Goal: Task Accomplishment & Management: Use online tool/utility

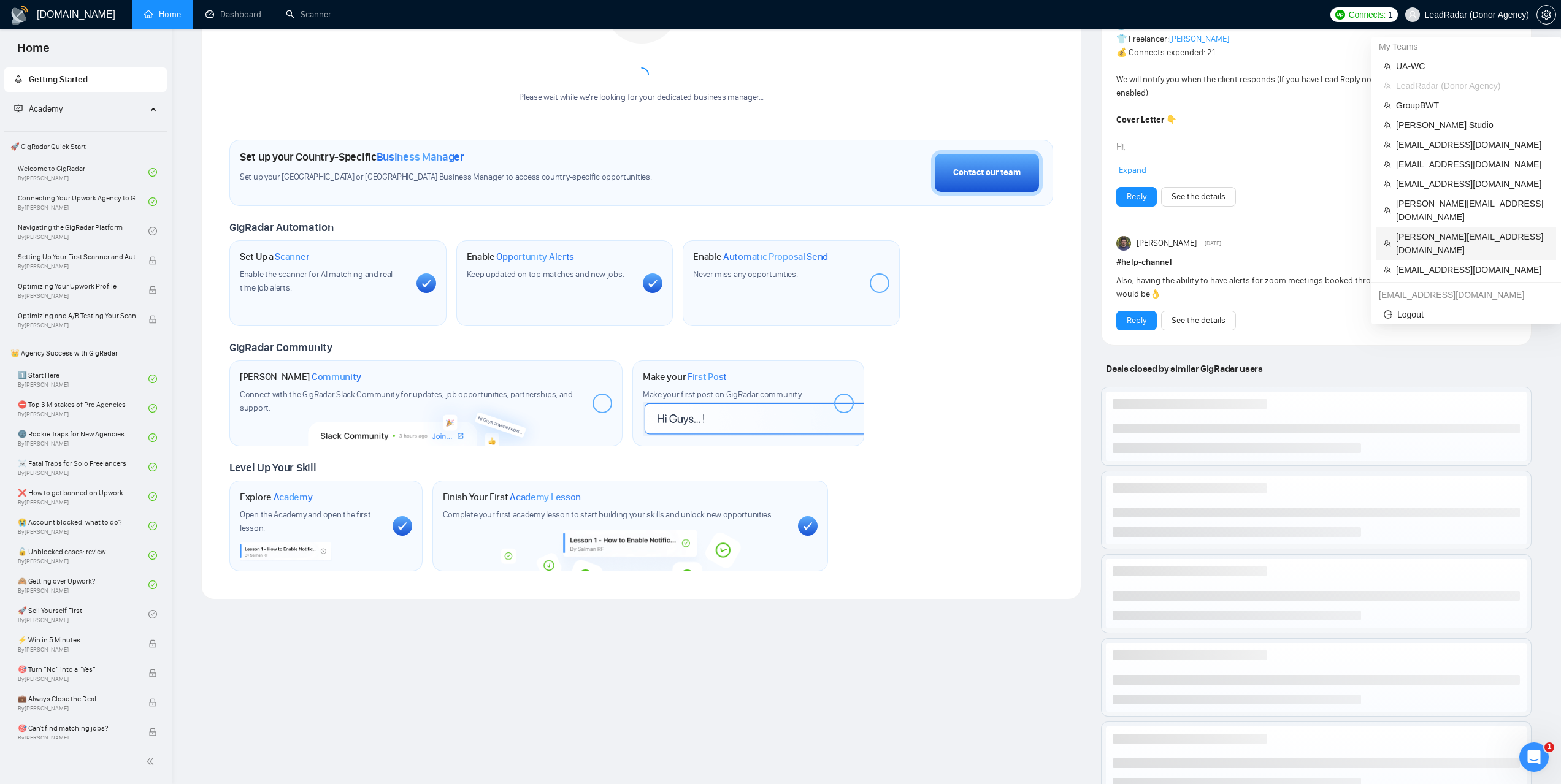
click at [1415, 230] on span "ellis@es-webdedign.com" at bounding box center [1472, 243] width 153 height 27
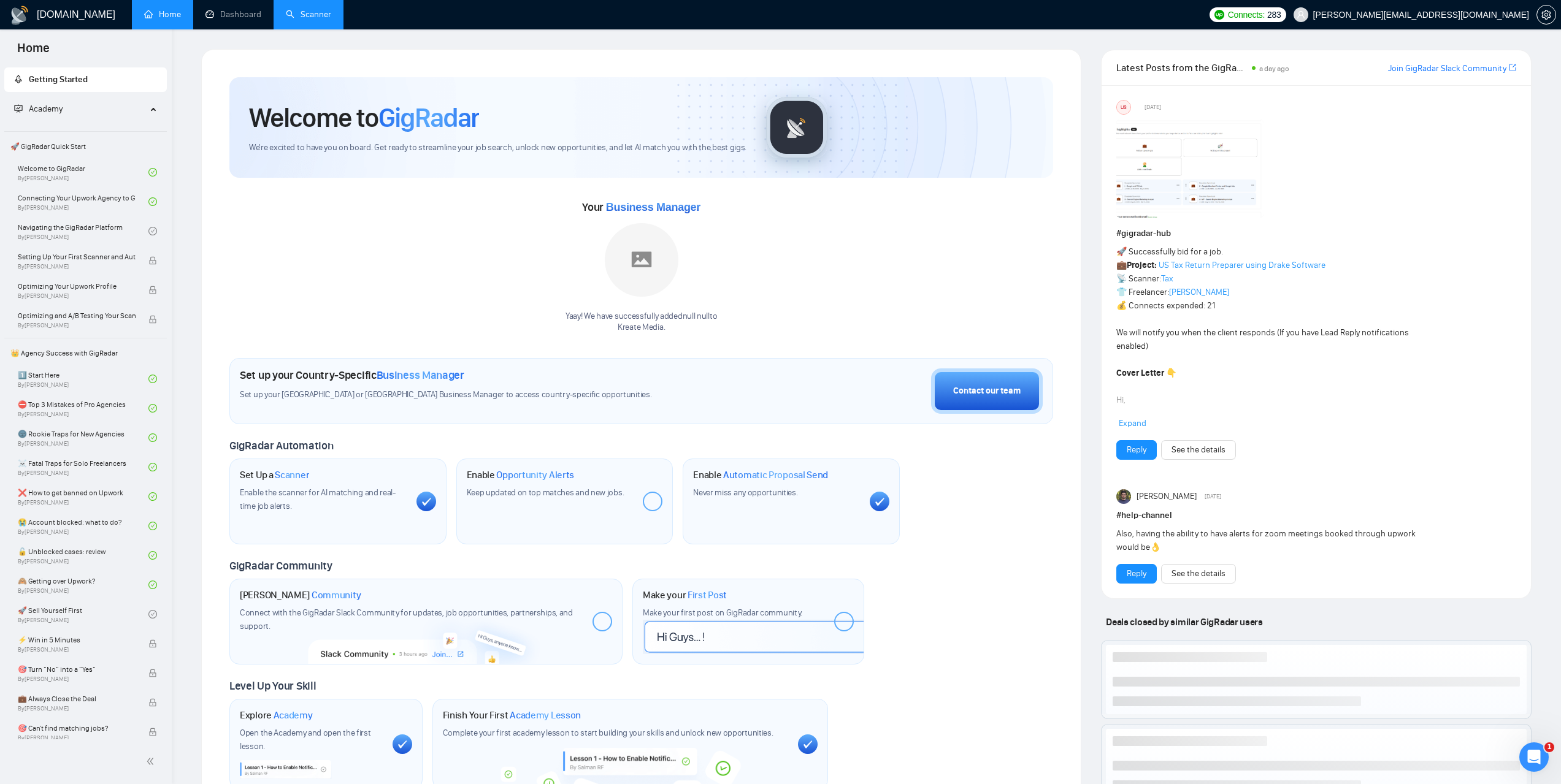
click at [318, 11] on link "Scanner" at bounding box center [309, 14] width 46 height 10
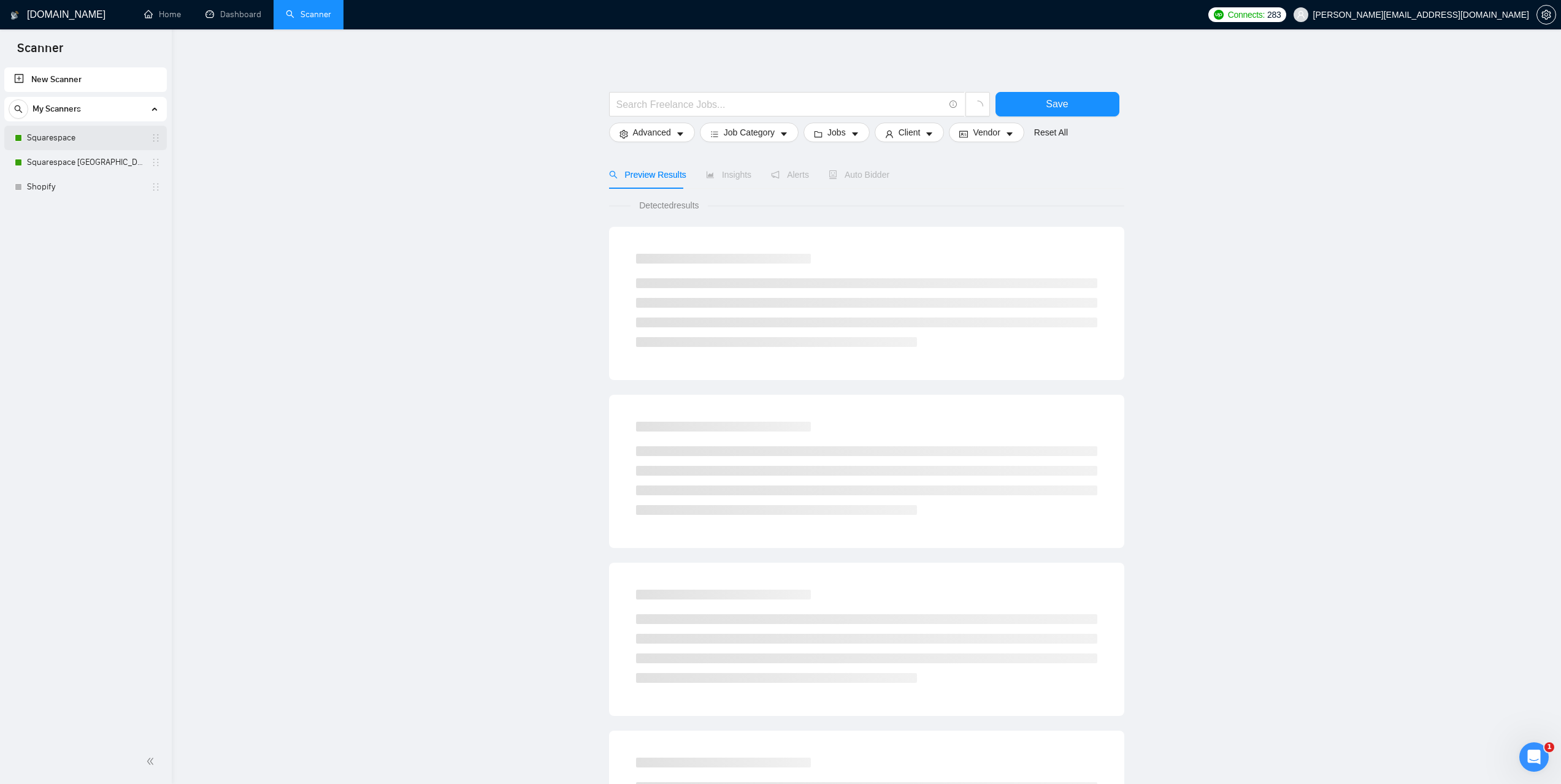
click at [60, 135] on link "Squarespace" at bounding box center [85, 138] width 117 height 24
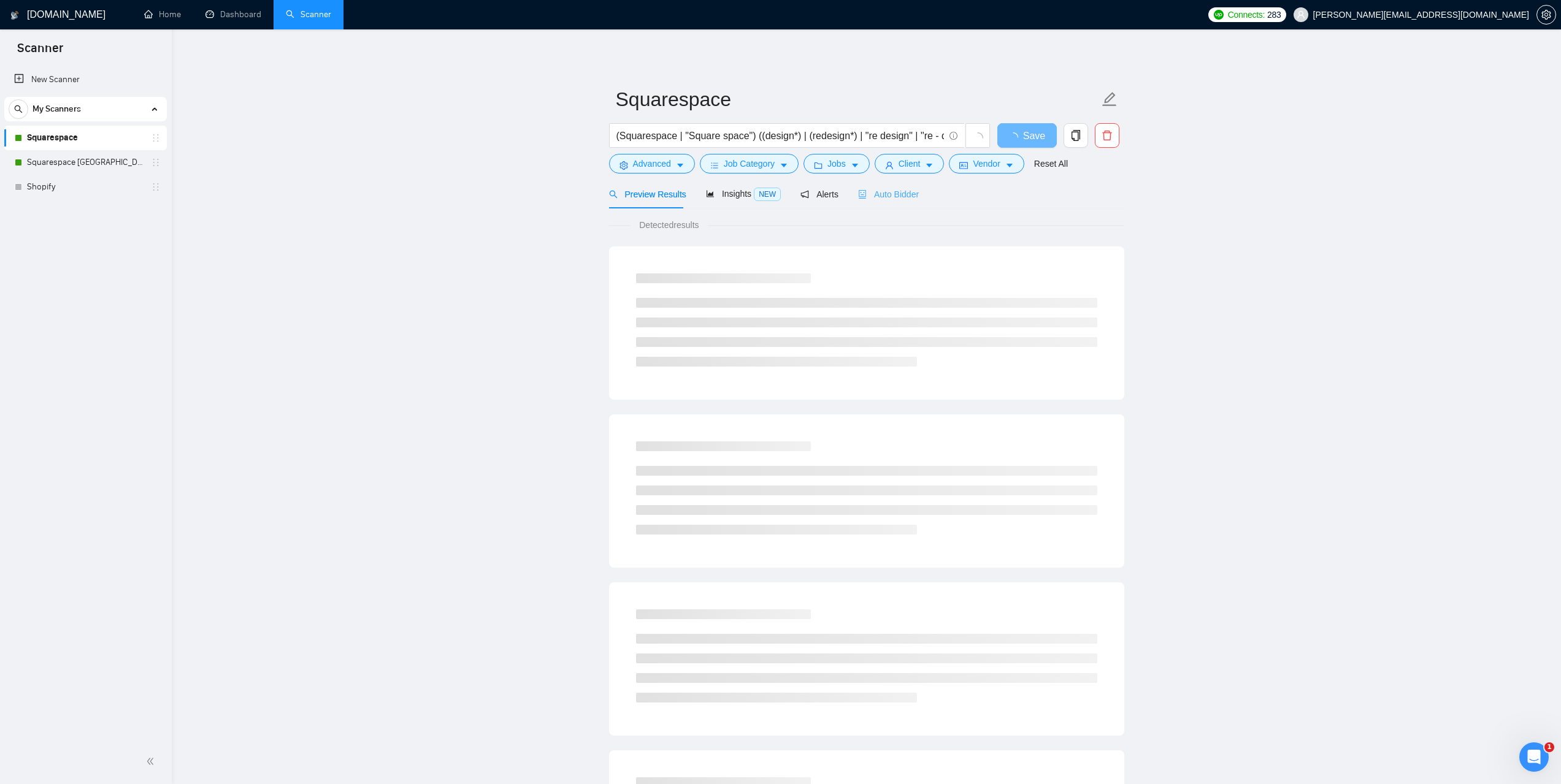
click at [897, 205] on div "Auto Bidder" at bounding box center [888, 194] width 61 height 29
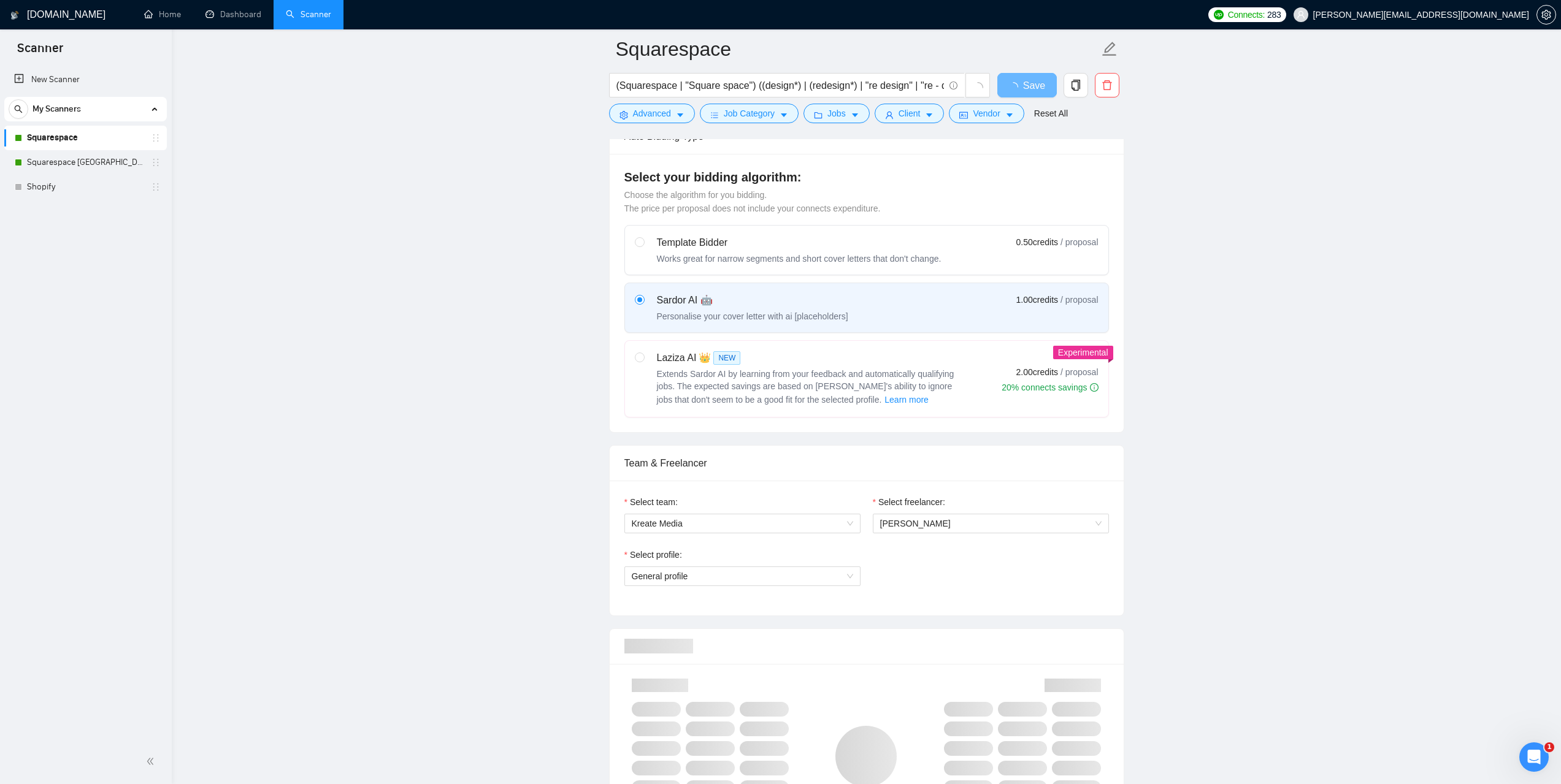
scroll to position [613, 0]
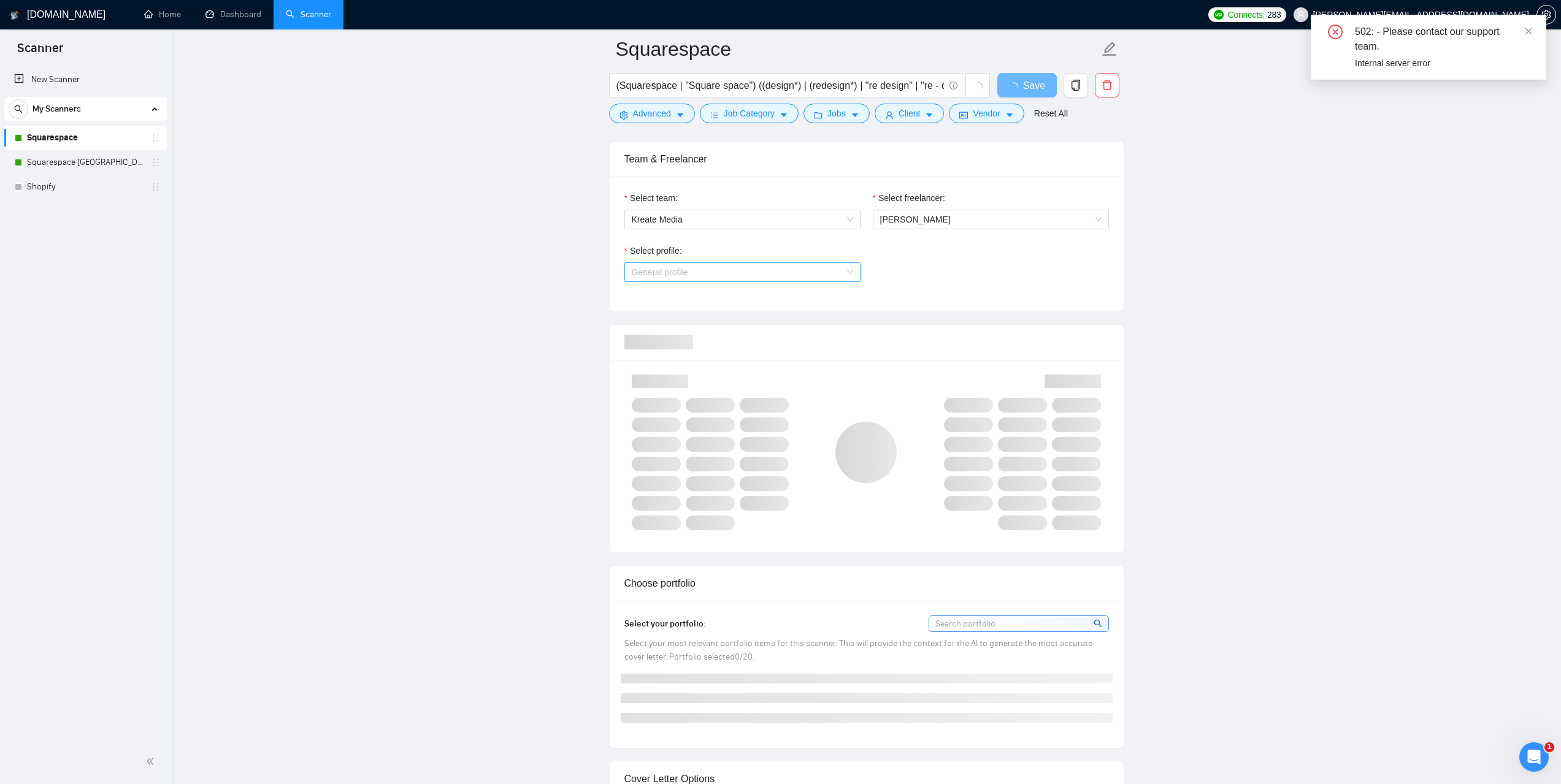
click at [814, 268] on span "General profile" at bounding box center [742, 272] width 221 height 18
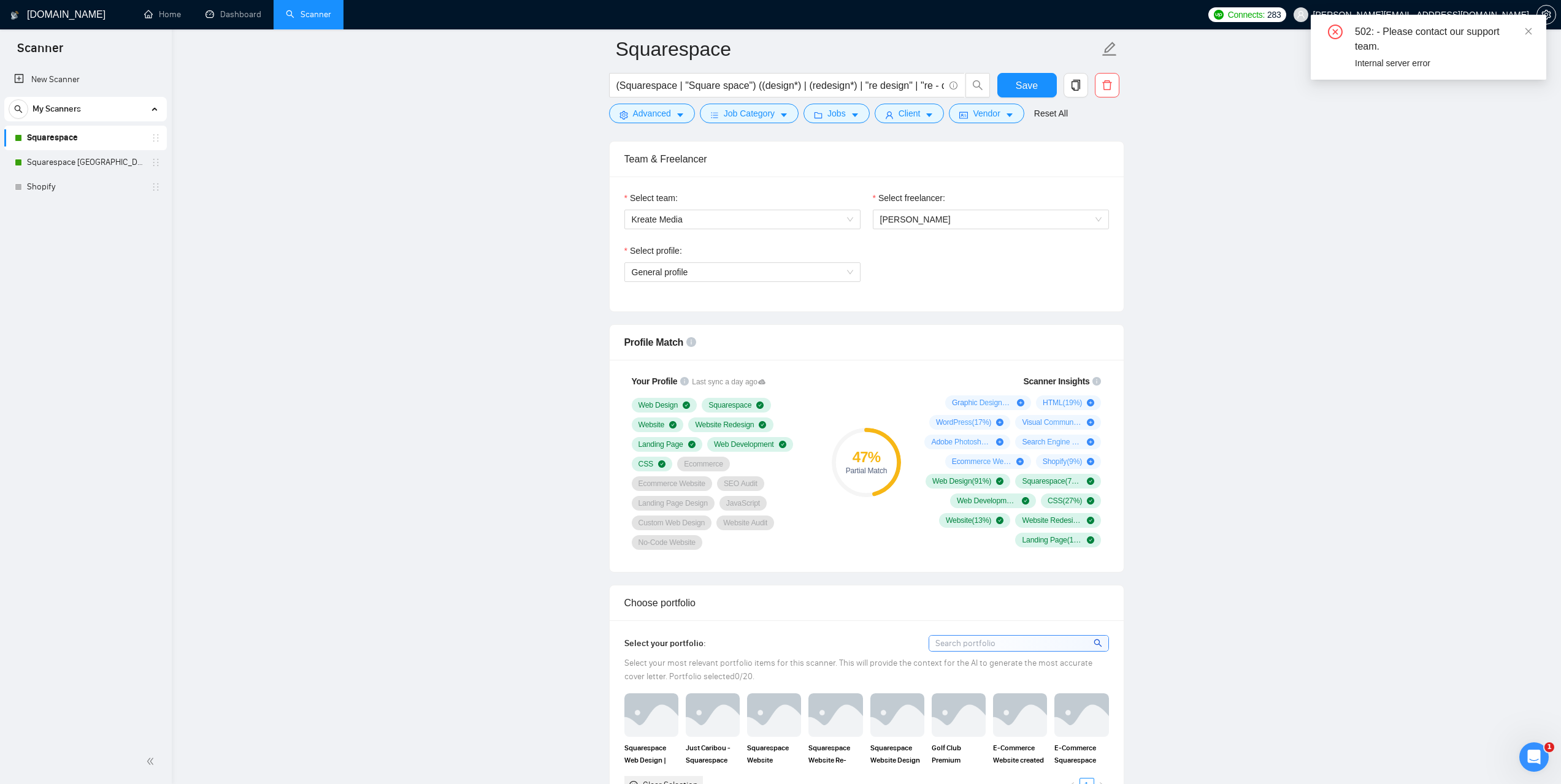
click at [833, 276] on span "General profile" at bounding box center [742, 272] width 221 height 18
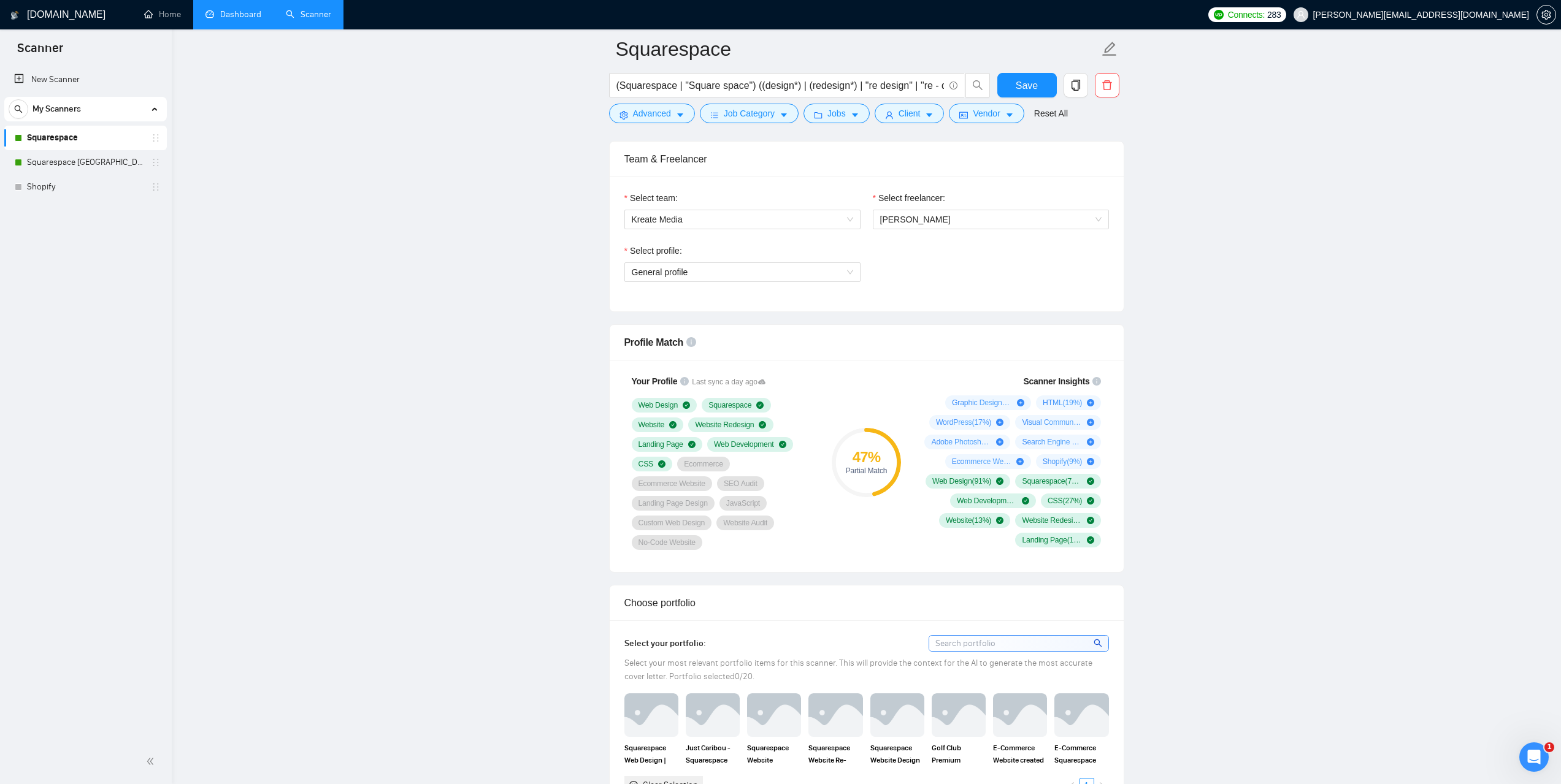
click at [245, 17] on link "Dashboard" at bounding box center [233, 14] width 56 height 10
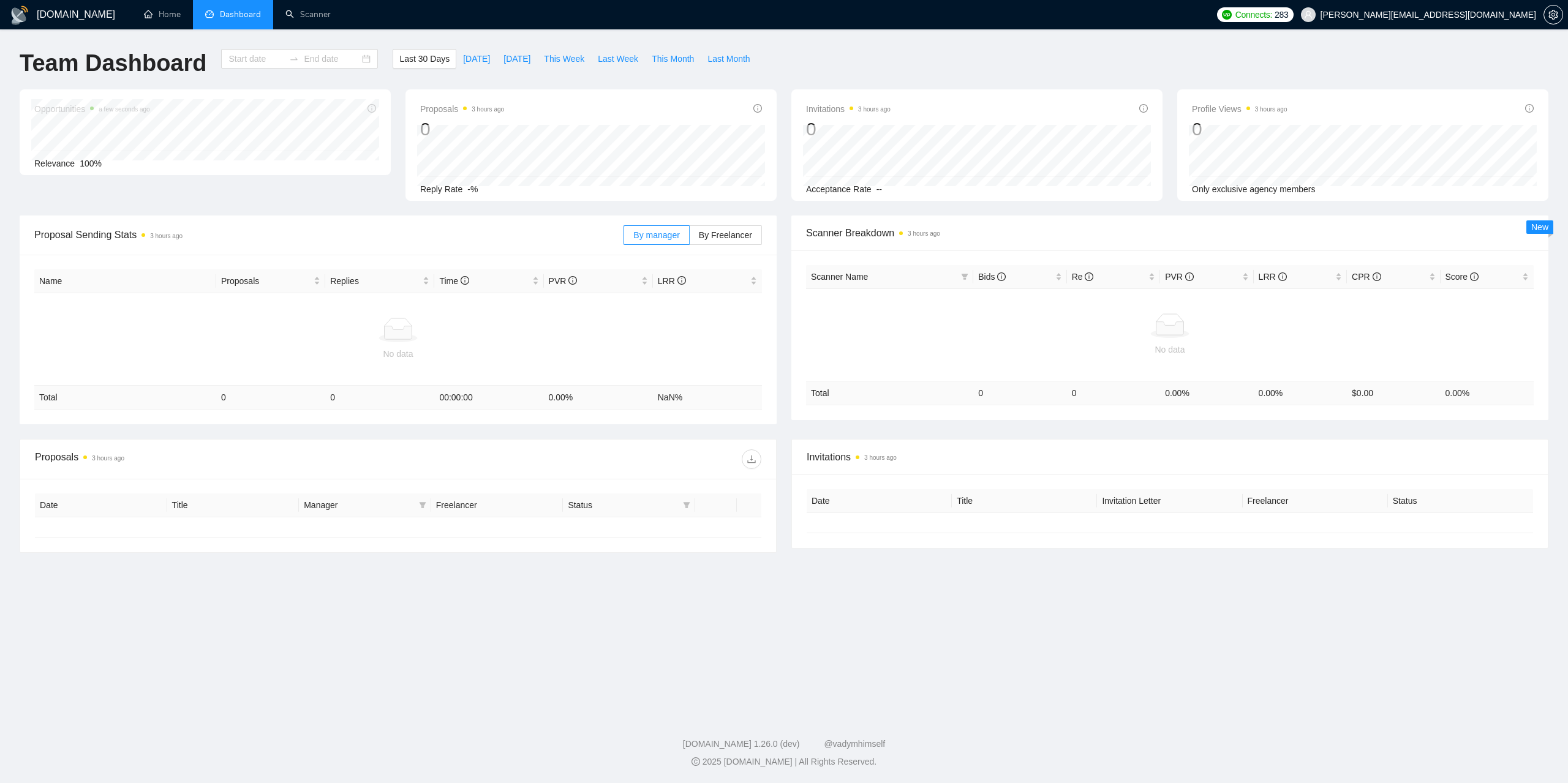
type input "[DATE]"
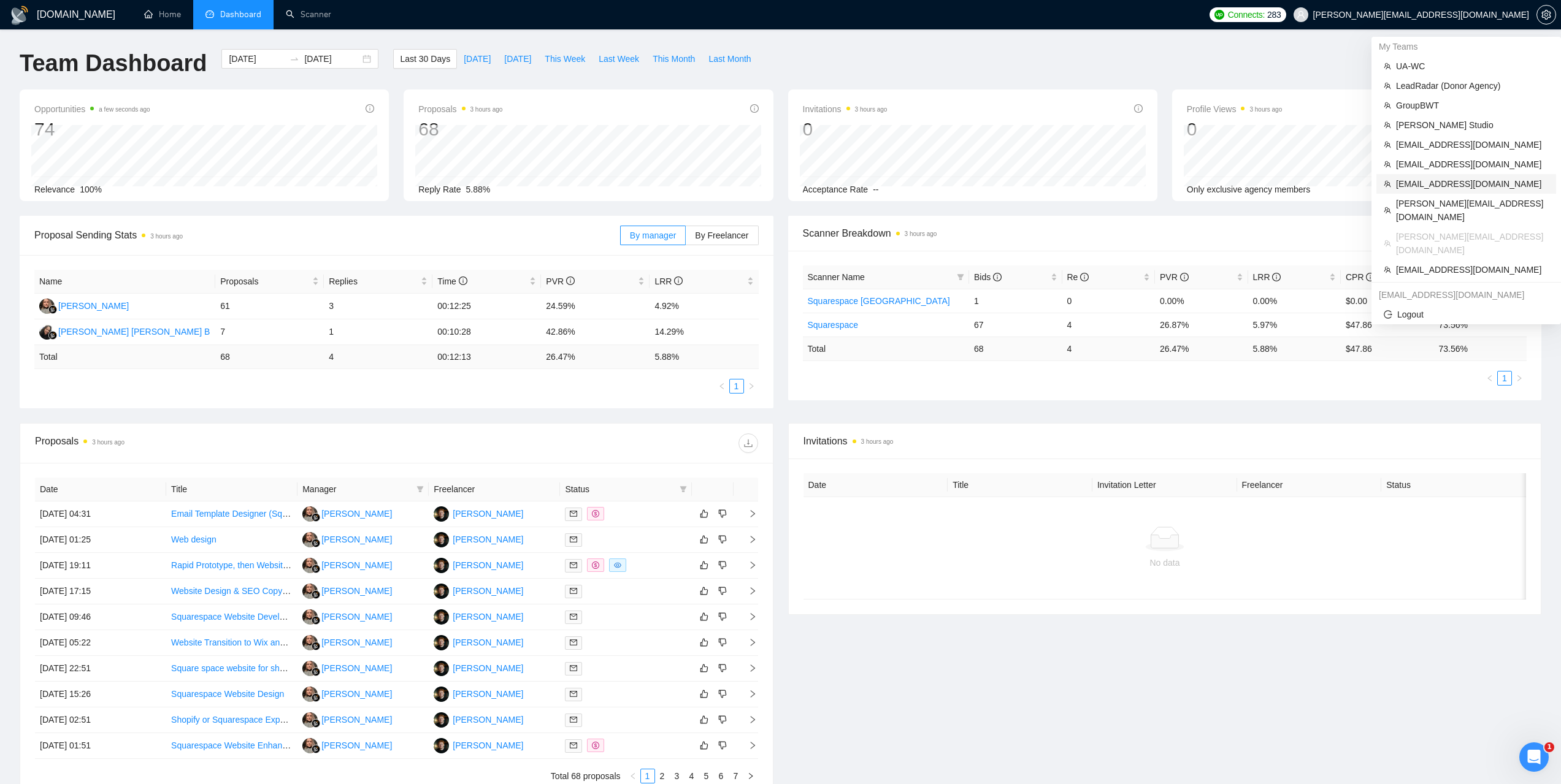
click at [1425, 183] on span "sandip@cymetrixsoft.com" at bounding box center [1472, 183] width 153 height 13
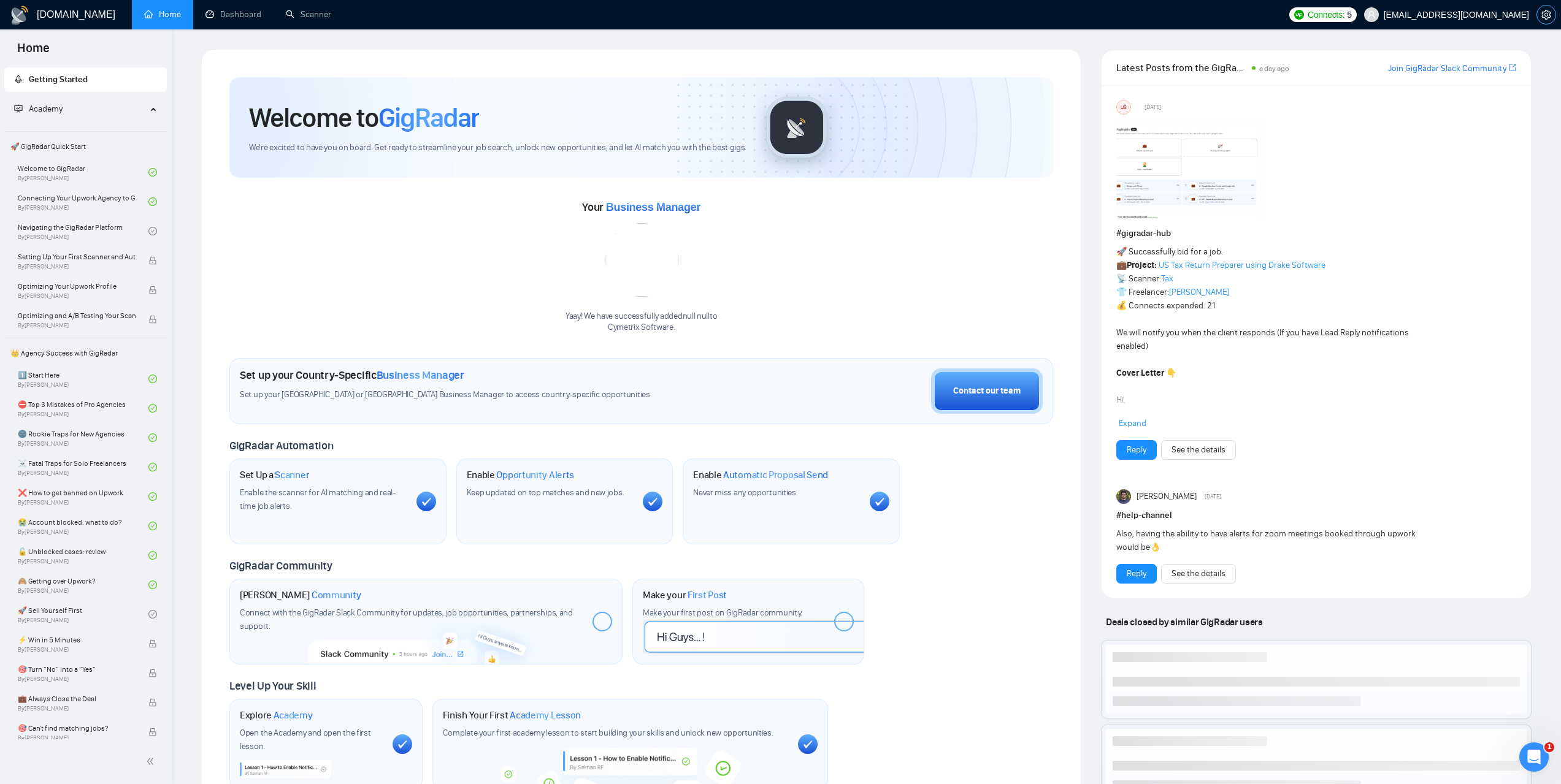
click at [1549, 11] on icon "setting" at bounding box center [1546, 14] width 9 height 9
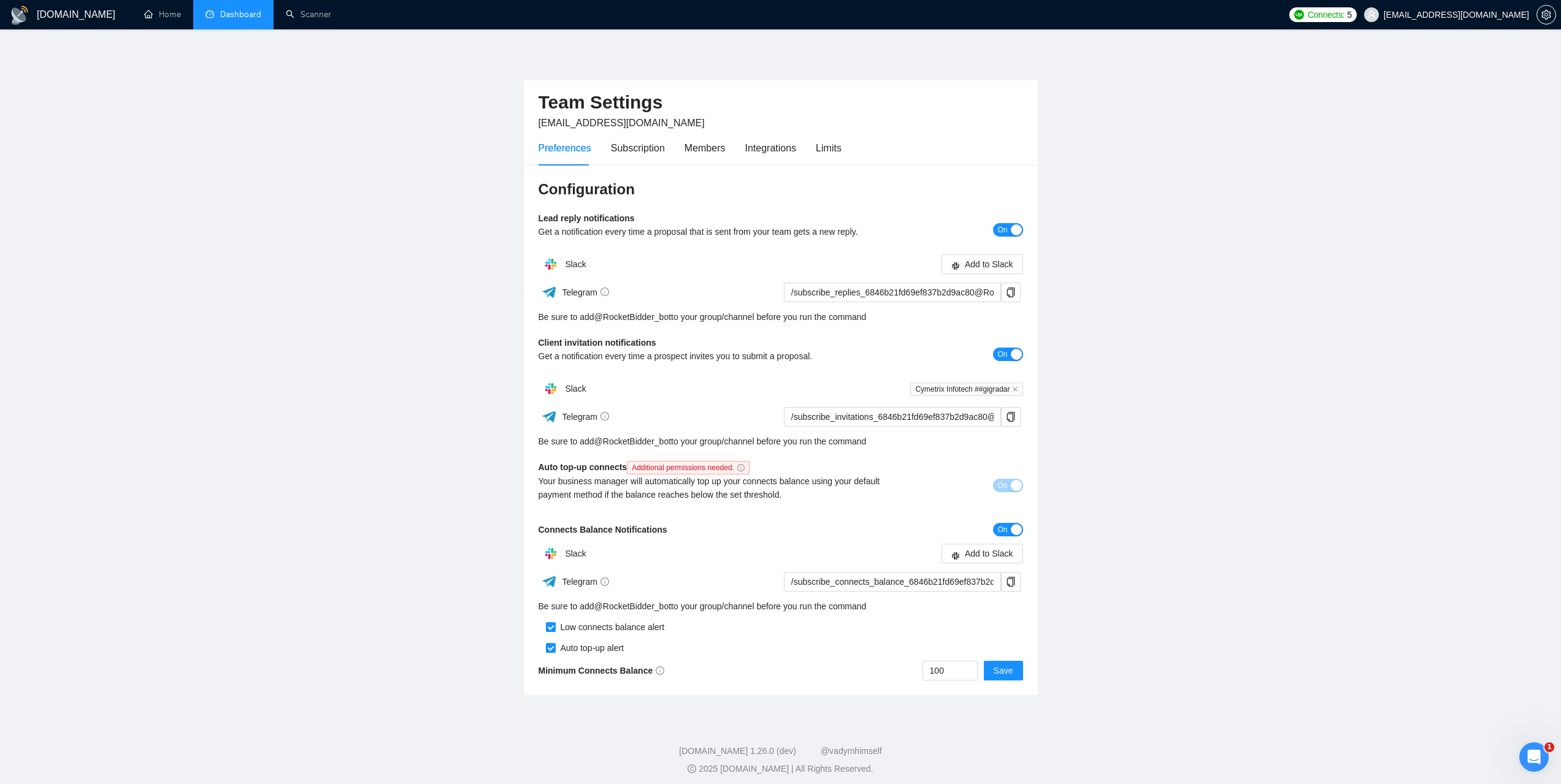
click at [240, 15] on link "Dashboard" at bounding box center [233, 14] width 56 height 10
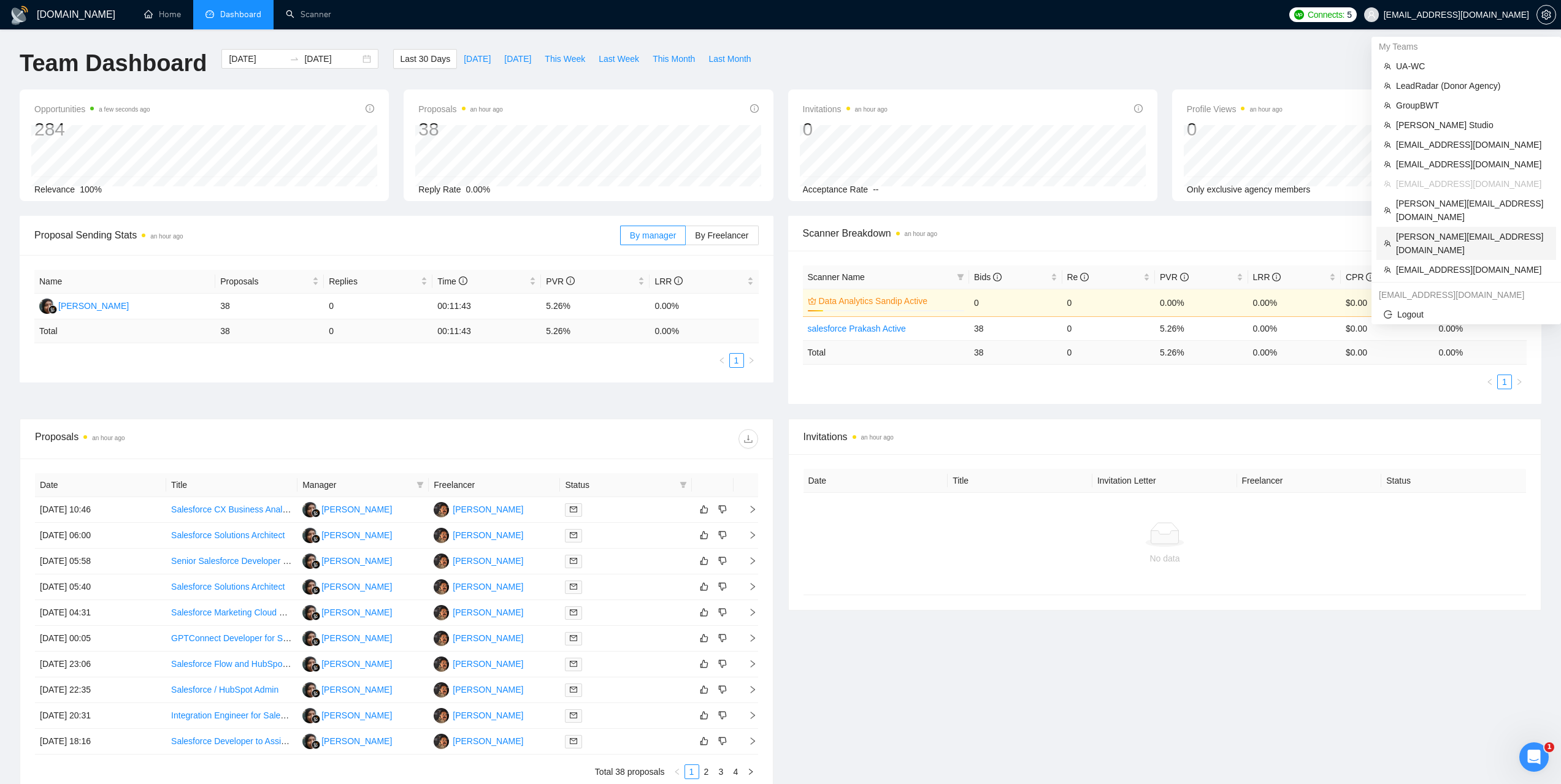
click at [1415, 230] on span "[PERSON_NAME][EMAIL_ADDRESS][DOMAIN_NAME]" at bounding box center [1472, 243] width 153 height 27
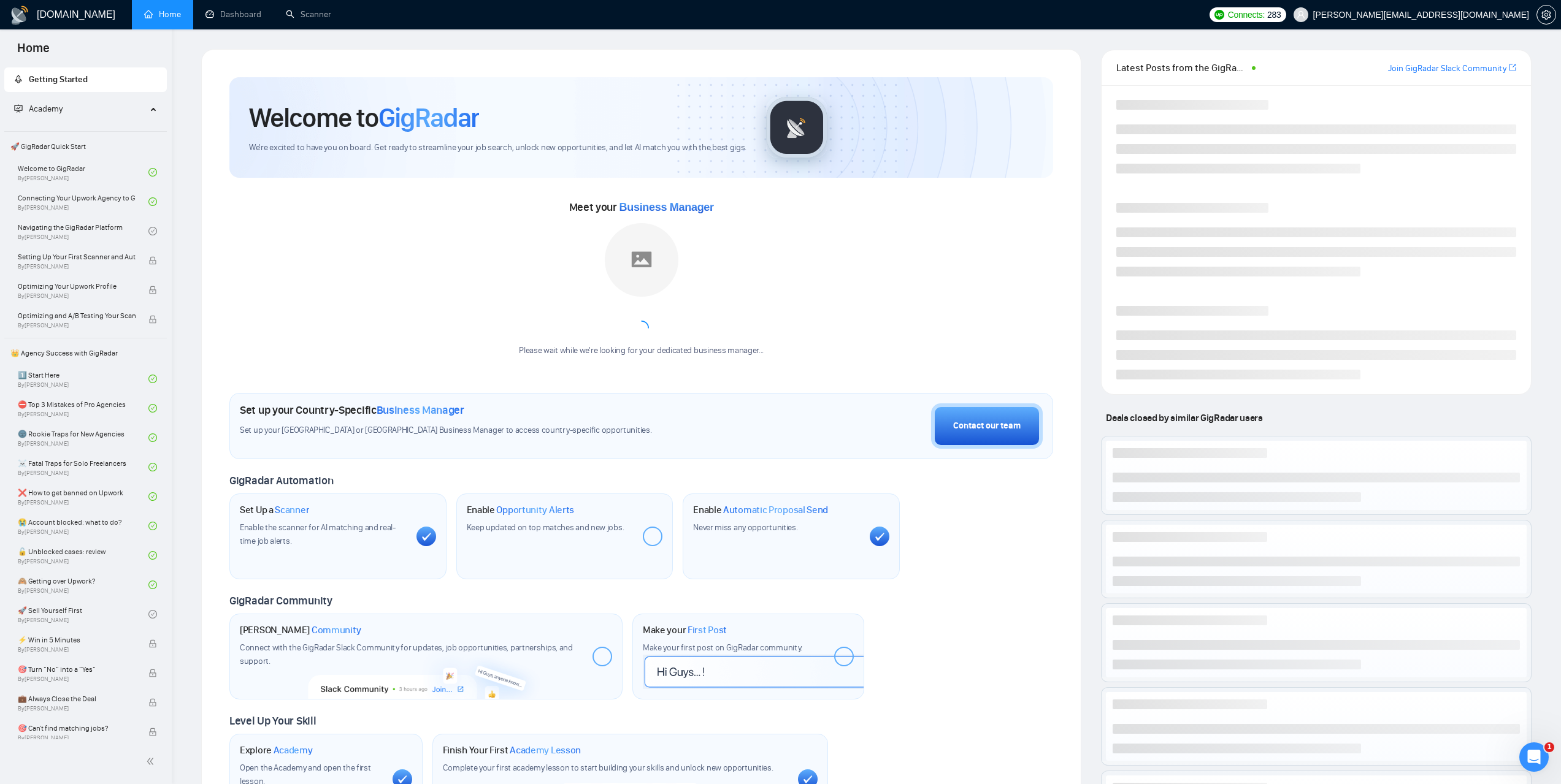
click at [342, 24] on ul "Home Dashboard Scanner" at bounding box center [665, 14] width 1075 height 29
click at [331, 20] on link "Scanner" at bounding box center [309, 14] width 46 height 10
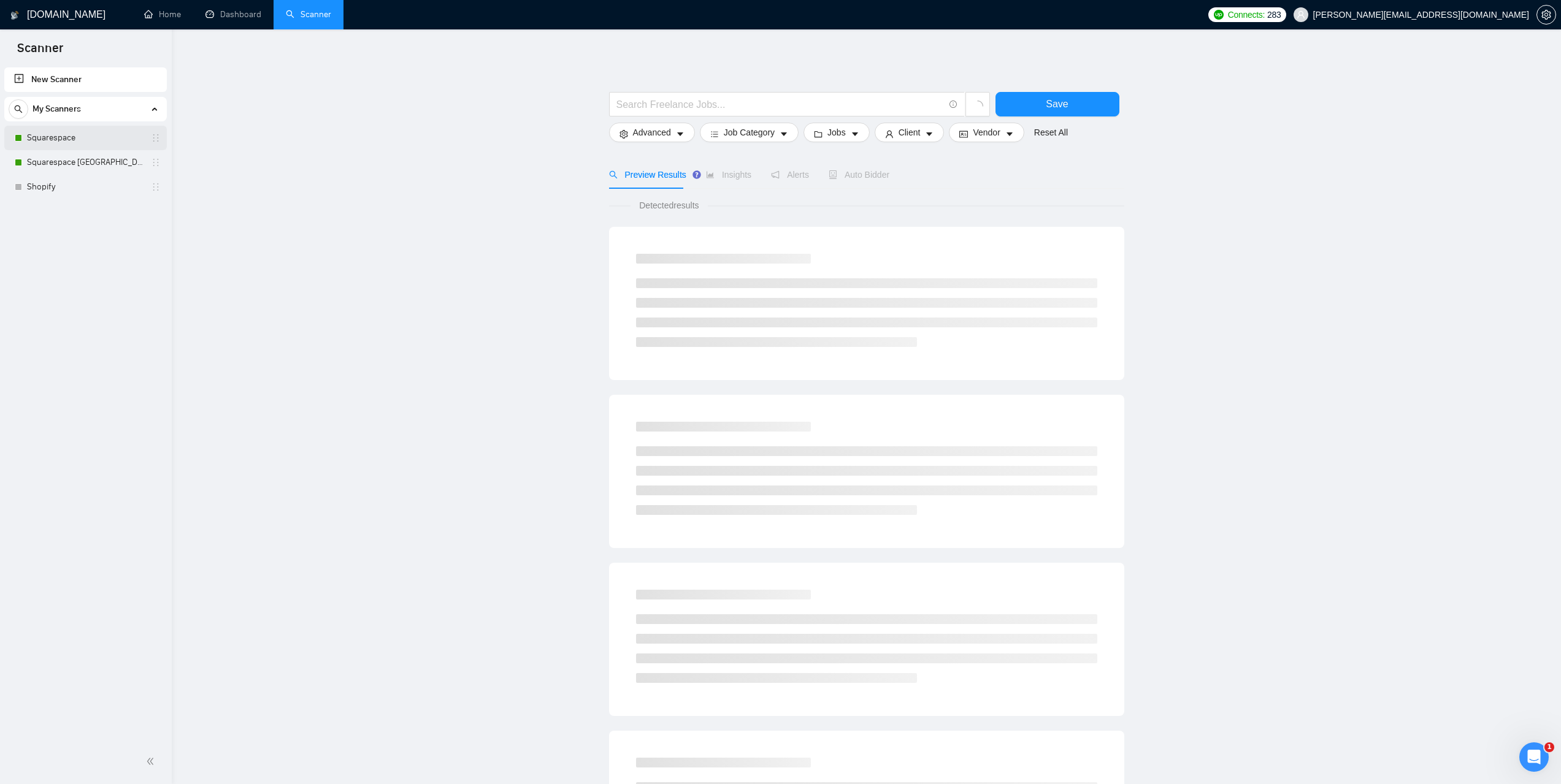
click at [80, 138] on link "Squarespace" at bounding box center [85, 138] width 117 height 24
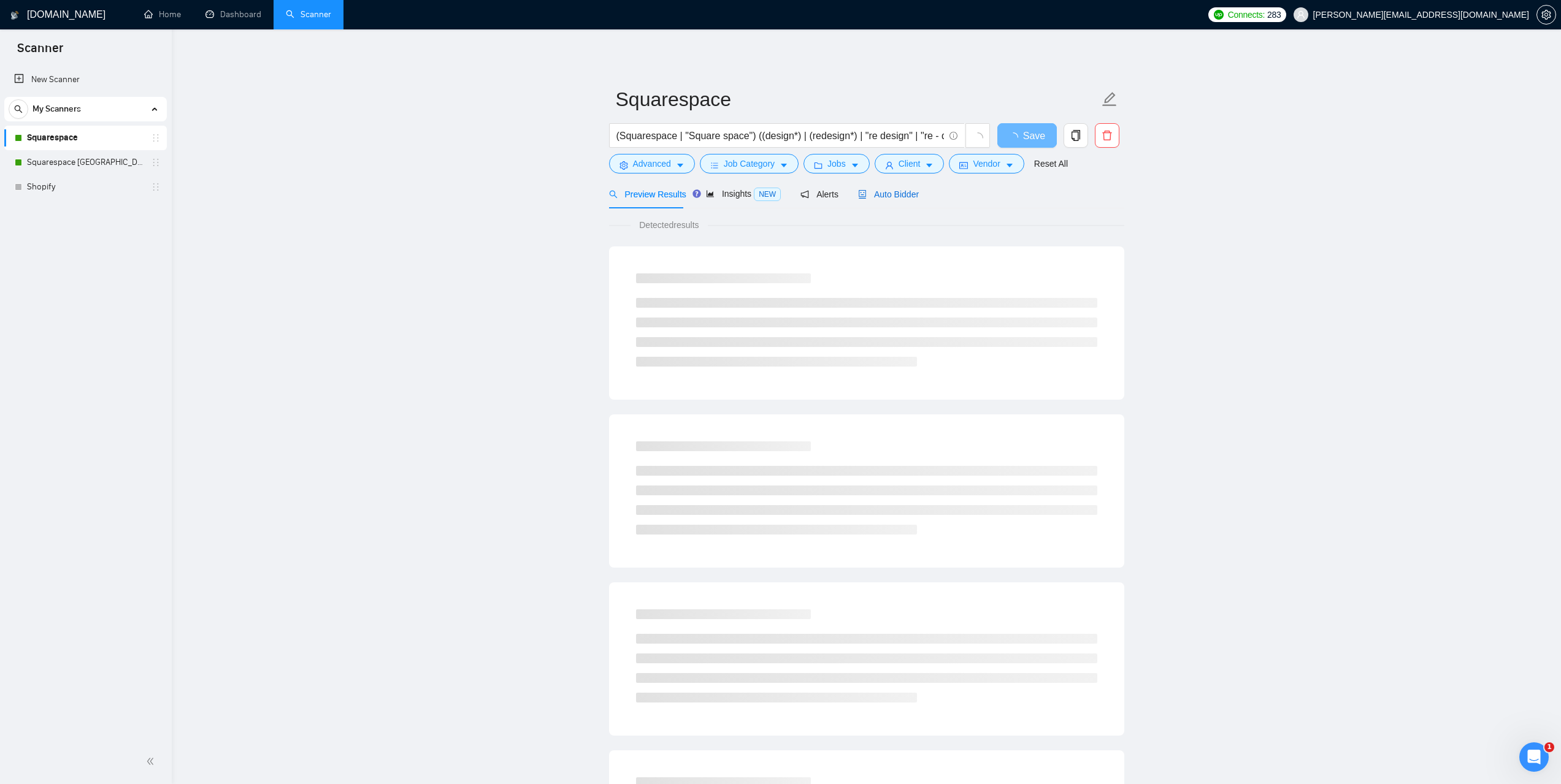
click at [892, 191] on span "Auto Bidder" at bounding box center [888, 194] width 61 height 9
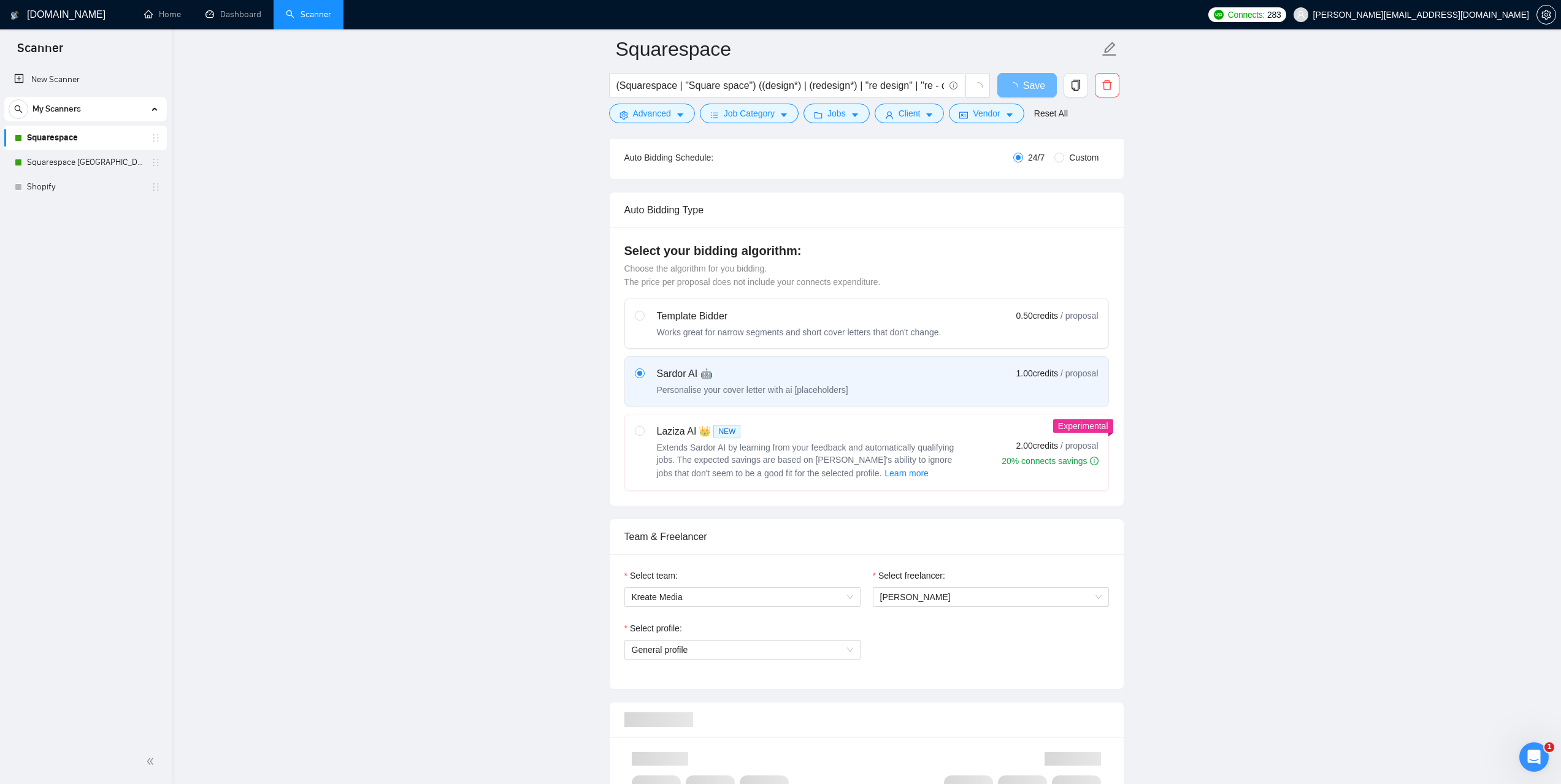
scroll to position [429, 0]
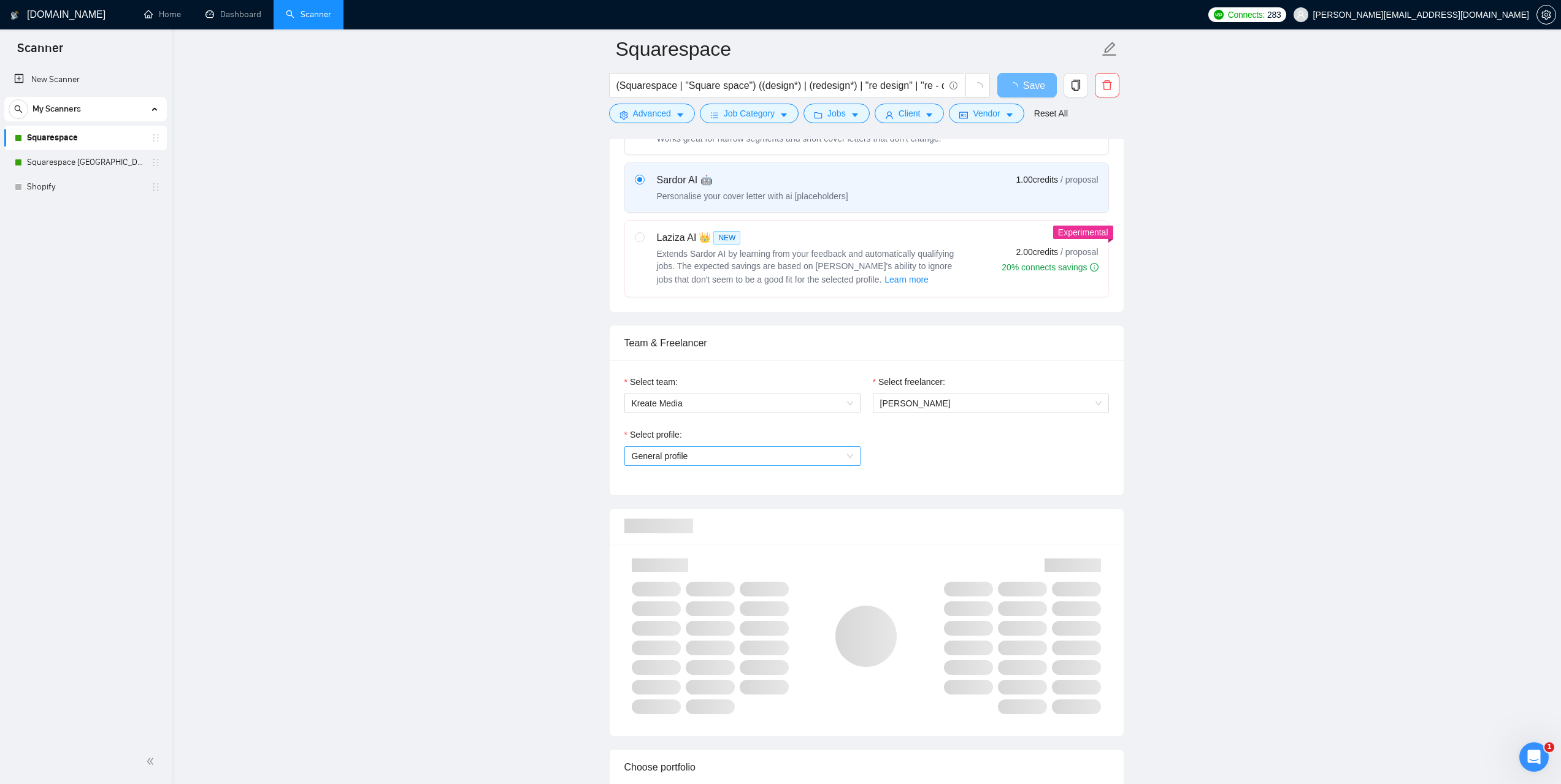
click at [832, 448] on span "General profile" at bounding box center [742, 456] width 221 height 18
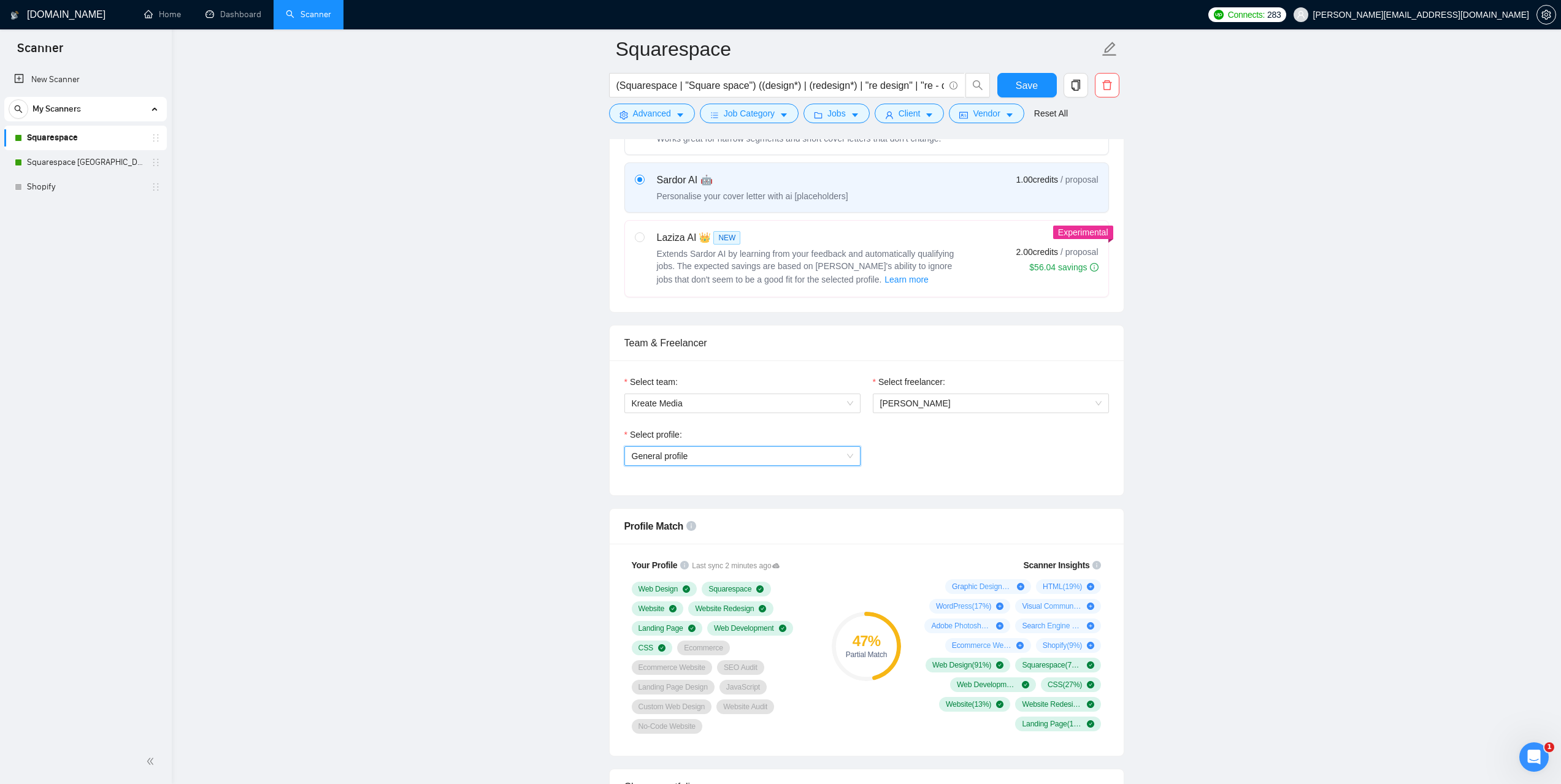
click at [848, 451] on span "General profile" at bounding box center [742, 456] width 221 height 18
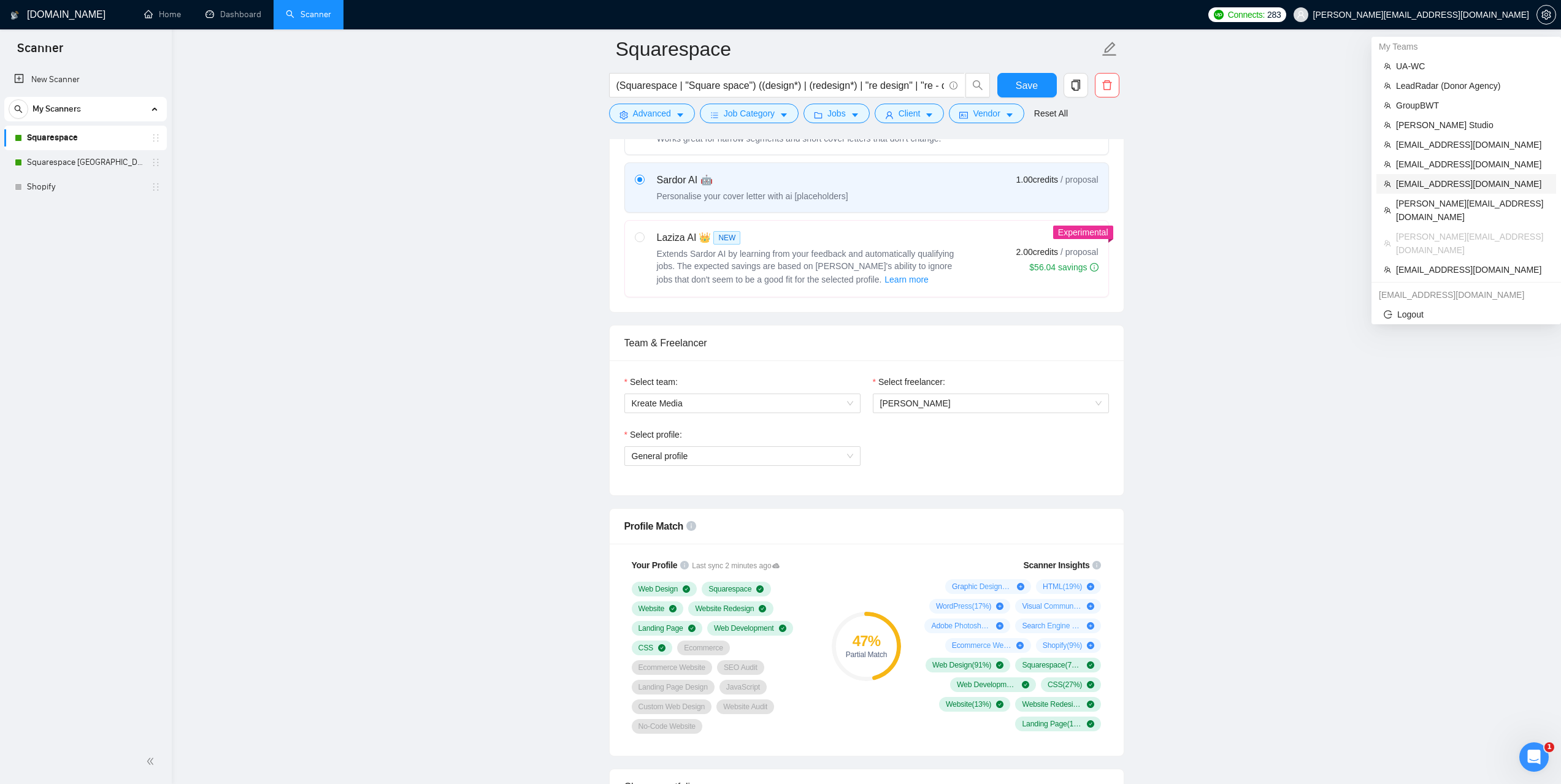
click at [1430, 182] on span "sandip@cymetrixsoft.com" at bounding box center [1472, 183] width 153 height 13
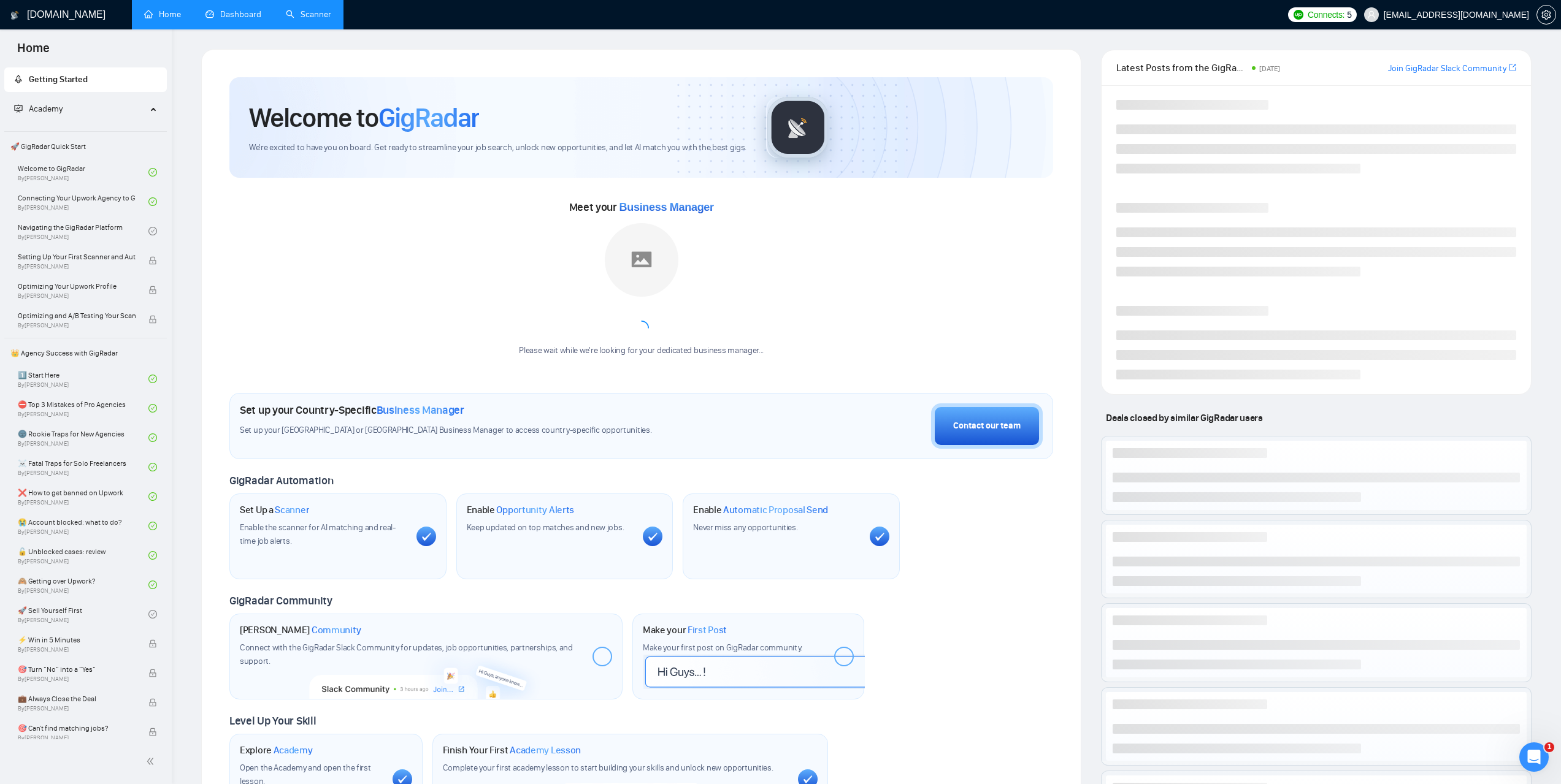
click at [250, 13] on link "Dashboard" at bounding box center [233, 14] width 56 height 10
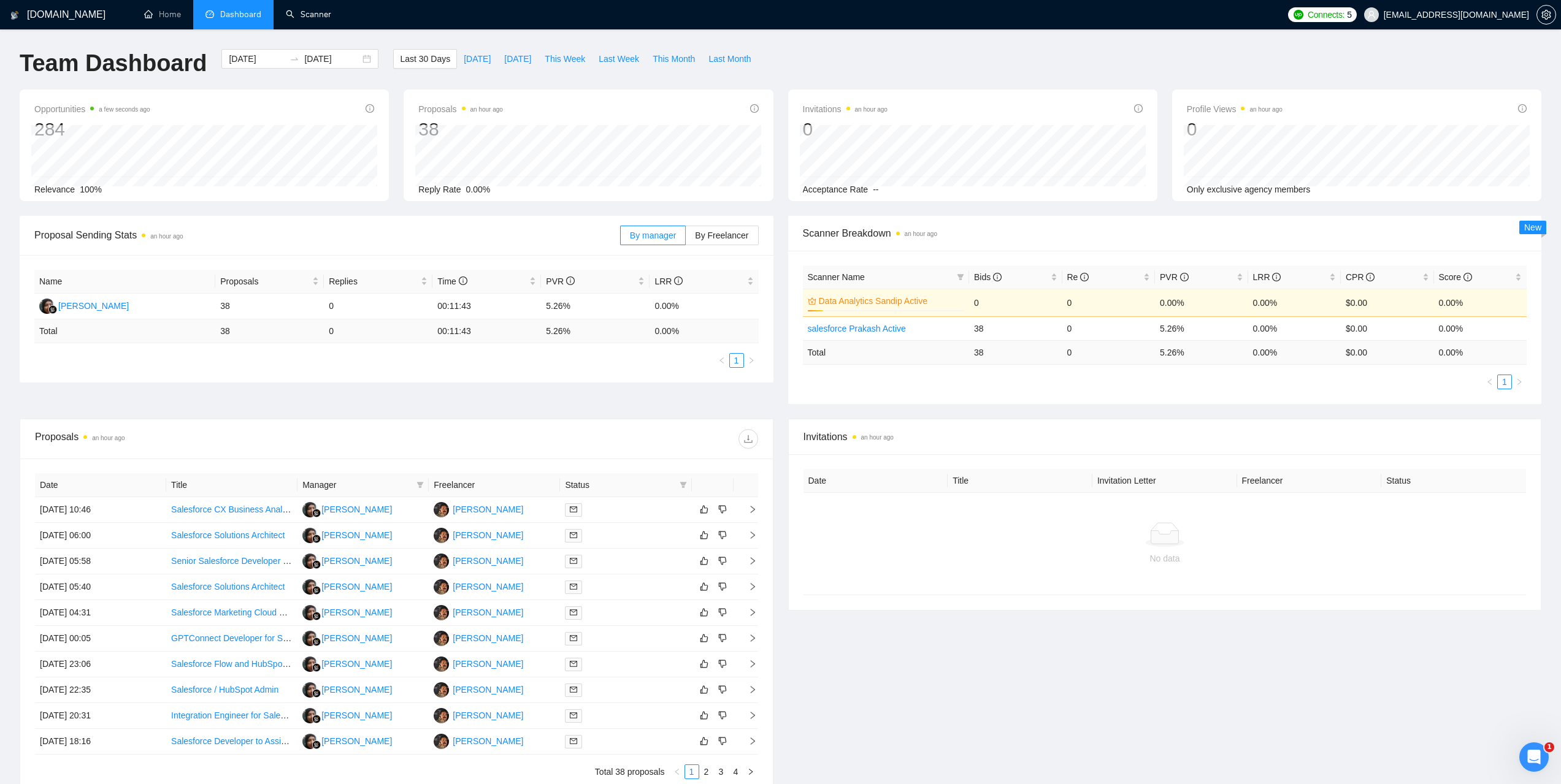
drag, startPoint x: 329, startPoint y: 24, endPoint x: 404, endPoint y: 61, distance: 83.6
click at [329, 20] on link "Scanner" at bounding box center [309, 14] width 46 height 10
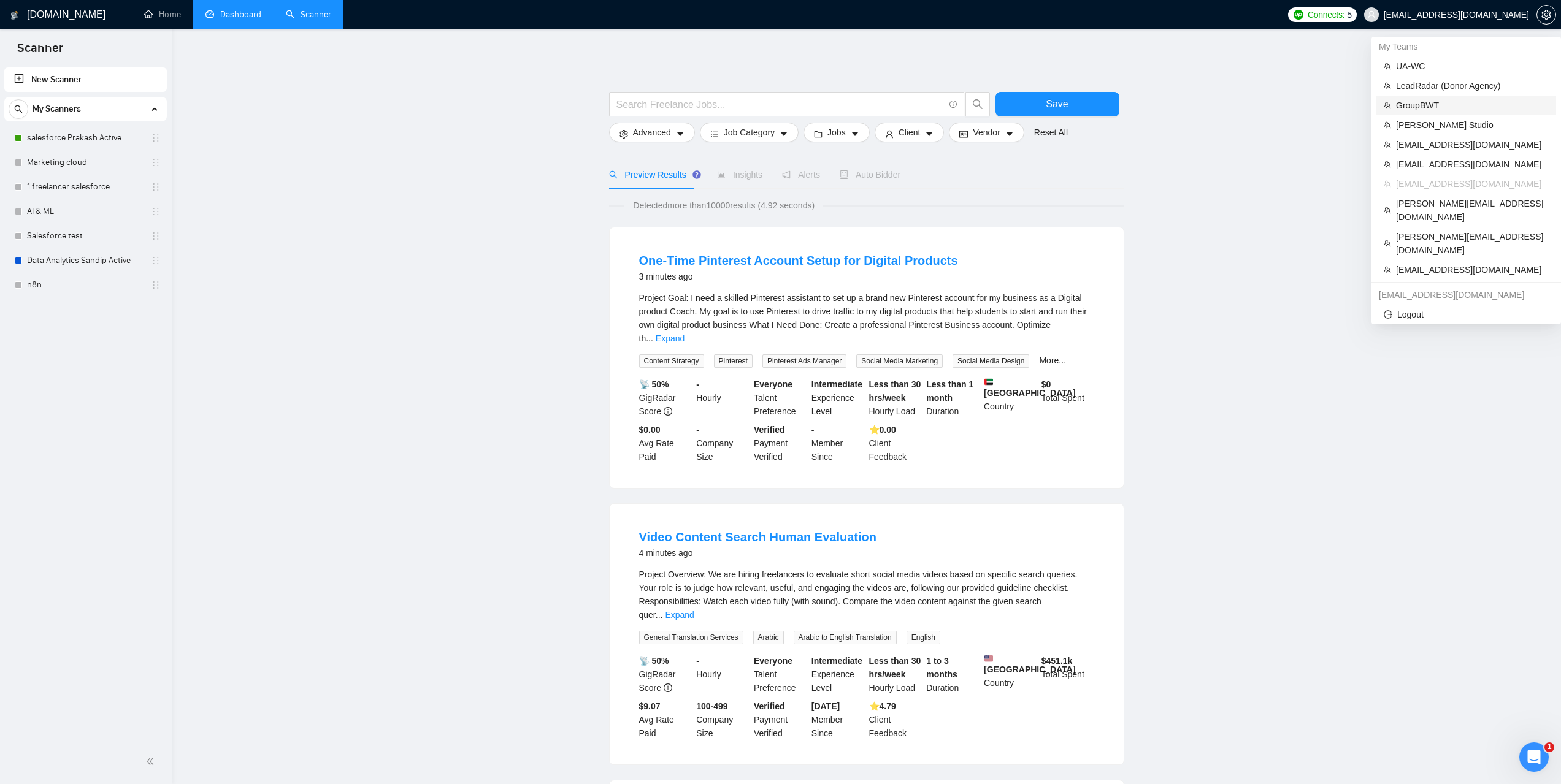
click at [1424, 109] on span "GroupBWT" at bounding box center [1472, 105] width 153 height 13
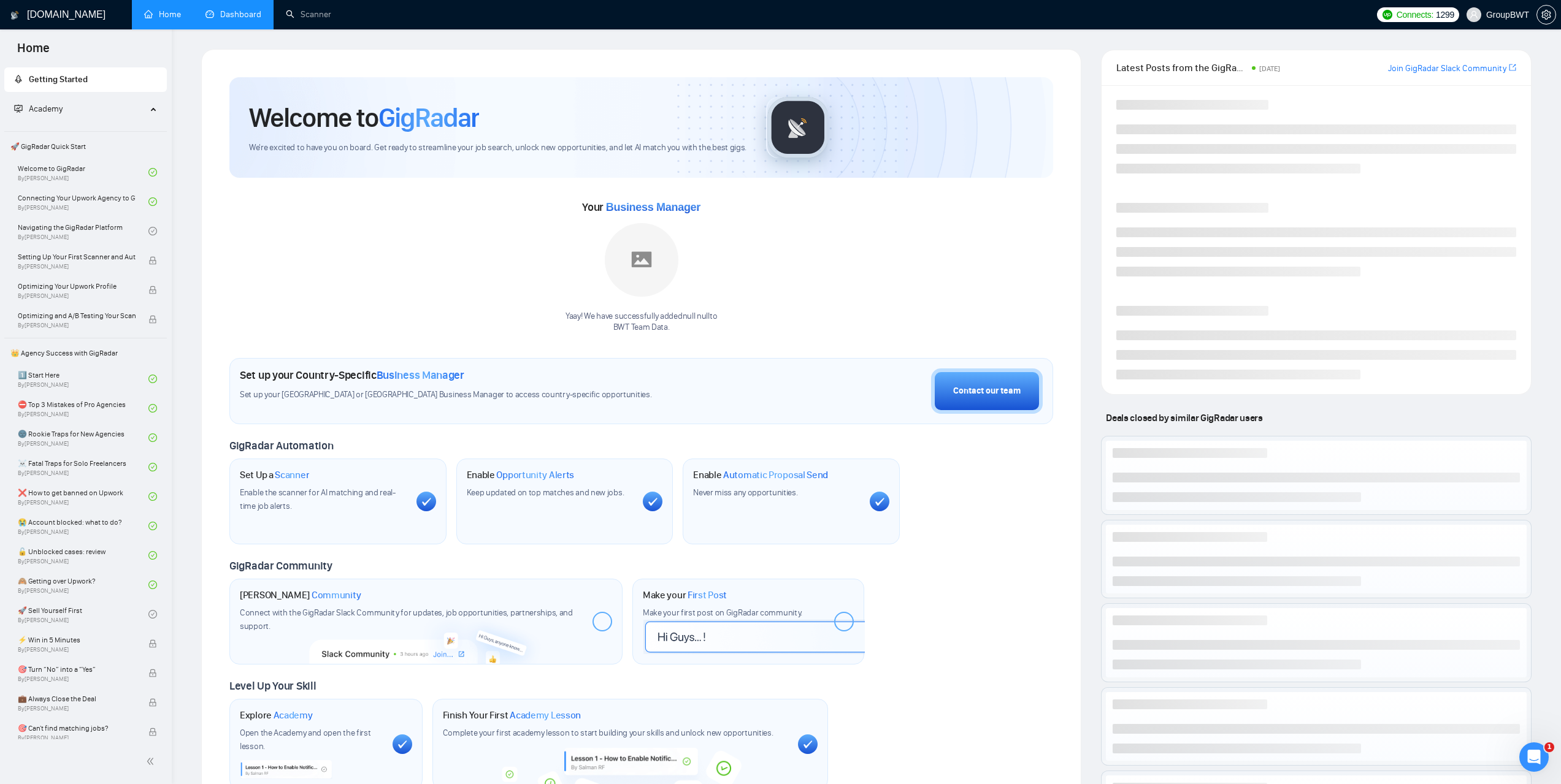
click at [250, 20] on link "Dashboard" at bounding box center [233, 14] width 56 height 10
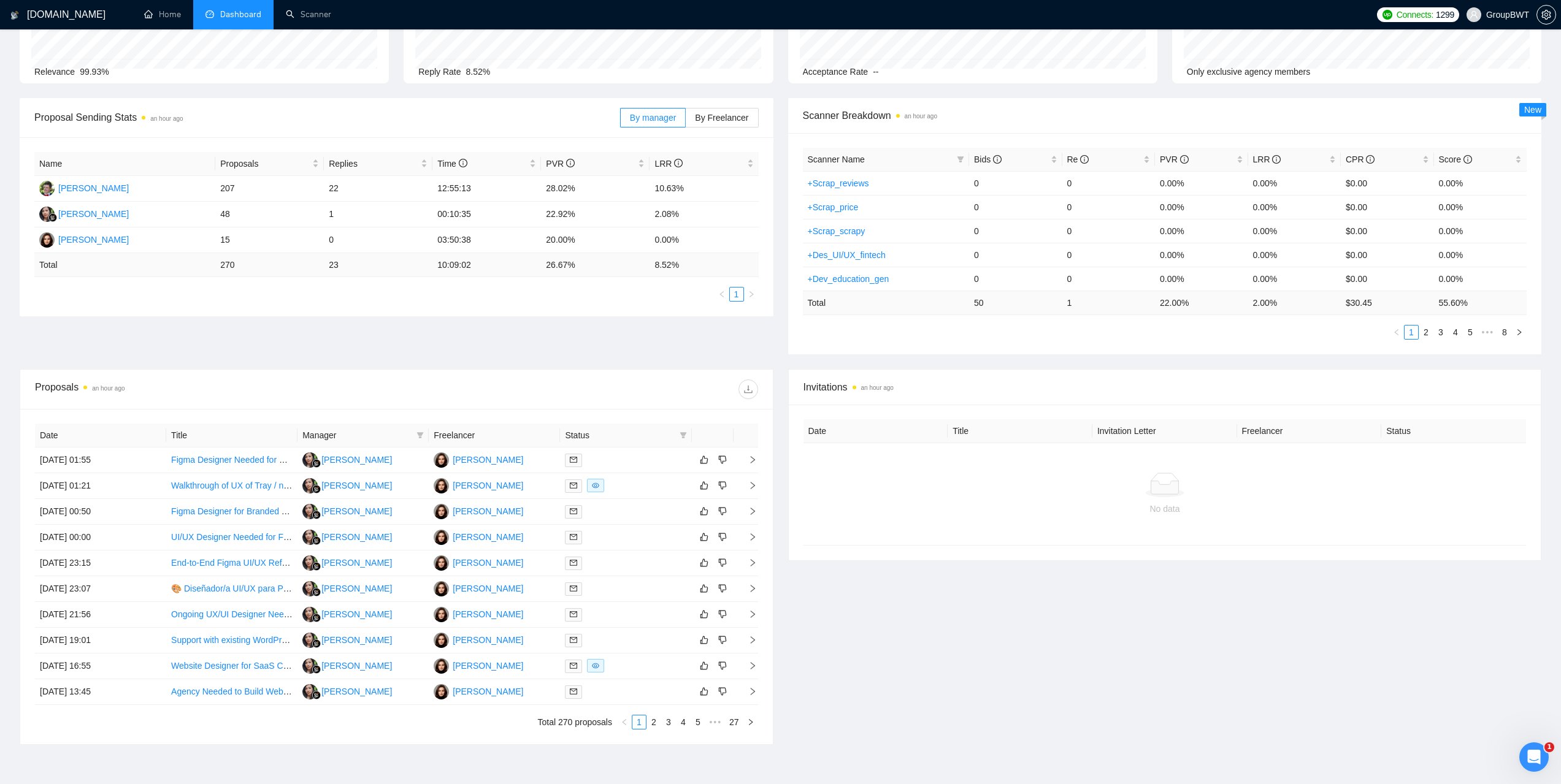
scroll to position [184, 0]
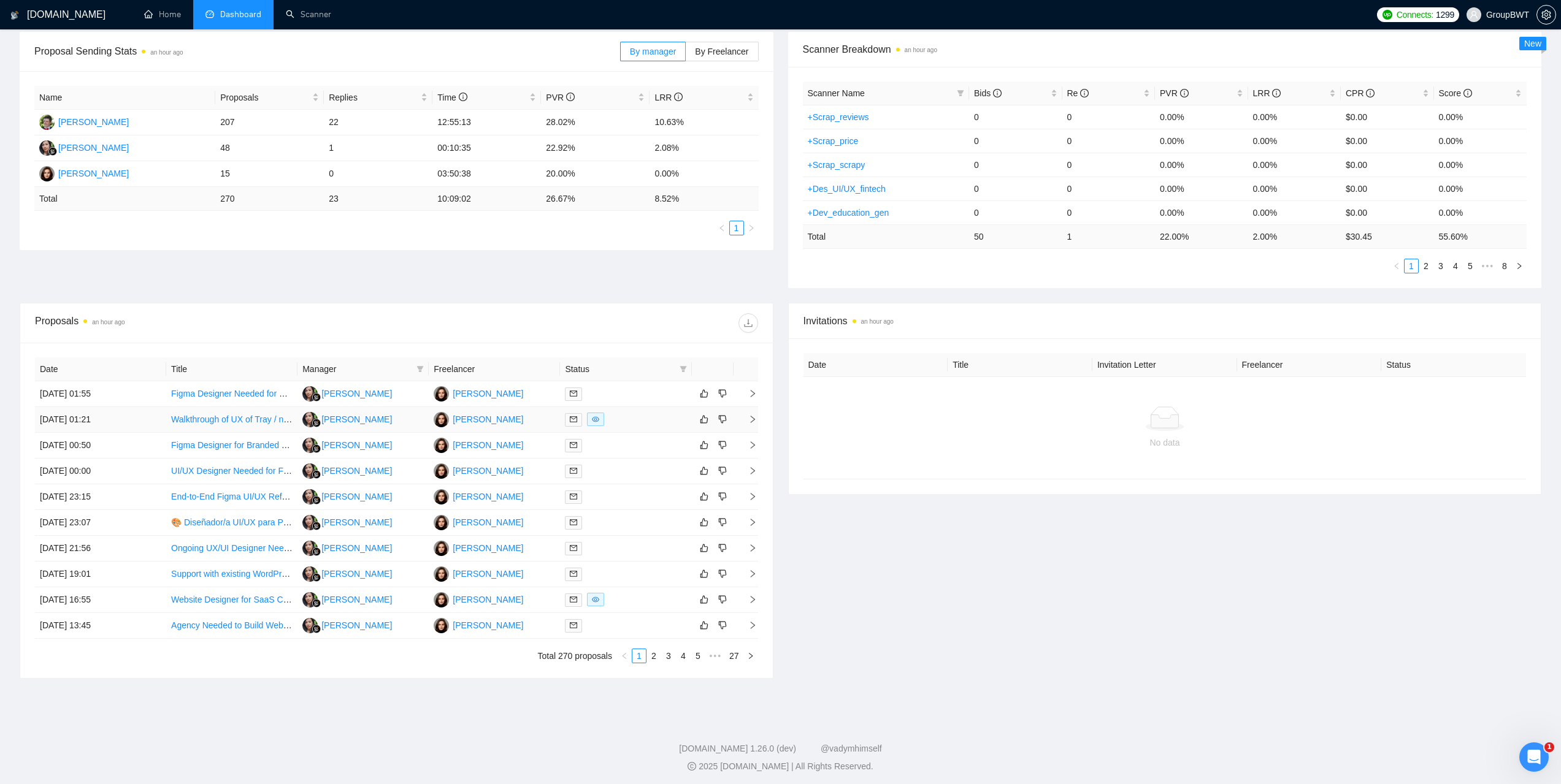
click at [95, 416] on td "08 Sep, 2025 01:21" at bounding box center [100, 420] width 131 height 26
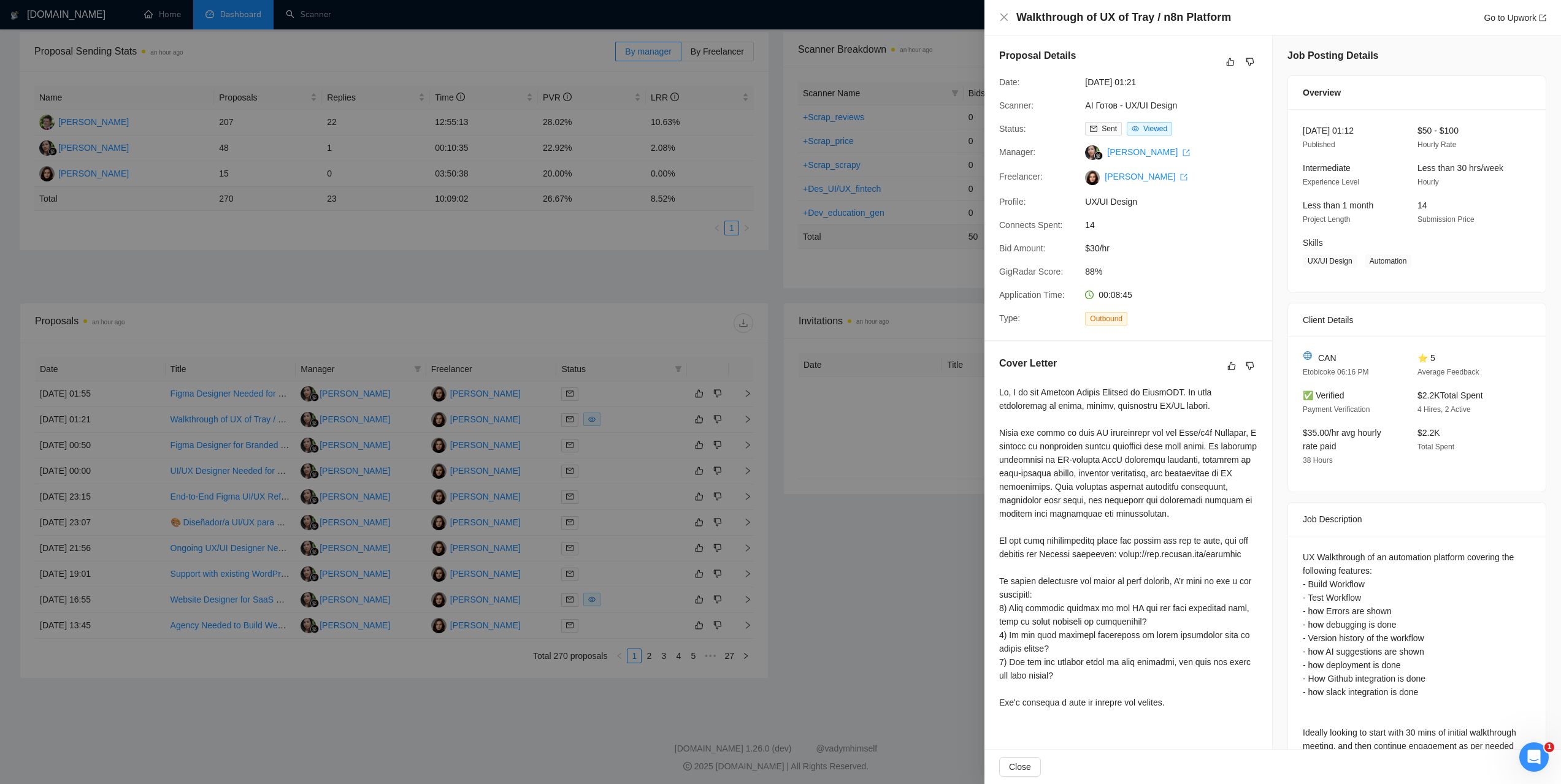
scroll to position [0, 0]
click at [848, 533] on div at bounding box center [780, 392] width 1561 height 784
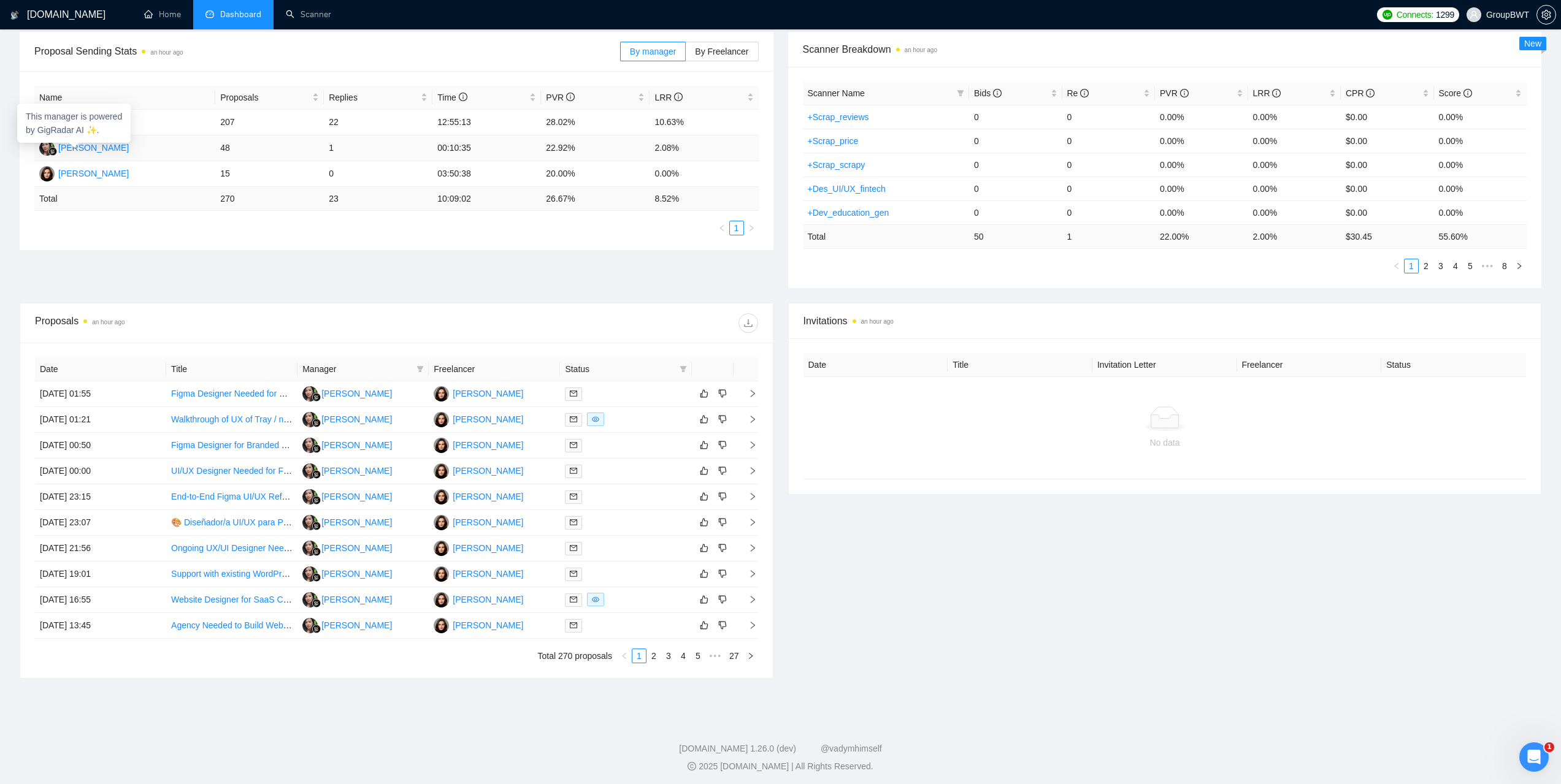
click at [94, 149] on div "Siti Nurjanah" at bounding box center [94, 147] width 71 height 13
click at [110, 123] on div "Alex Shevchenko" at bounding box center [94, 121] width 71 height 13
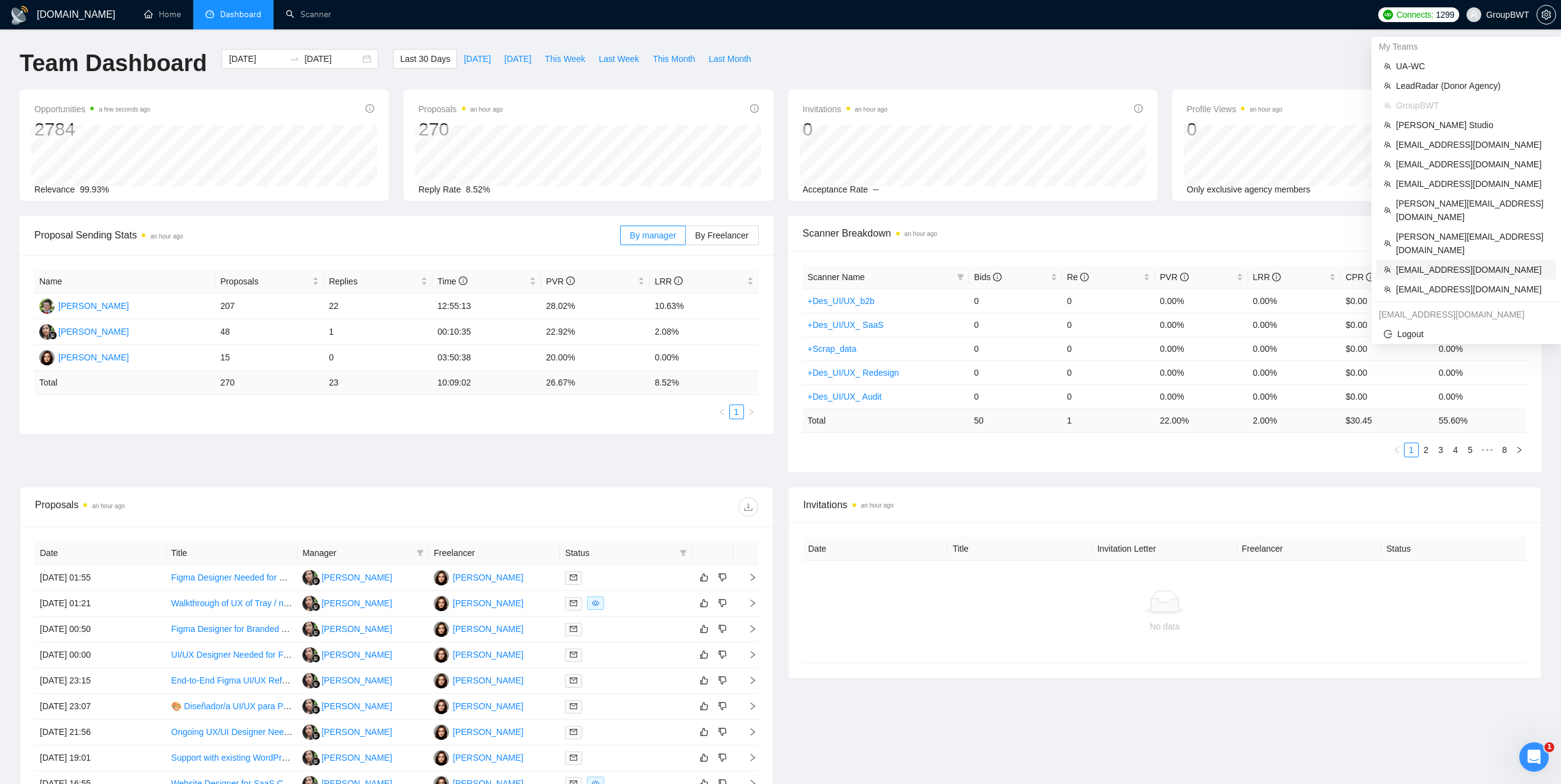
click at [1418, 263] on span "[EMAIL_ADDRESS][DOMAIN_NAME]" at bounding box center [1472, 269] width 153 height 13
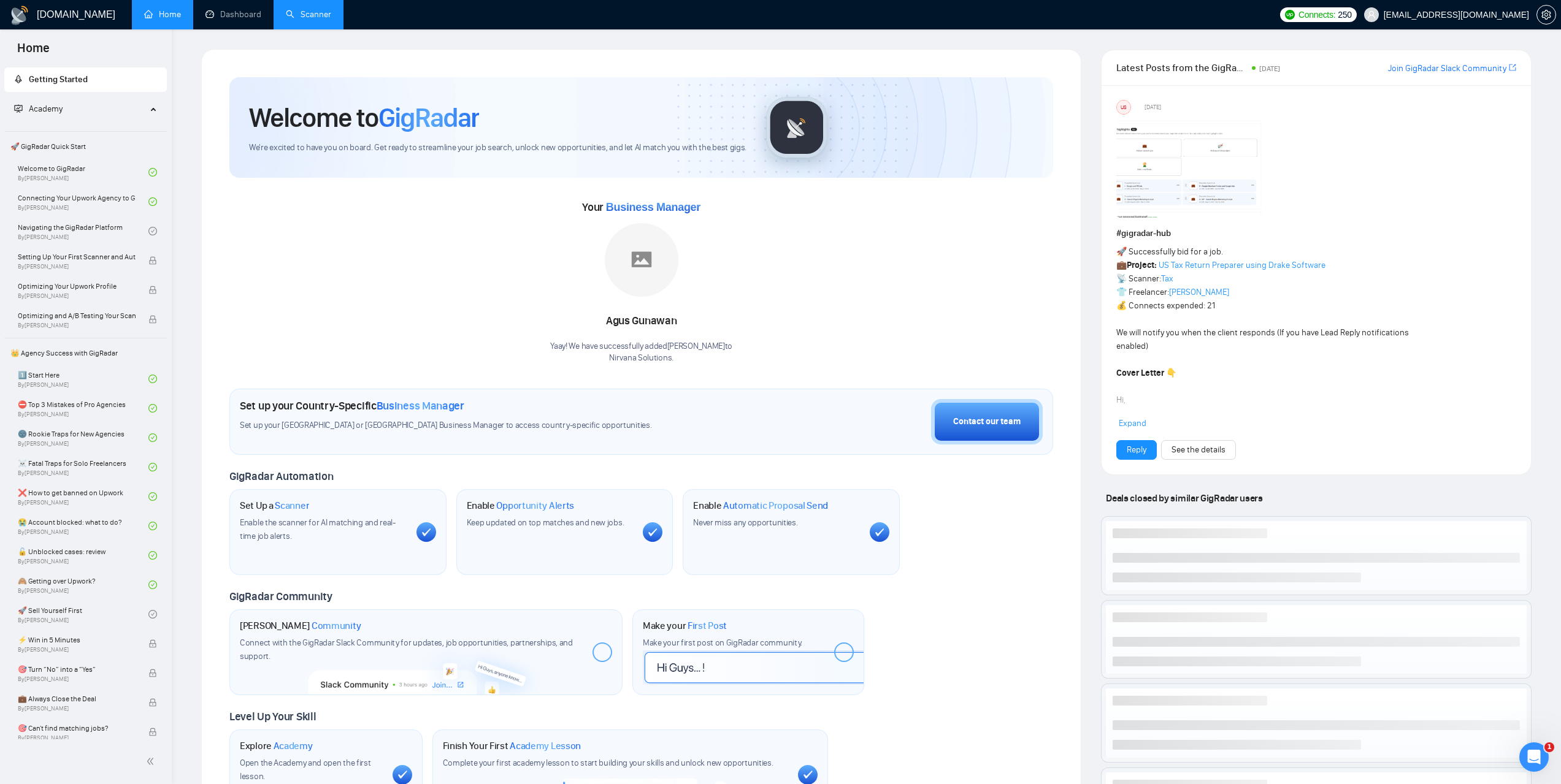
click at [315, 9] on link "Scanner" at bounding box center [309, 14] width 46 height 10
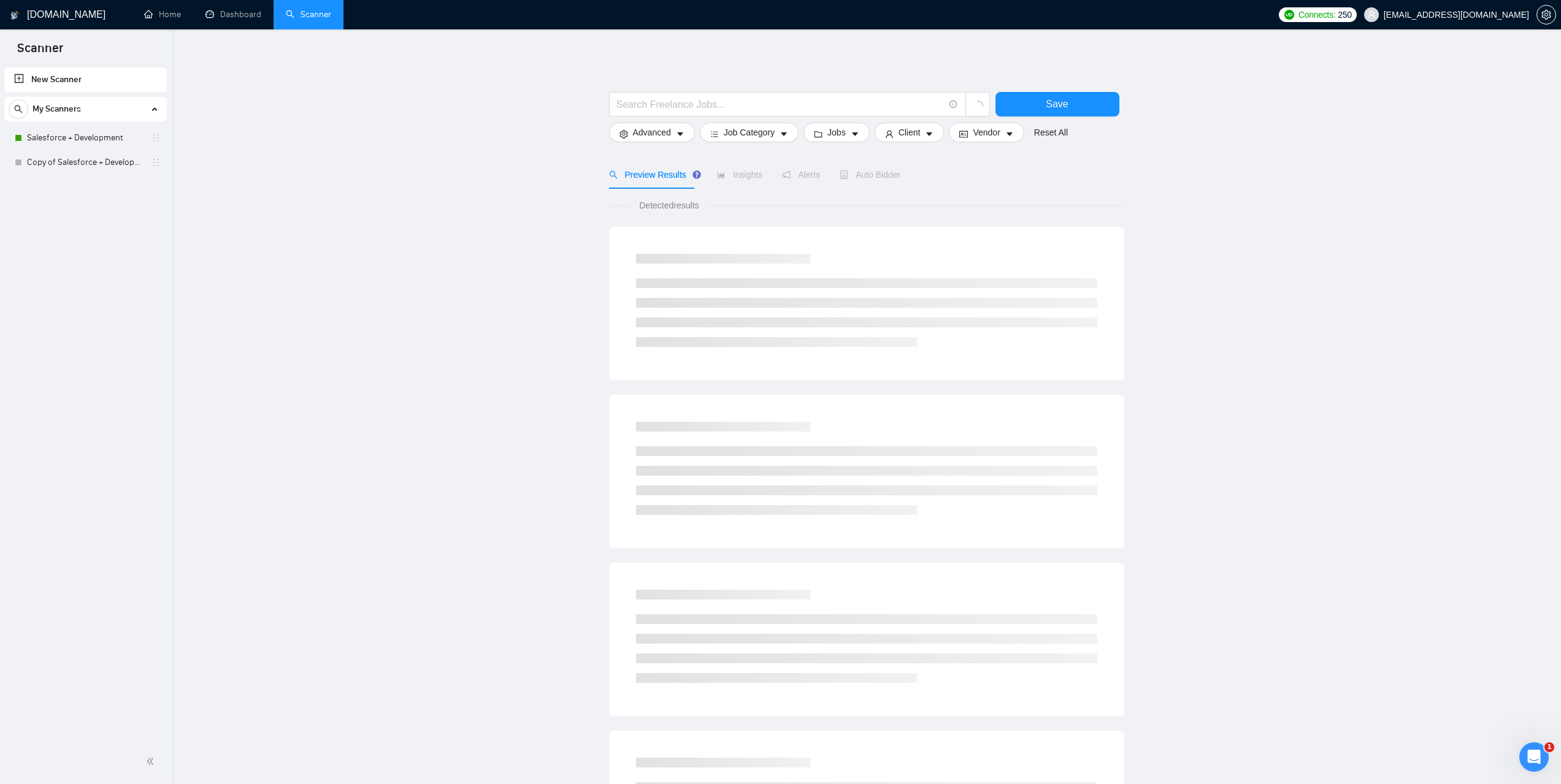
drag, startPoint x: 96, startPoint y: 147, endPoint x: 459, endPoint y: 235, distance: 373.5
click at [95, 147] on link "Salesforce + Development" at bounding box center [85, 138] width 117 height 24
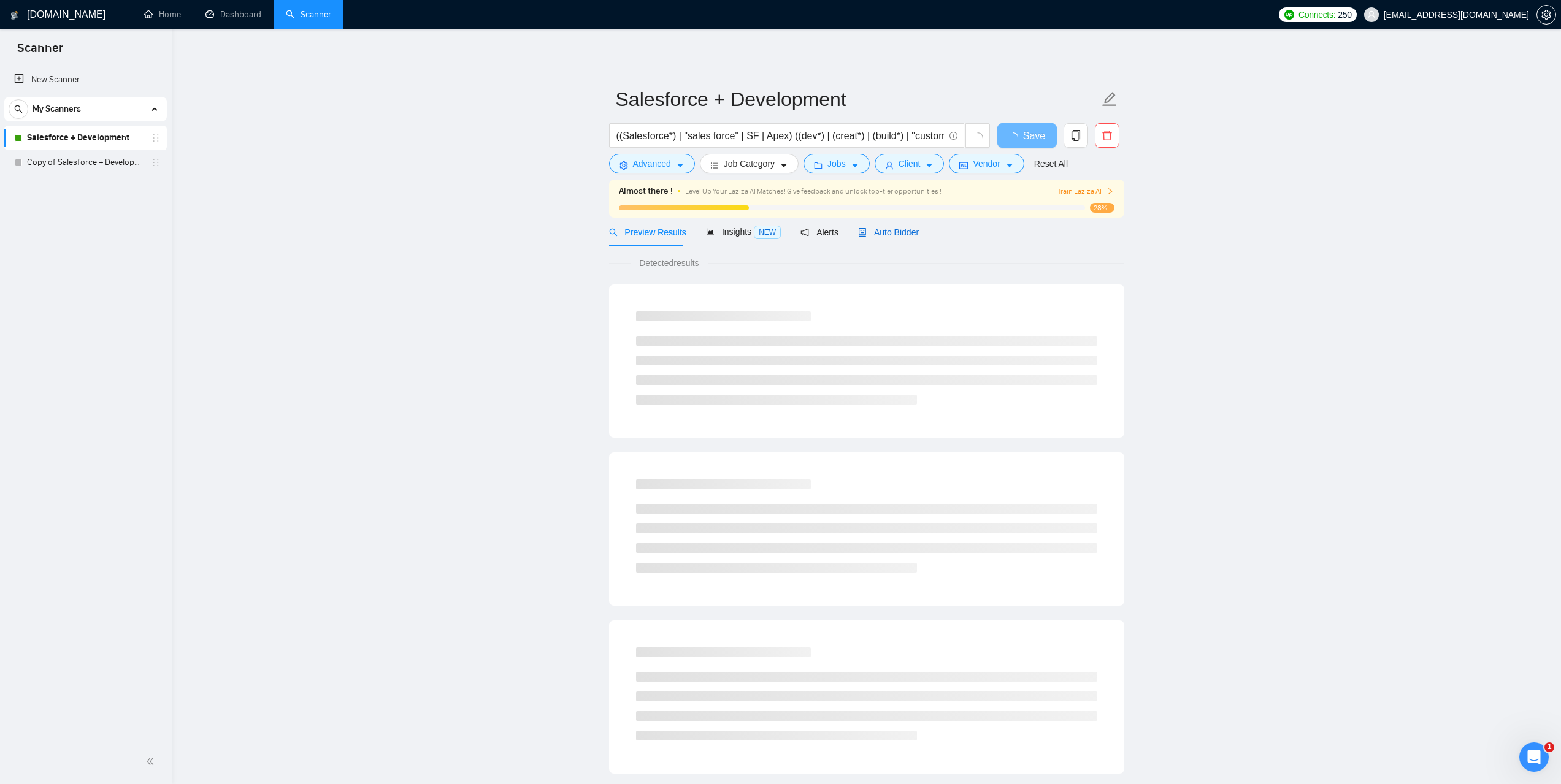
click at [894, 235] on span "Auto Bidder" at bounding box center [888, 232] width 61 height 9
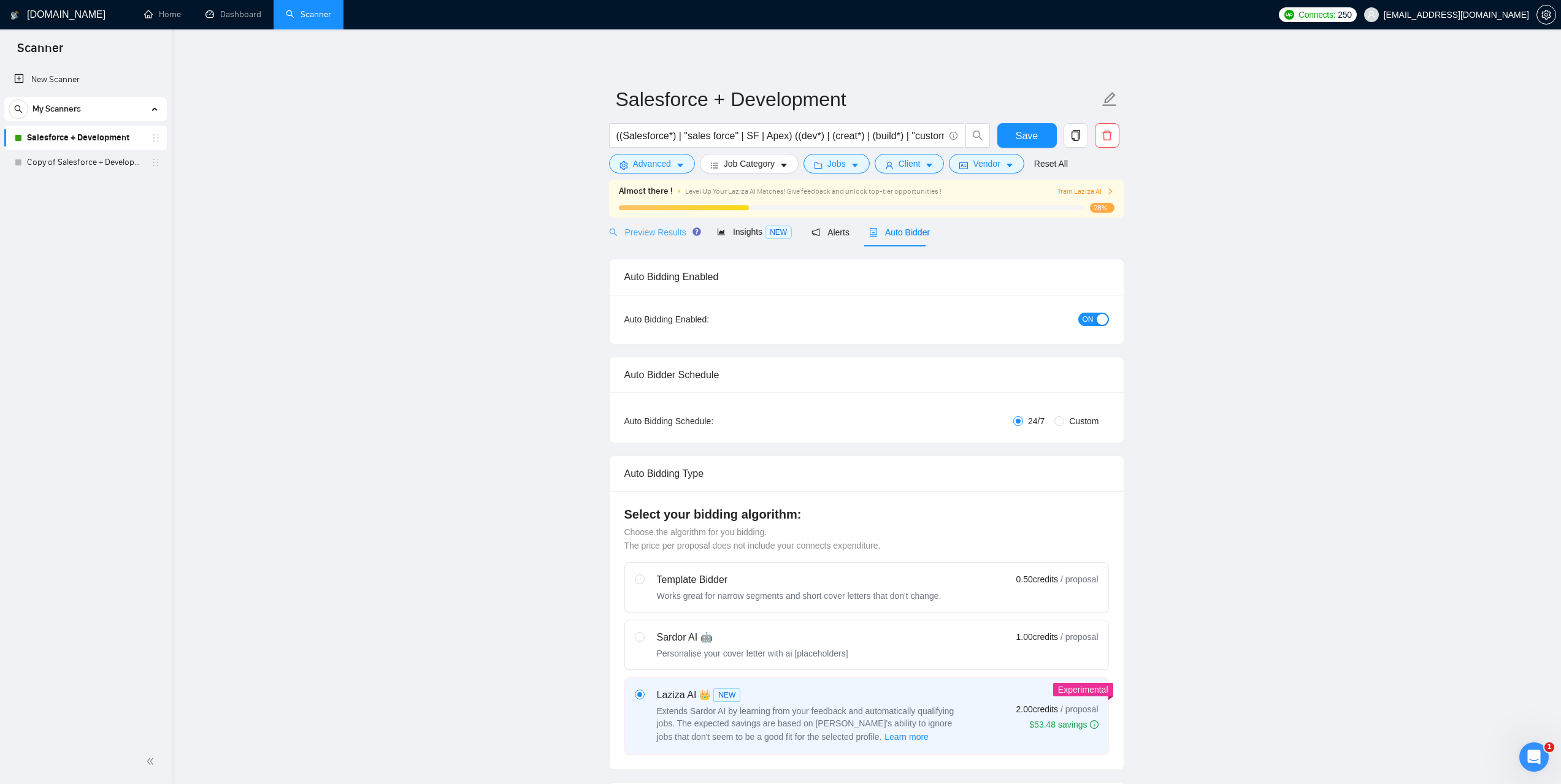
click at [648, 243] on div "Preview Results" at bounding box center [653, 232] width 88 height 29
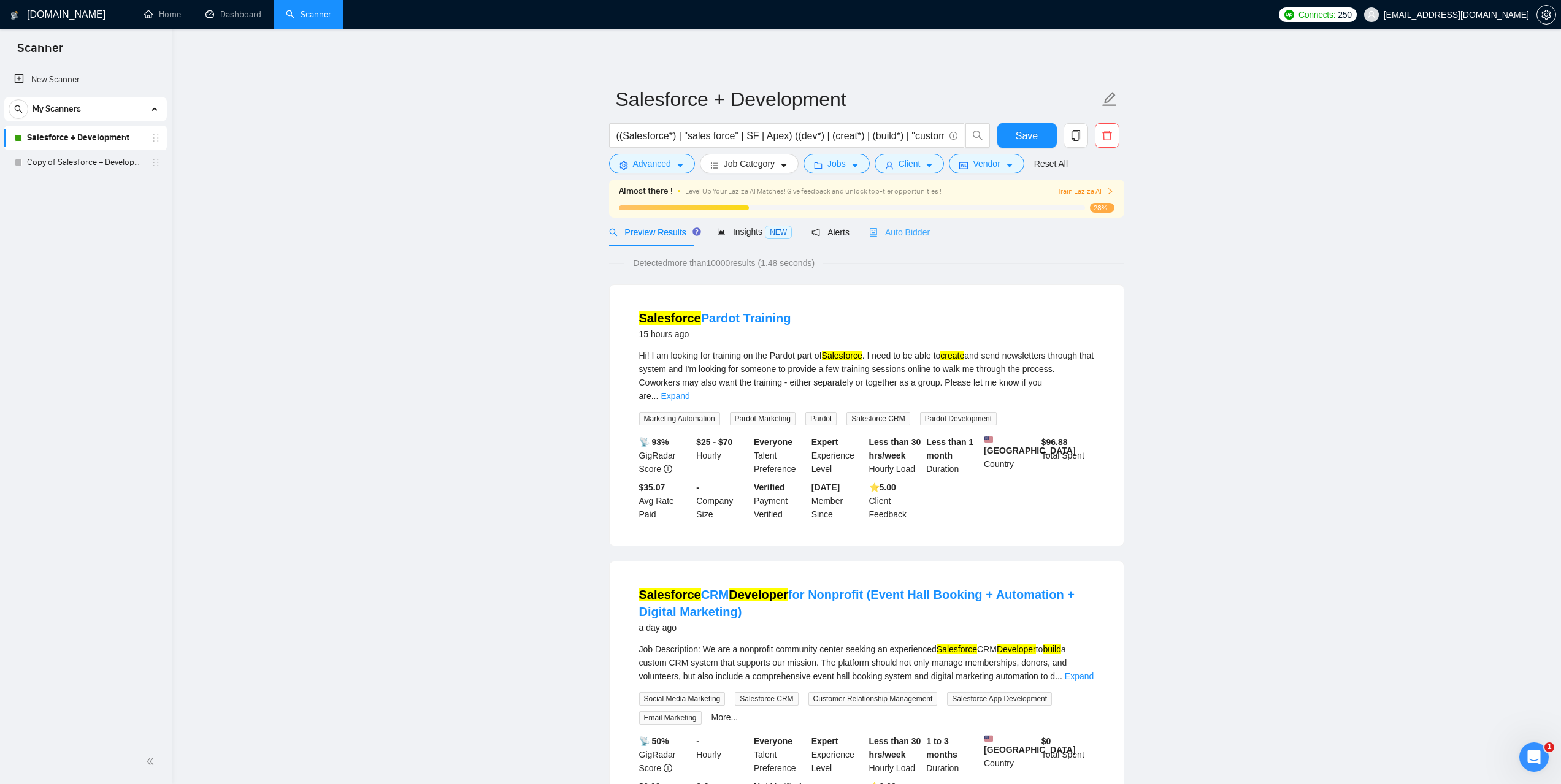
click at [899, 242] on div "Auto Bidder" at bounding box center [899, 232] width 61 height 29
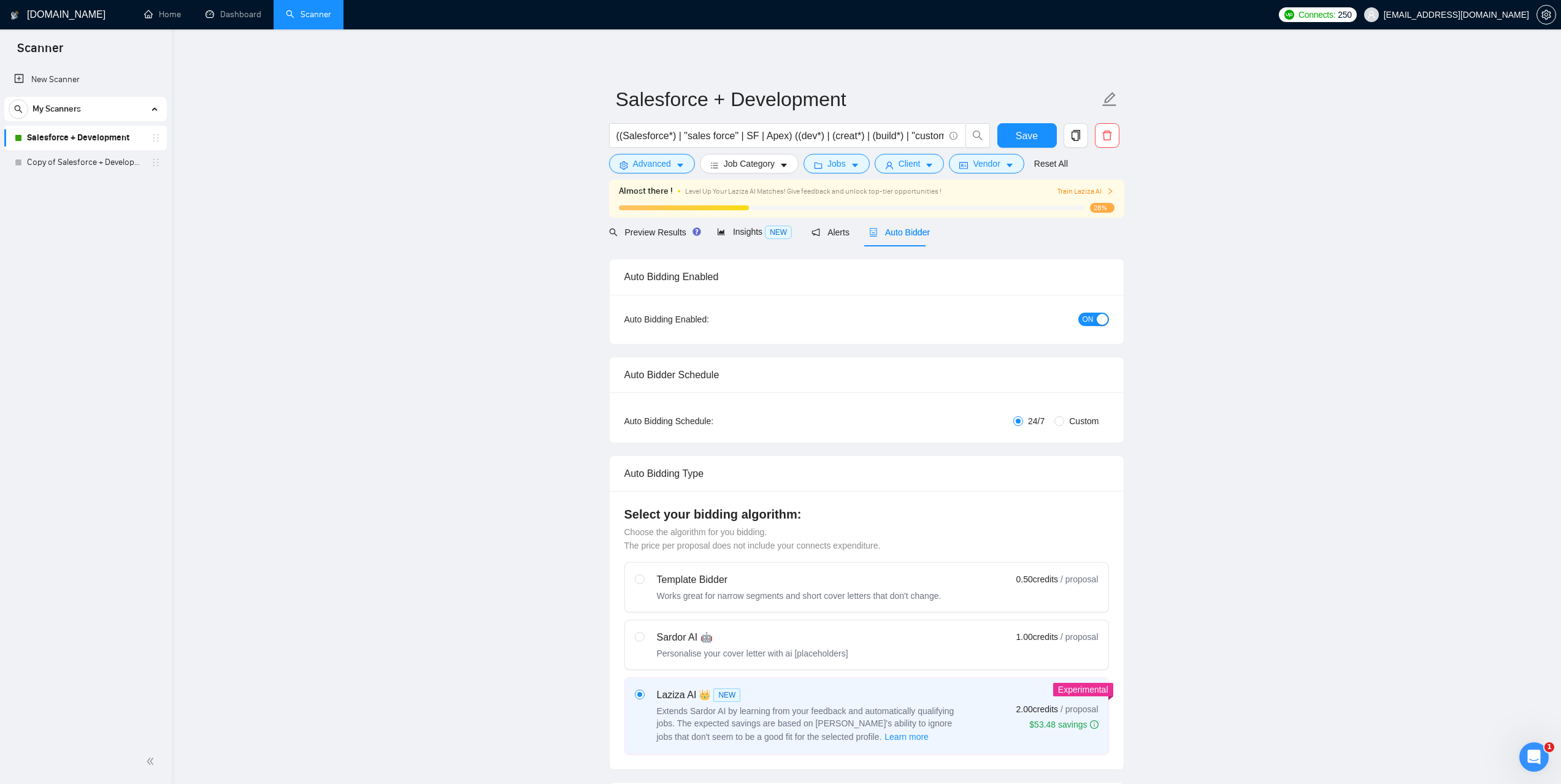
checkbox input "true"
click at [656, 231] on span "Preview Results" at bounding box center [653, 232] width 88 height 9
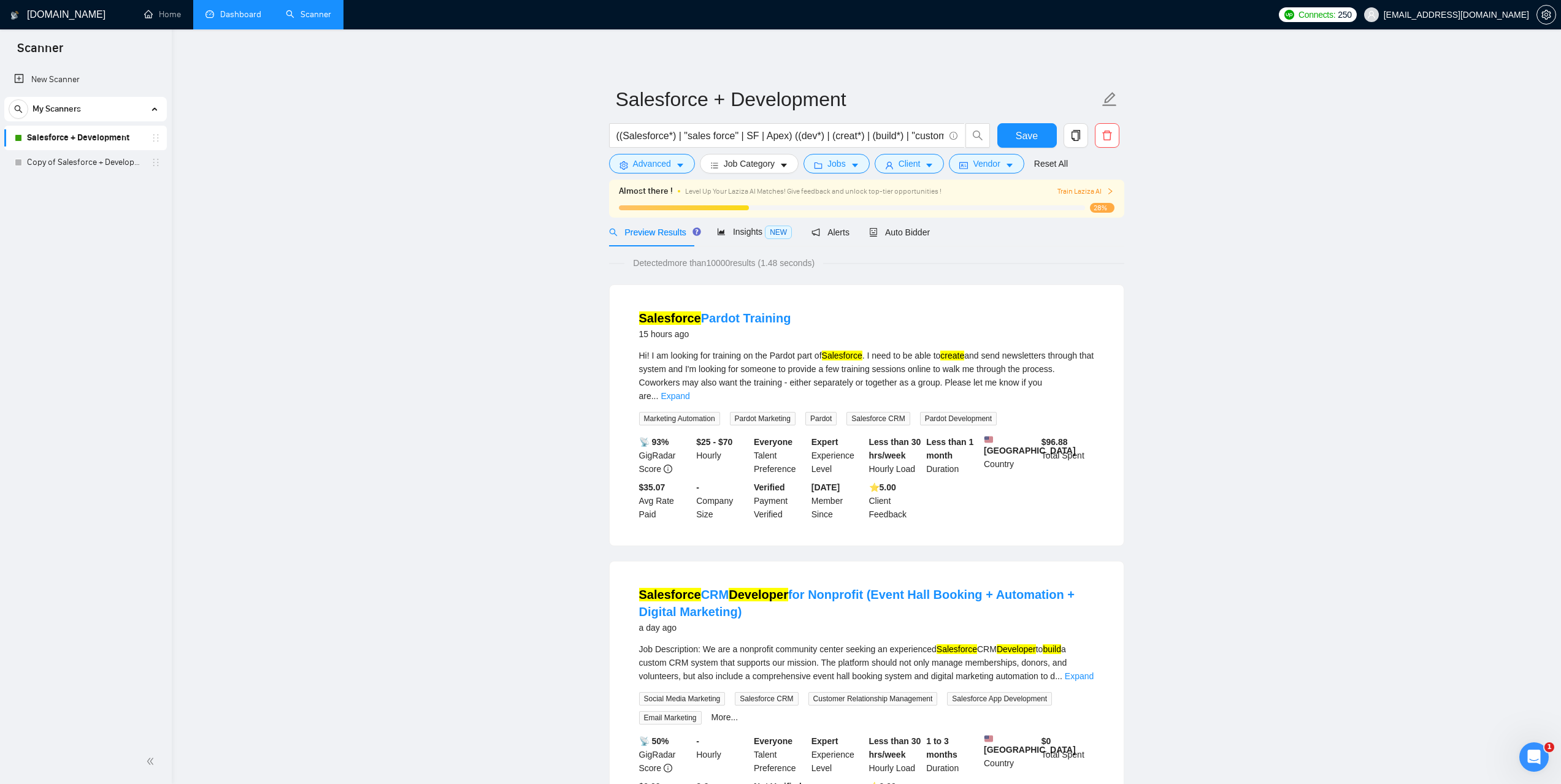
click at [261, 20] on link "Dashboard" at bounding box center [233, 14] width 56 height 10
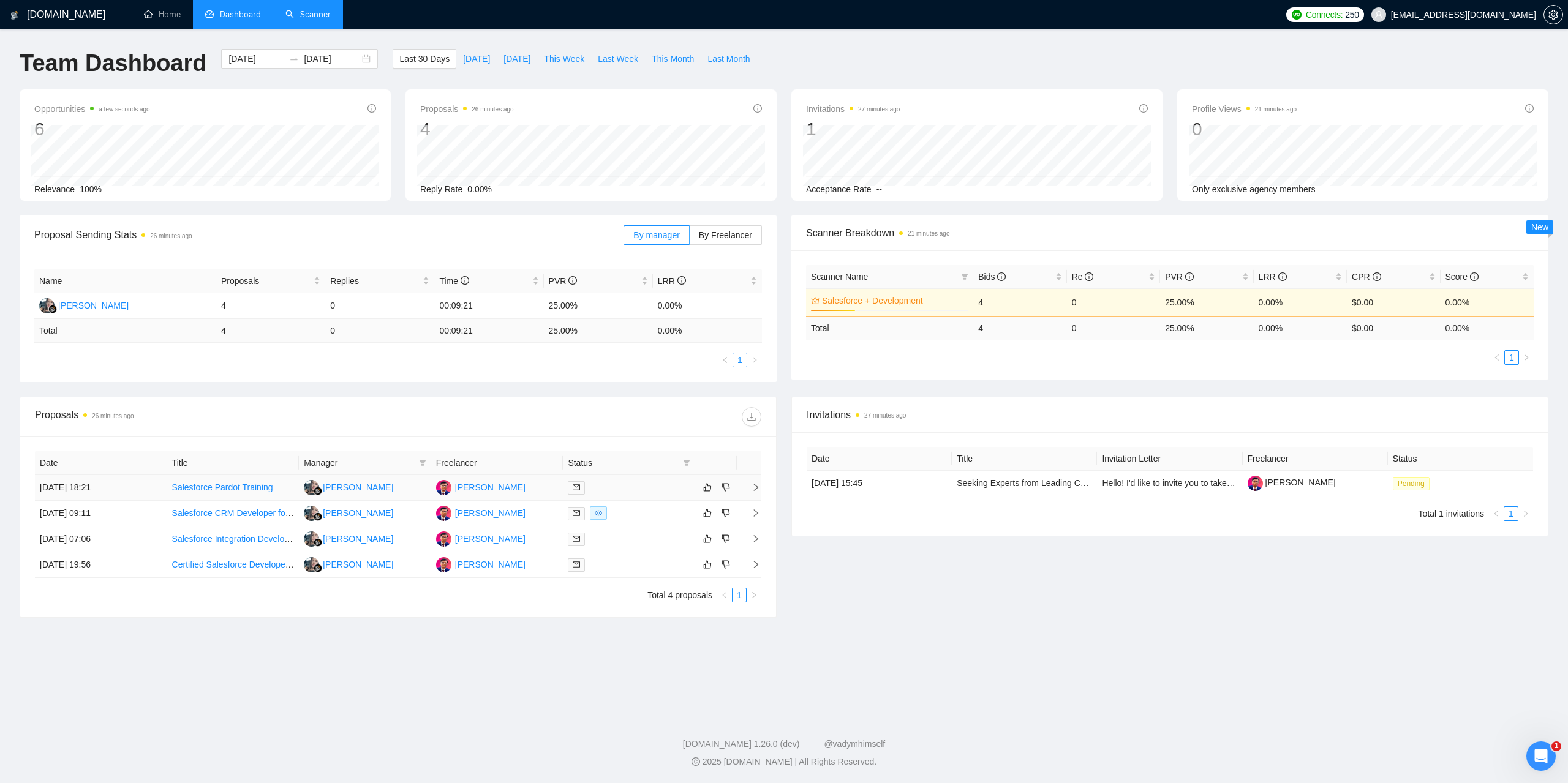
click at [477, 488] on div "Anis Khan" at bounding box center [491, 487] width 71 height 13
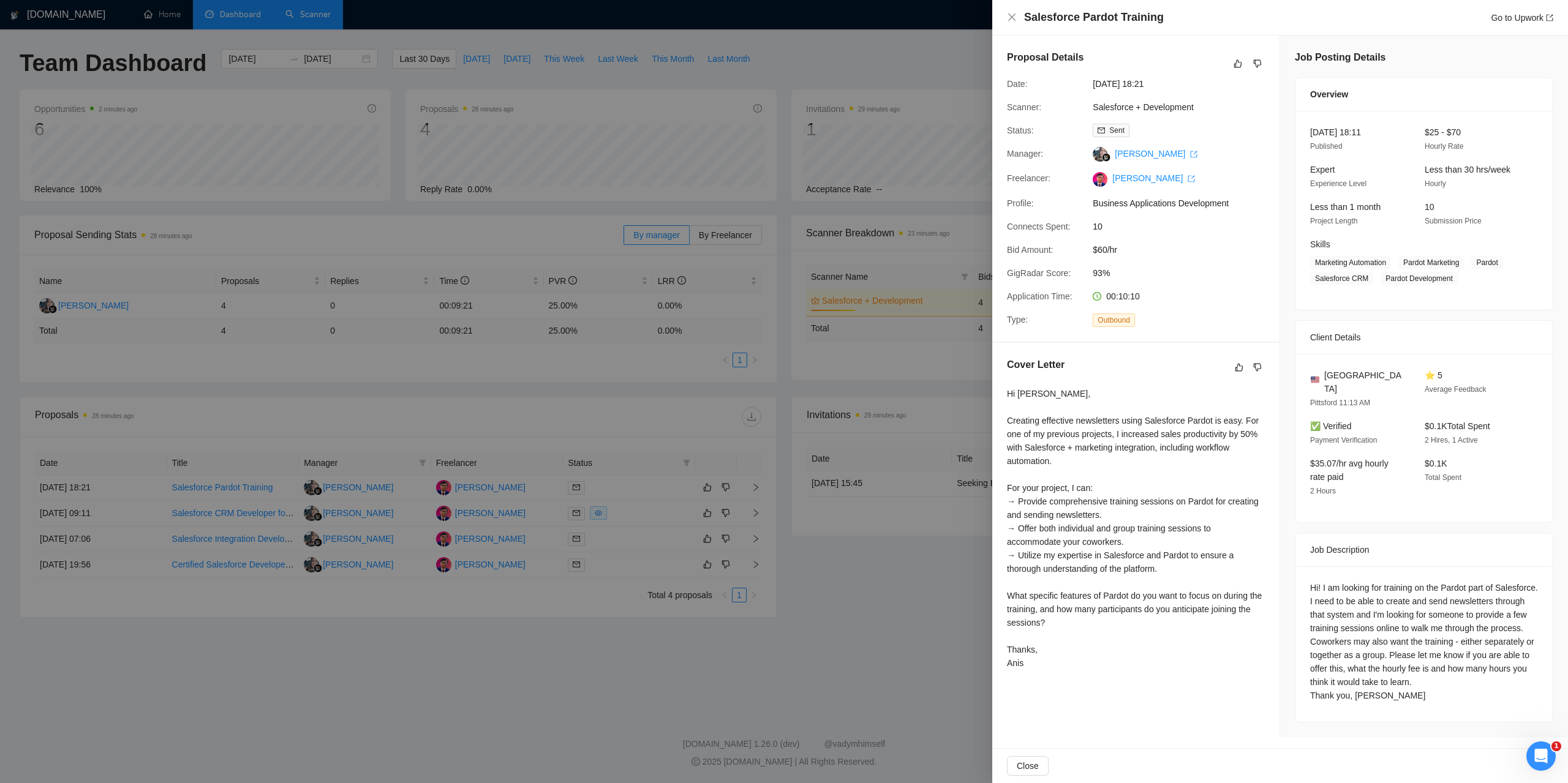
click at [870, 614] on div at bounding box center [784, 392] width 1568 height 783
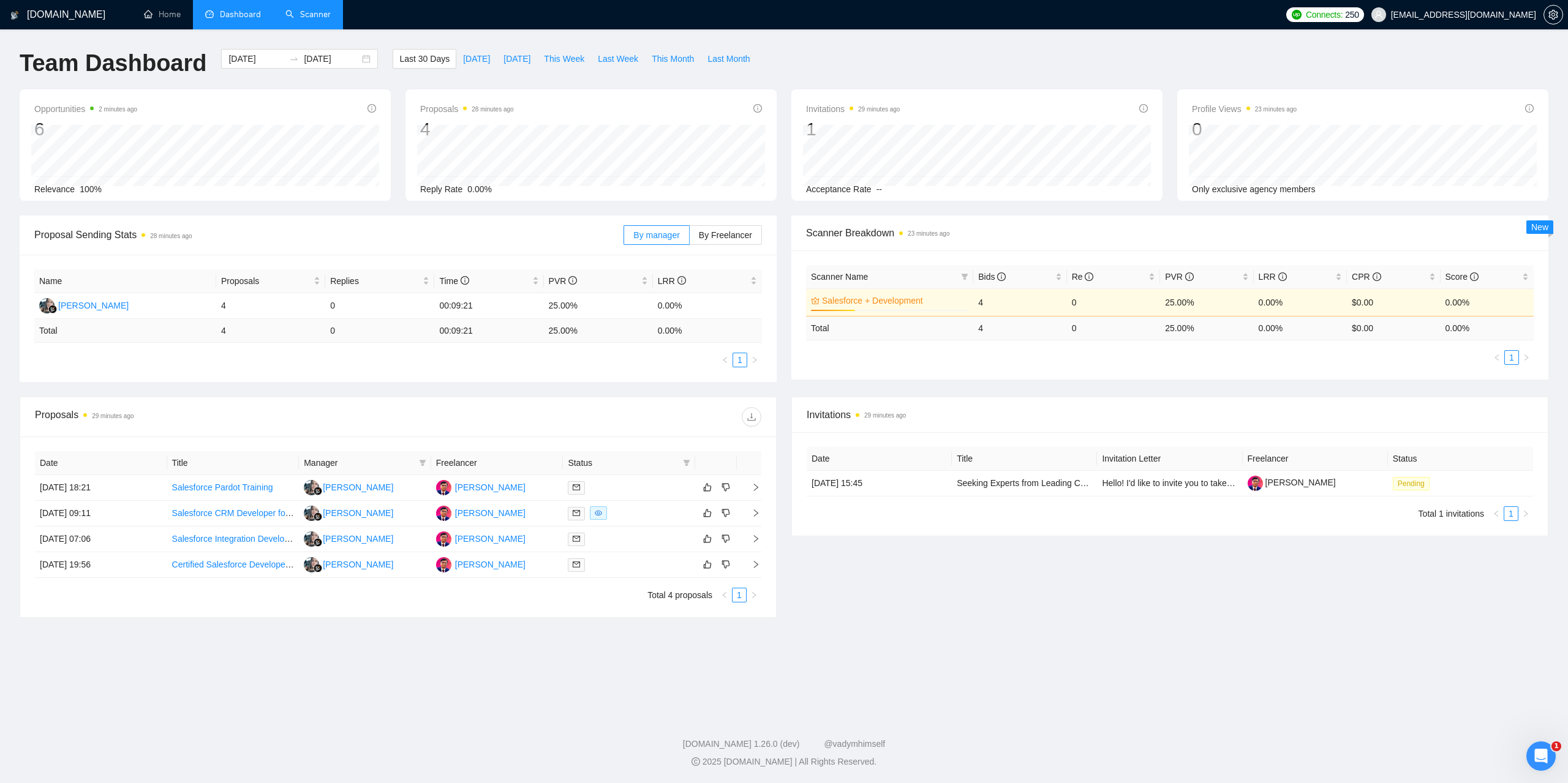
click at [305, 19] on link "Scanner" at bounding box center [308, 14] width 46 height 10
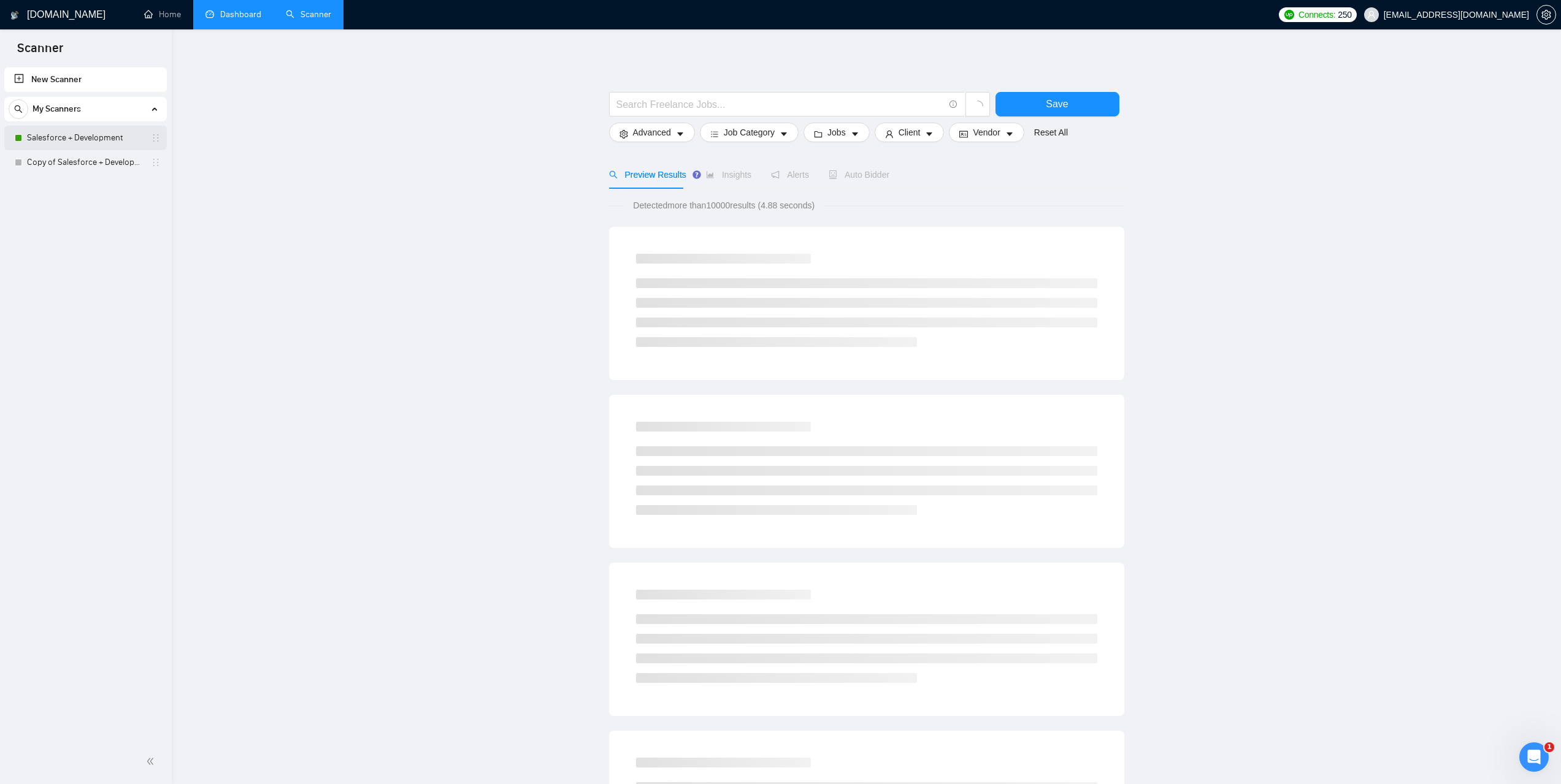
click at [72, 138] on link "Salesforce + Development" at bounding box center [85, 138] width 117 height 24
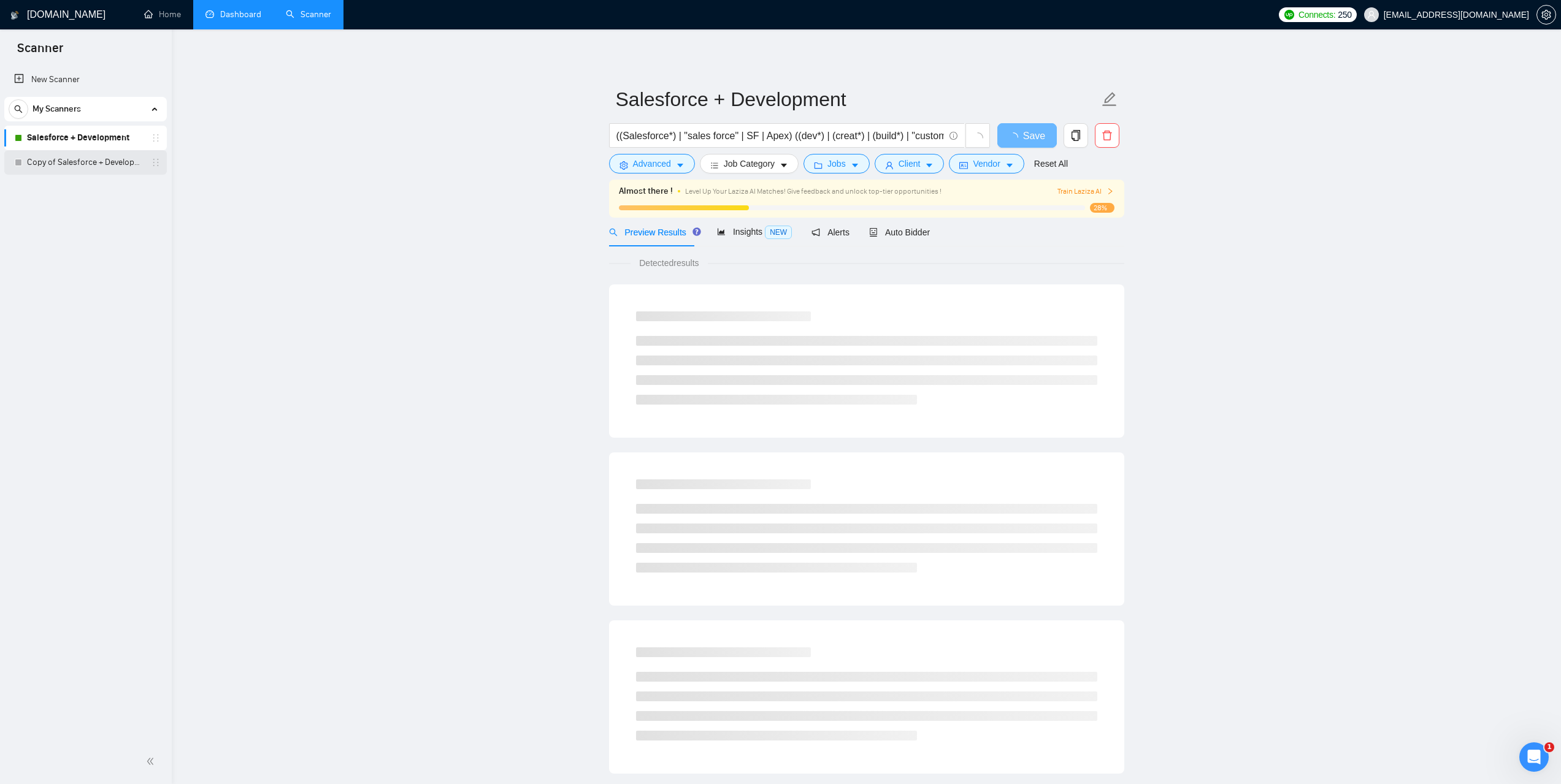
click at [76, 162] on link "Copy of Salesforce + Development" at bounding box center [85, 162] width 117 height 24
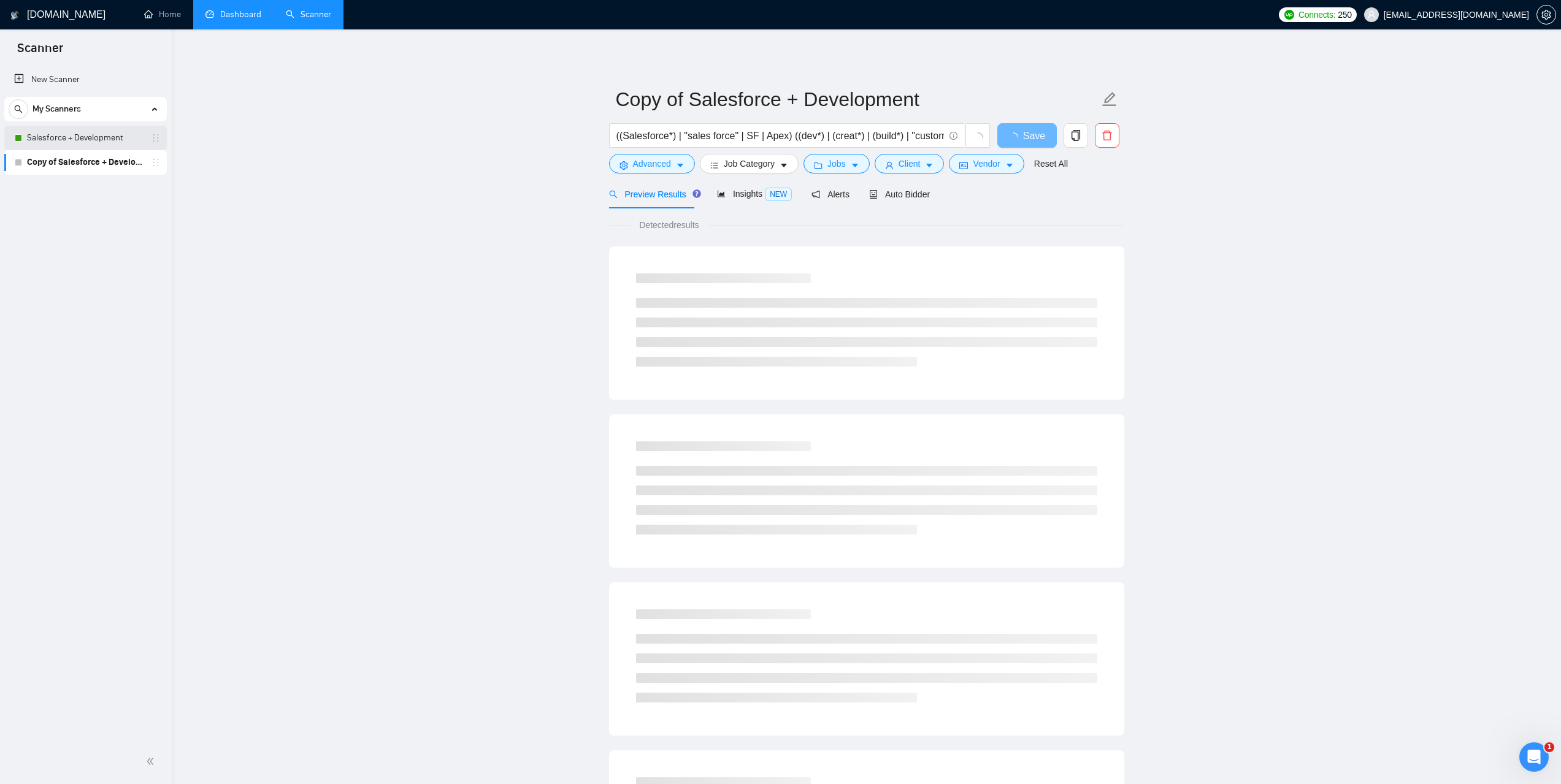
click at [70, 139] on link "Salesforce + Development" at bounding box center [85, 138] width 117 height 24
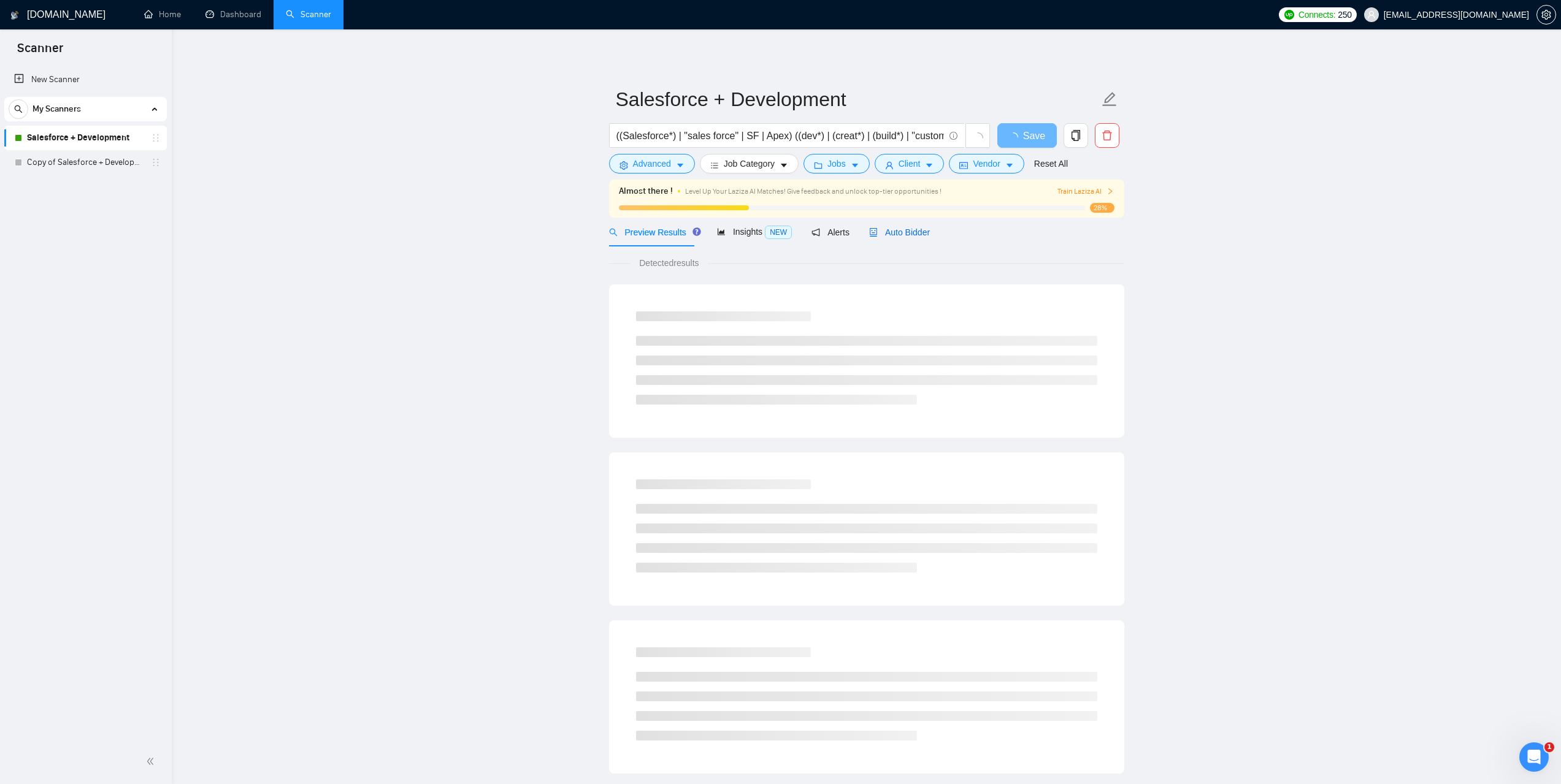
click at [909, 235] on span "Auto Bidder" at bounding box center [899, 232] width 61 height 9
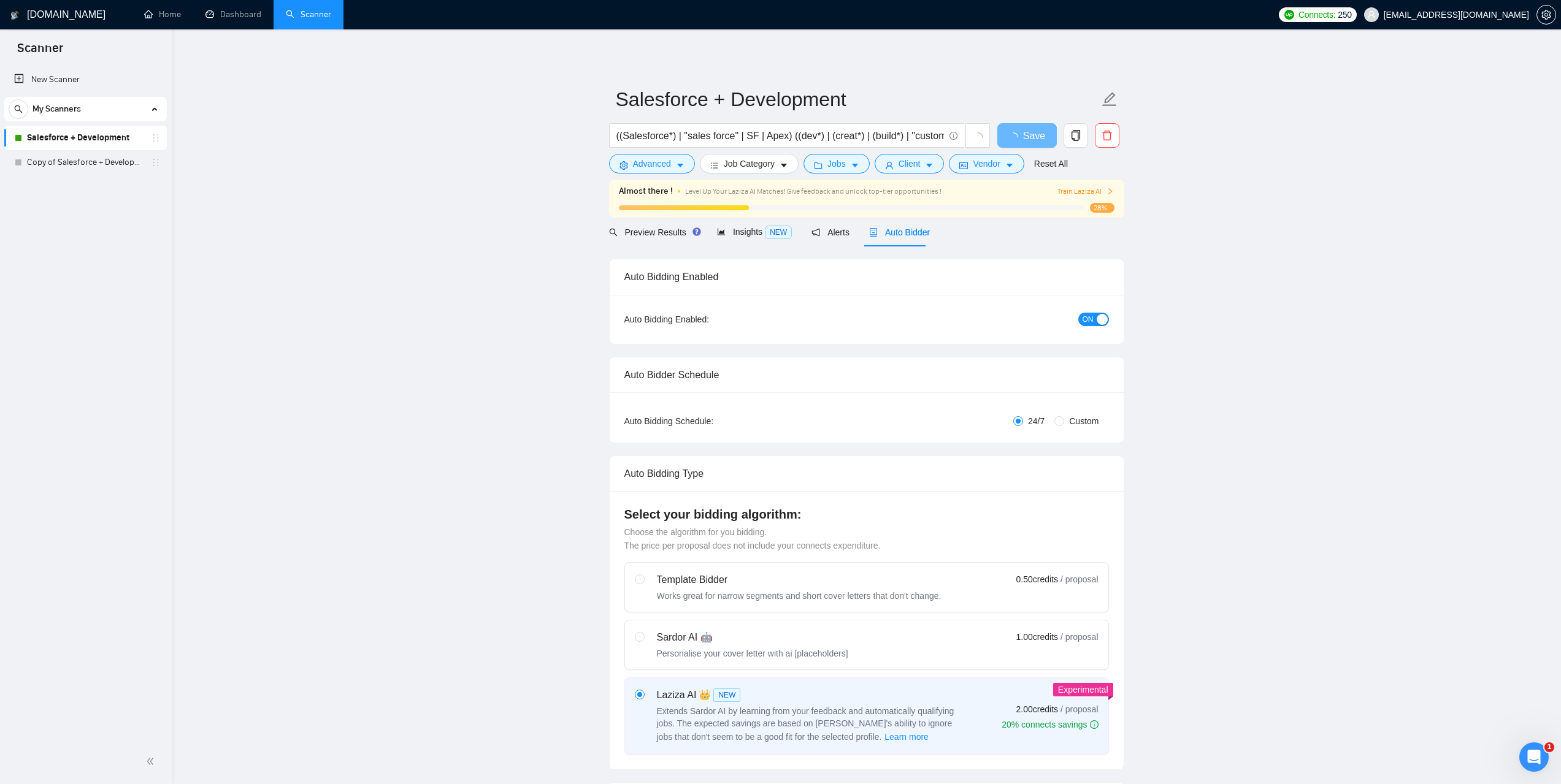
checkbox input "true"
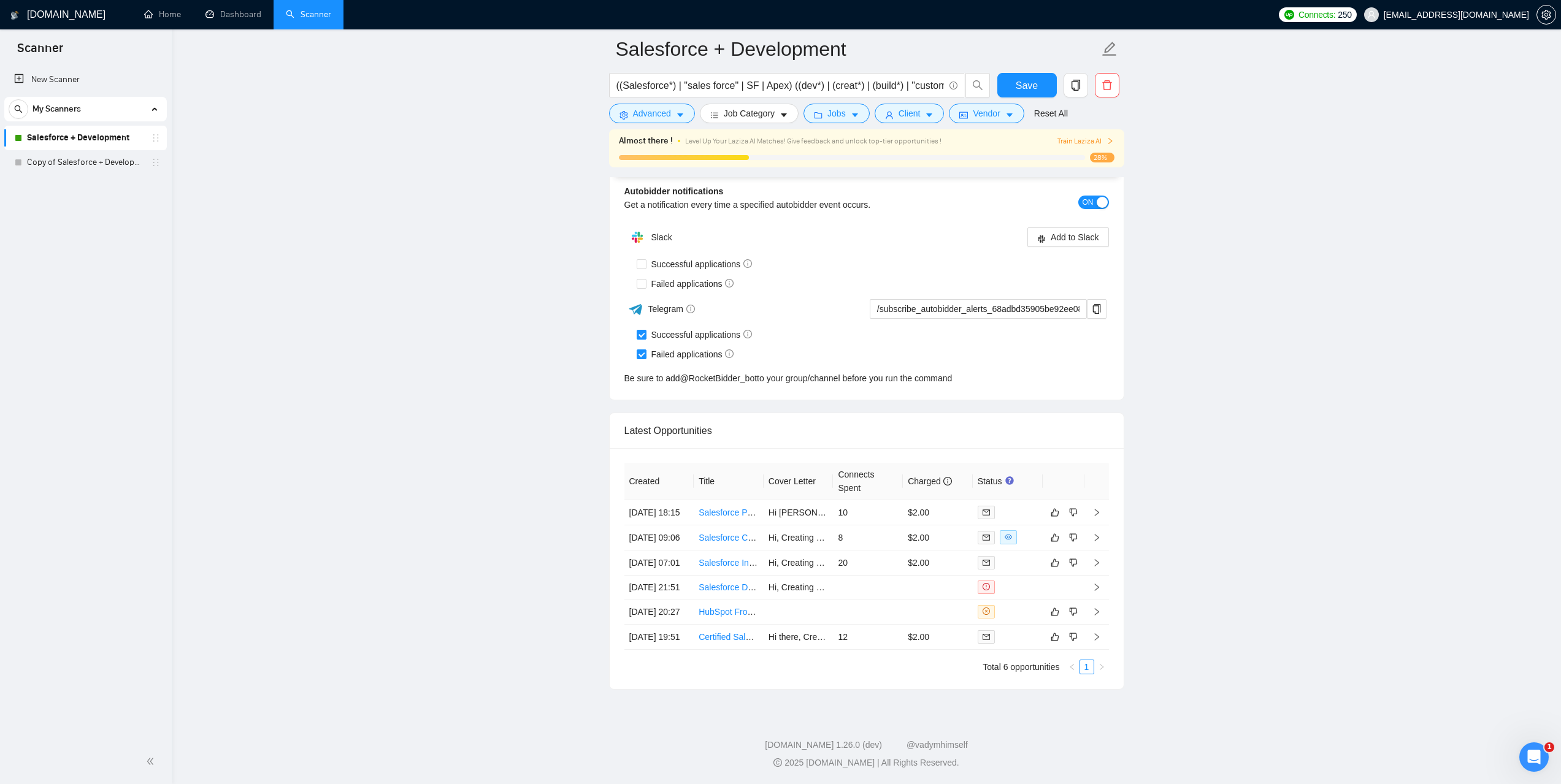
scroll to position [3001, 0]
drag, startPoint x: 905, startPoint y: 516, endPoint x: 1019, endPoint y: 518, distance: 114.0
click at [1019, 584] on div "This job is no longer available. Opportunity: 68bb3127b74658c7513fa1d3" at bounding box center [984, 601] width 168 height 35
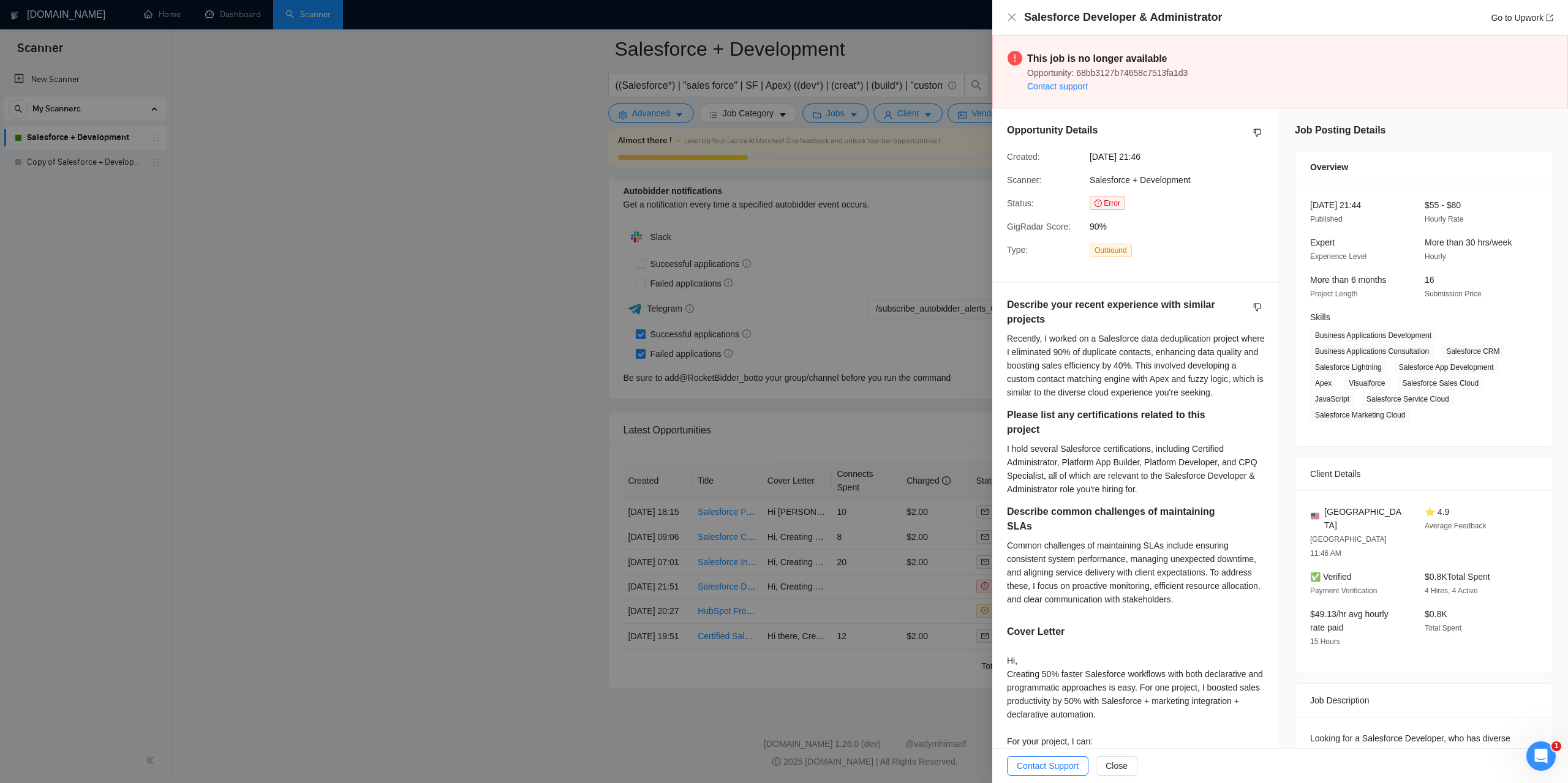
click at [508, 245] on div at bounding box center [784, 392] width 1568 height 783
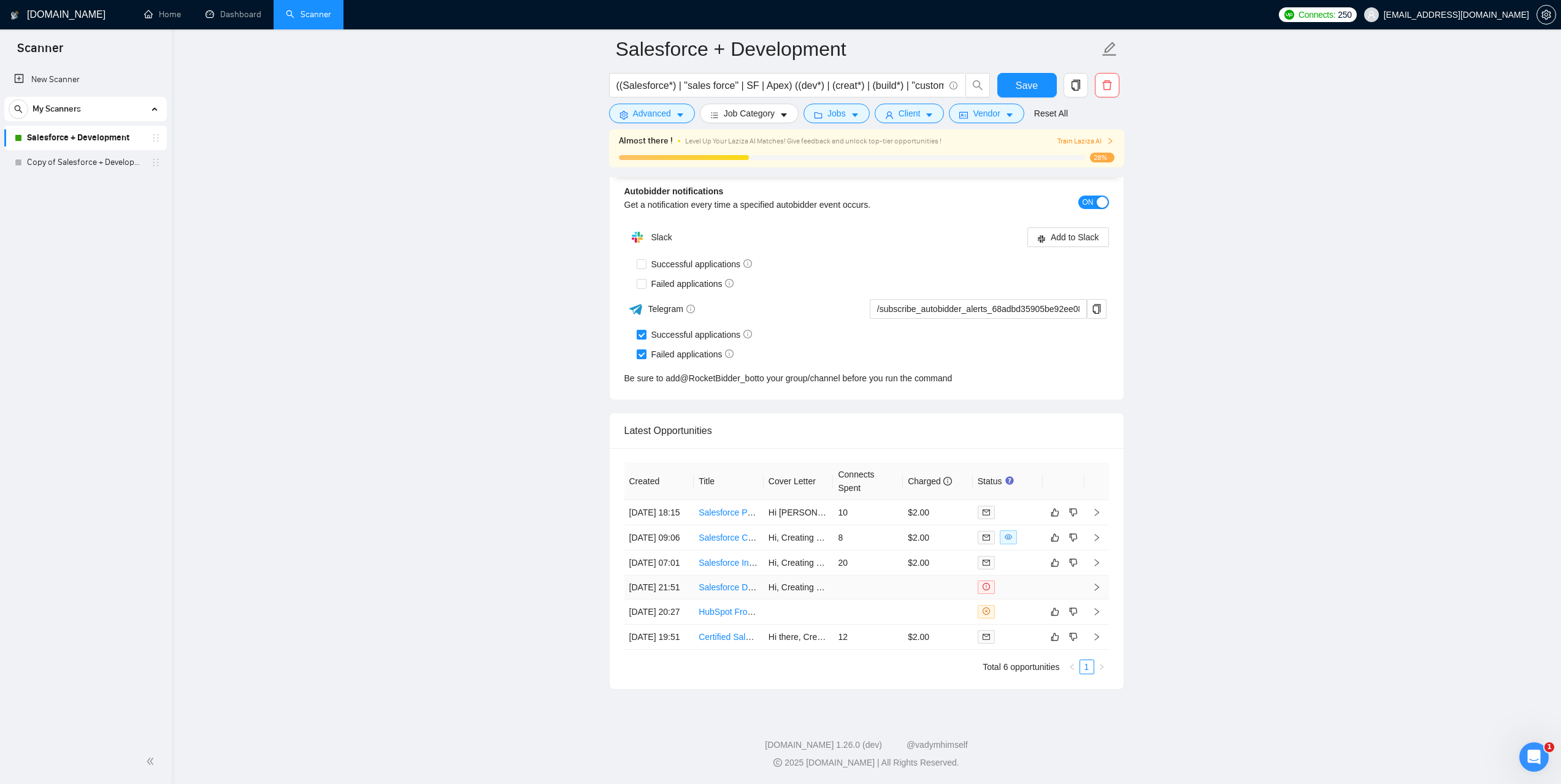
click at [729, 582] on link "Salesforce Developer & Administrator" at bounding box center [770, 587] width 143 height 9
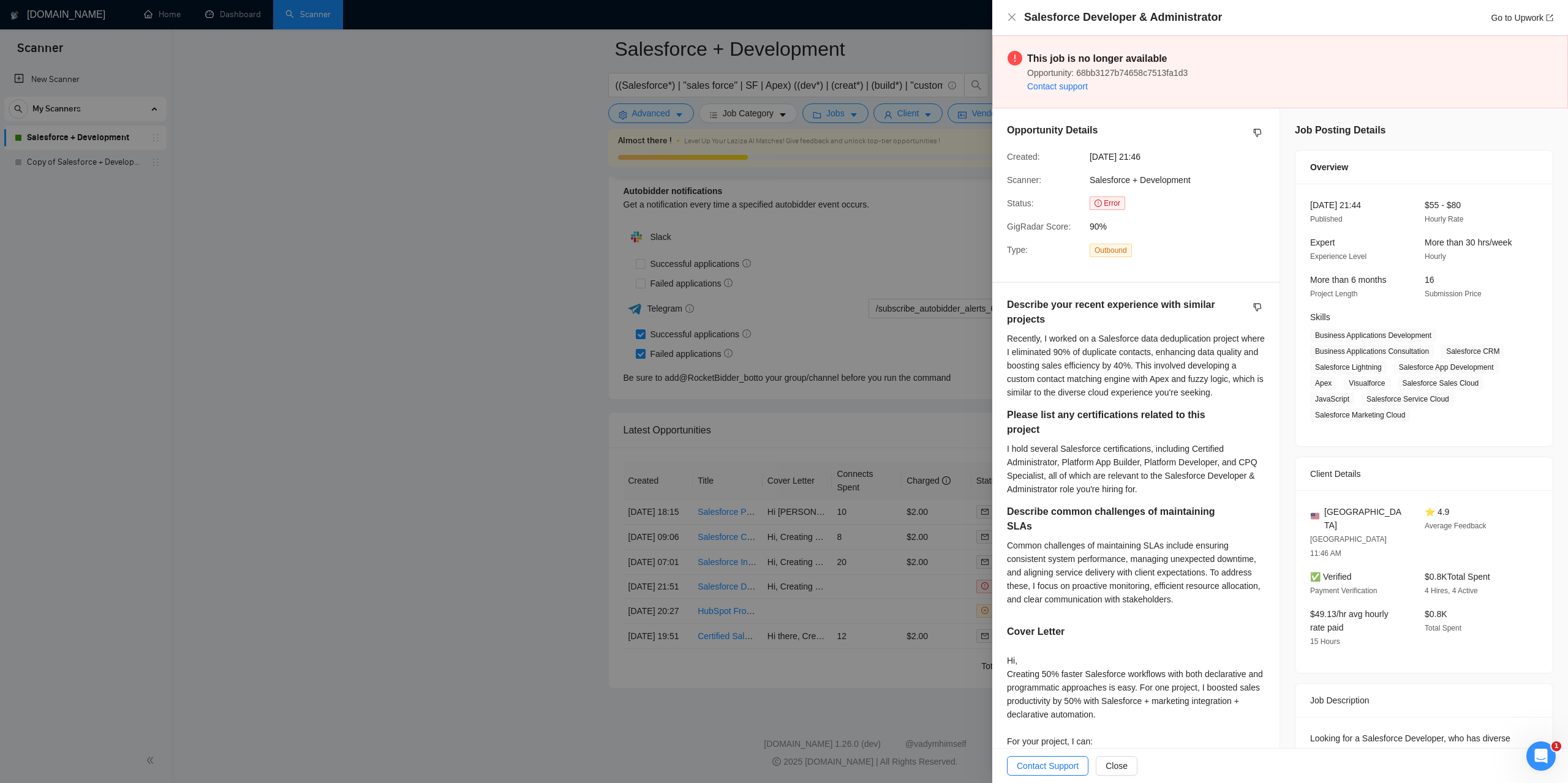
click at [471, 418] on div at bounding box center [784, 392] width 1568 height 783
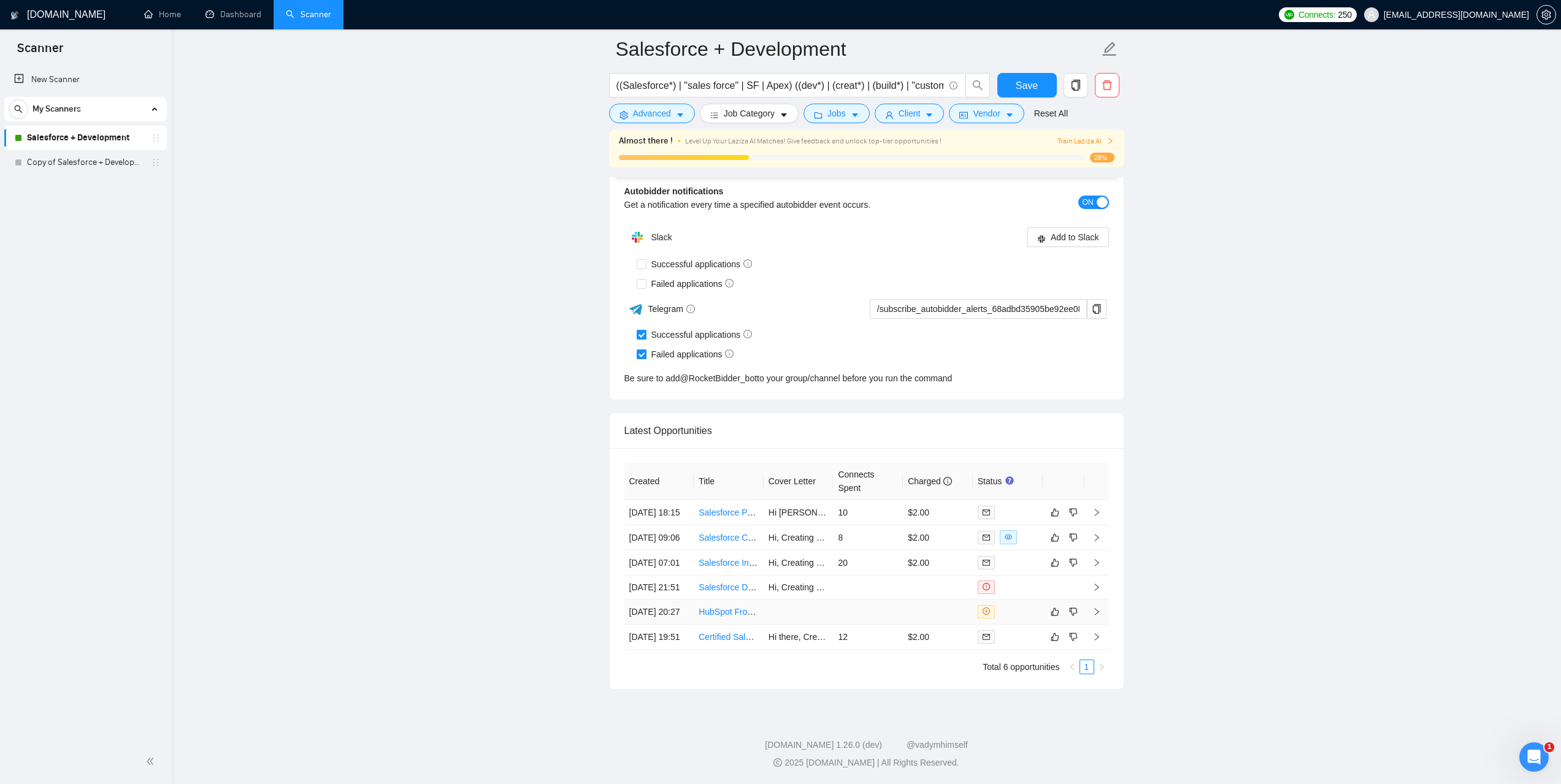
click at [662, 600] on td "05 Sep, 2025 20:27" at bounding box center [659, 612] width 70 height 25
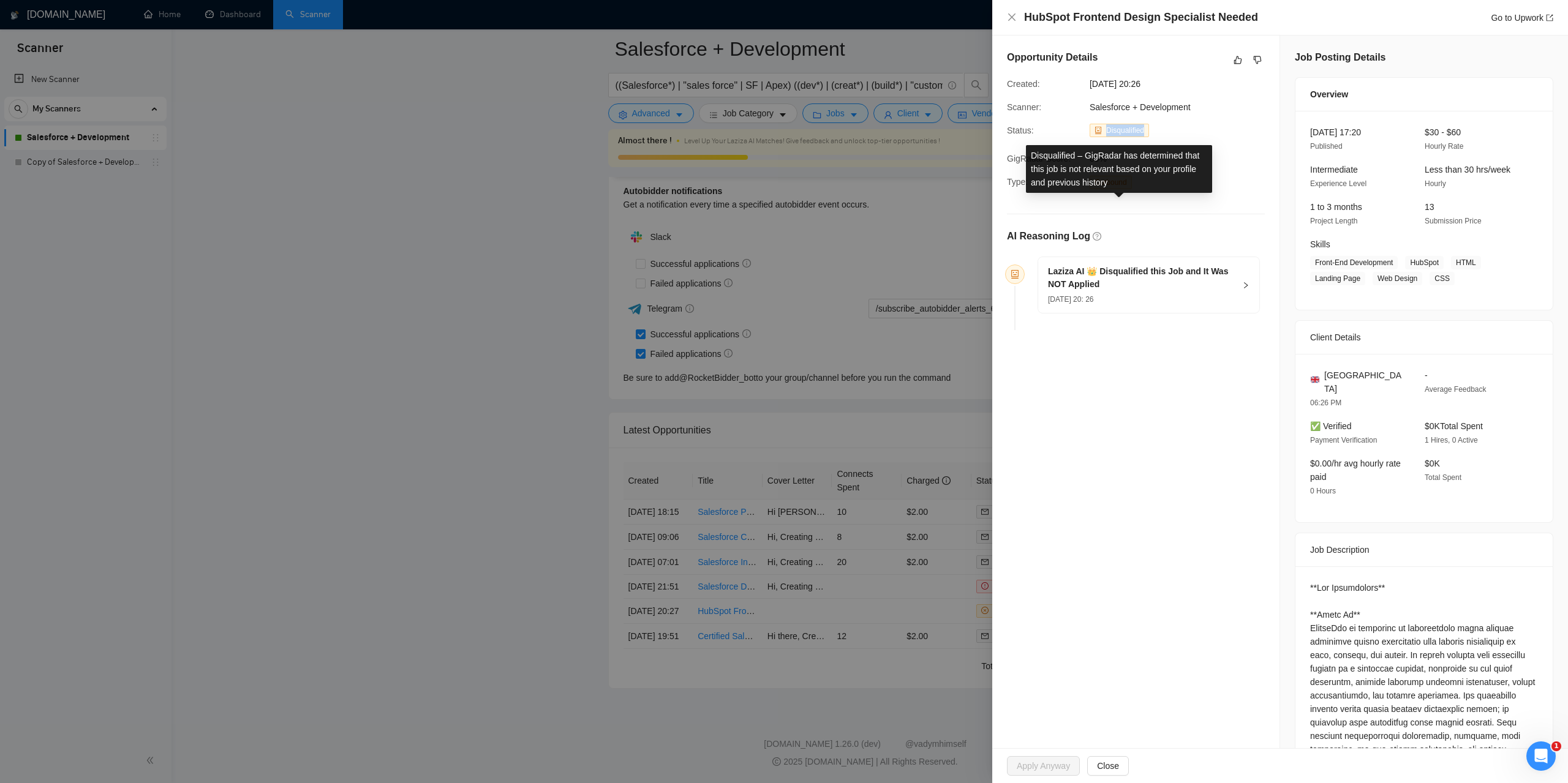
drag, startPoint x: 1147, startPoint y: 130, endPoint x: 1109, endPoint y: 134, distance: 38.2
click at [1109, 134] on span "Disqualified" at bounding box center [1120, 130] width 60 height 13
copy span "Disqualified"
click at [331, 301] on div at bounding box center [784, 392] width 1568 height 783
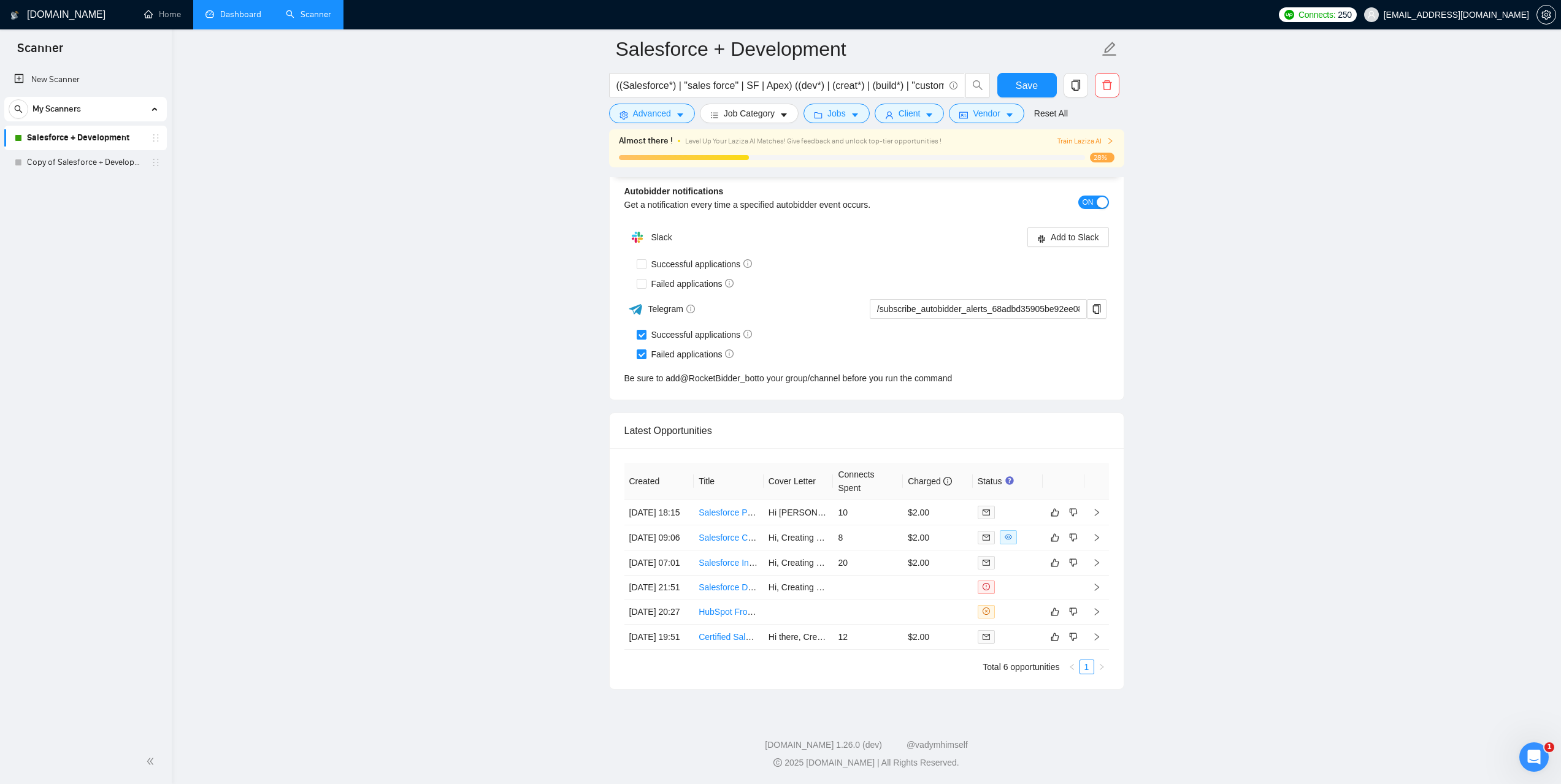
click at [246, 16] on link "Dashboard" at bounding box center [233, 14] width 56 height 10
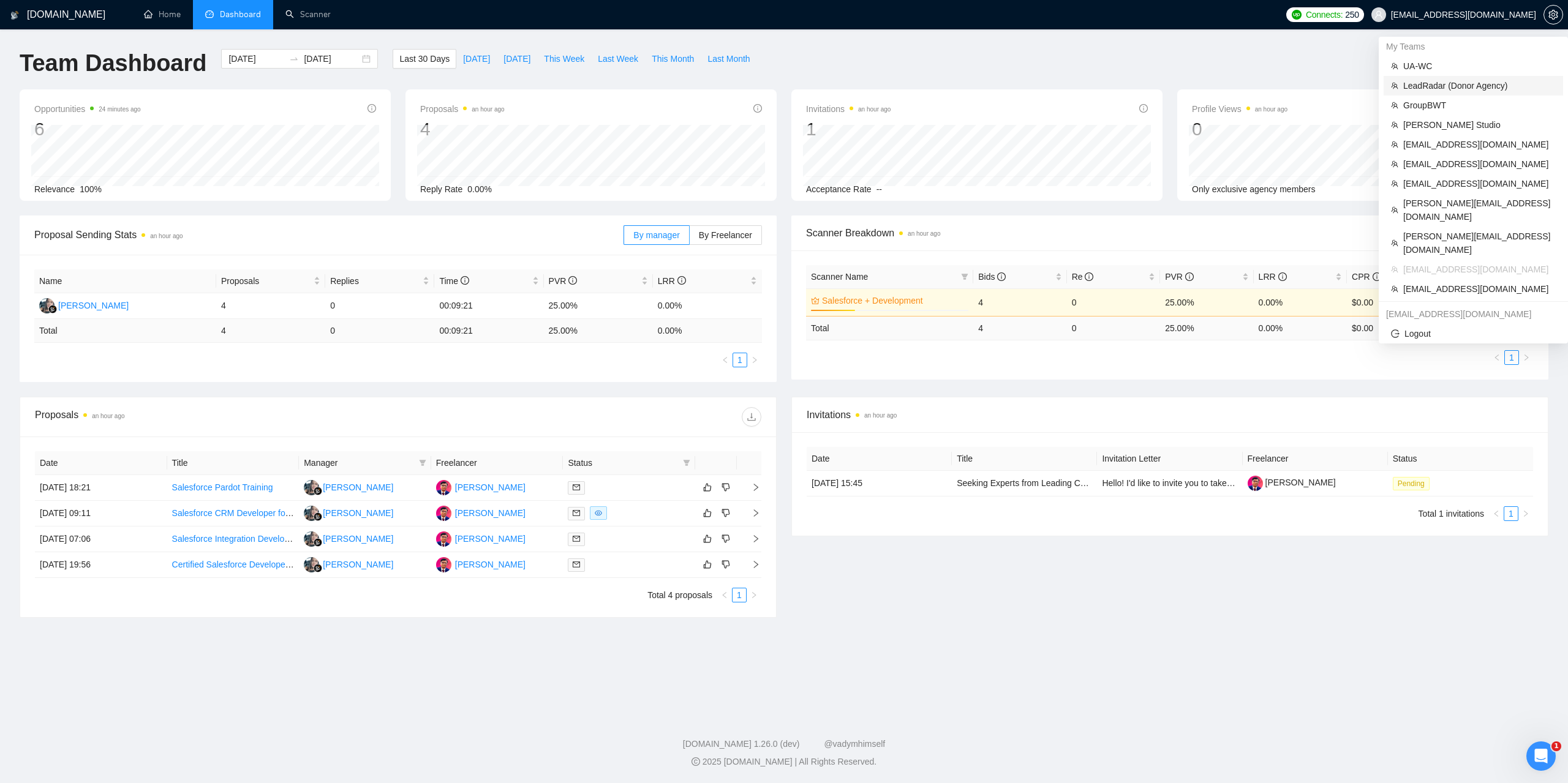
click at [1424, 80] on span "LeadRadar (Donor Agency)" at bounding box center [1480, 85] width 153 height 13
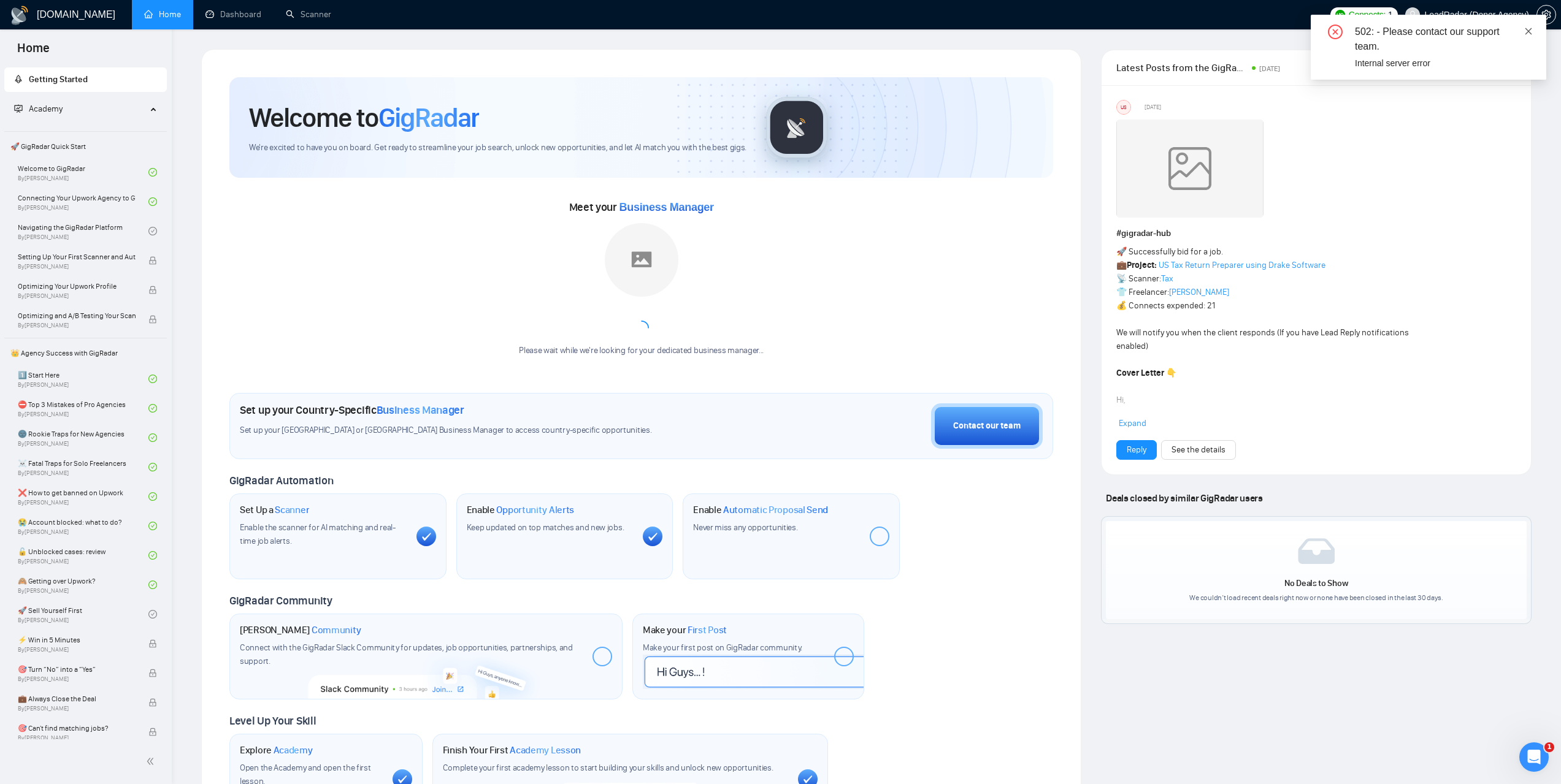
click at [1530, 32] on icon "close" at bounding box center [1528, 31] width 7 height 7
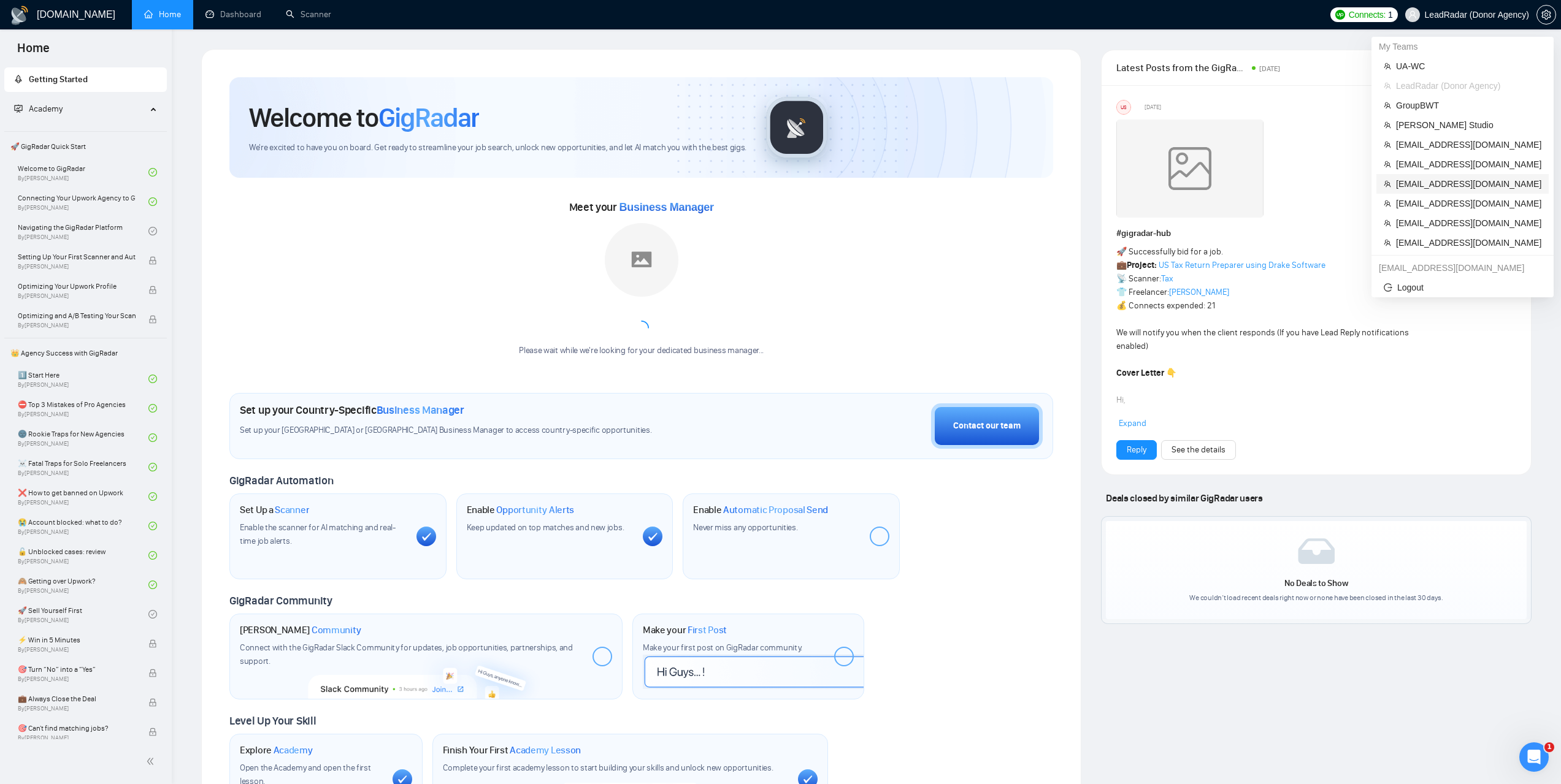
click at [1422, 187] on span "[EMAIL_ADDRESS][DOMAIN_NAME]" at bounding box center [1468, 183] width 146 height 13
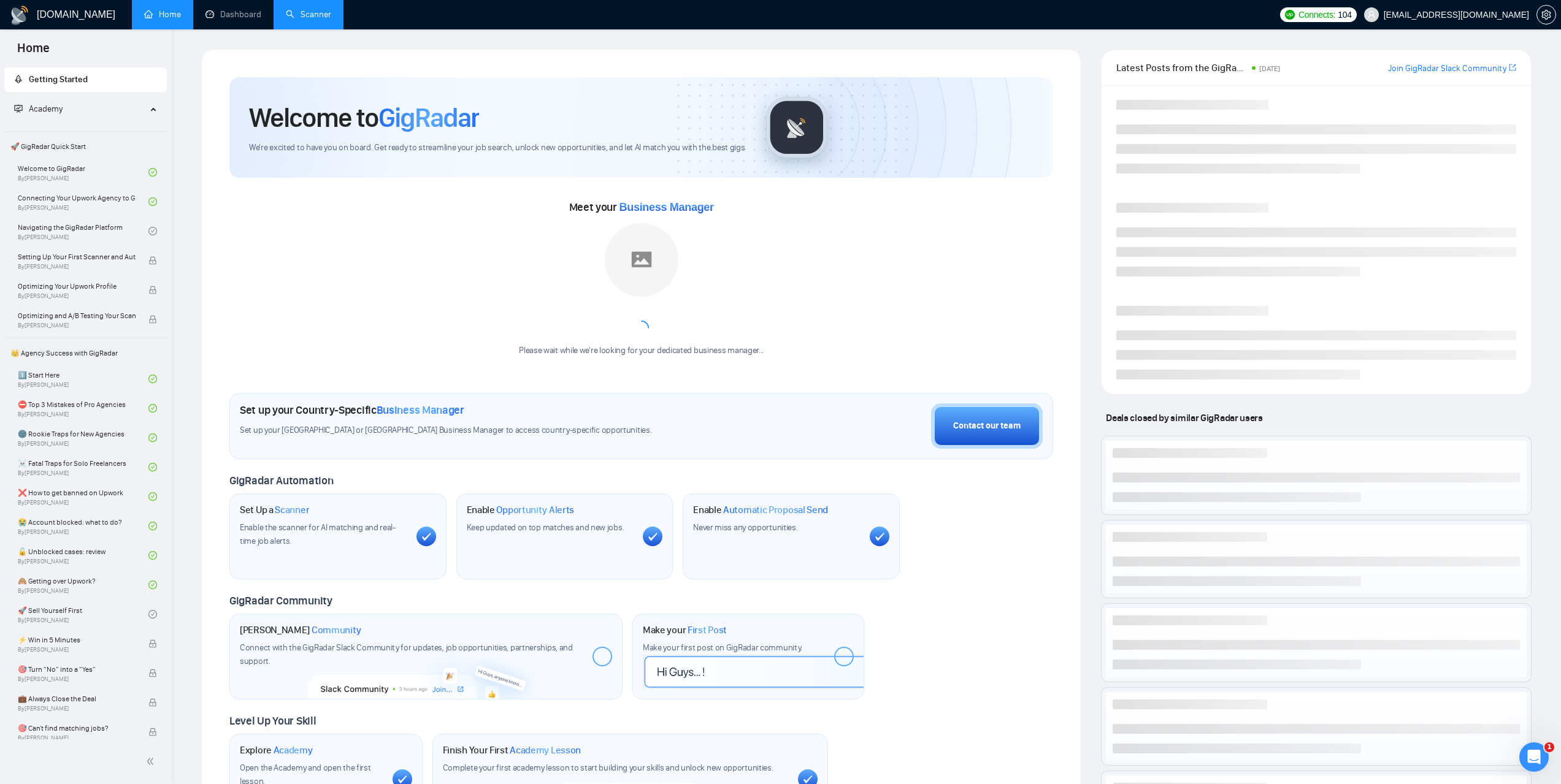
click at [331, 18] on link "Scanner" at bounding box center [309, 14] width 46 height 10
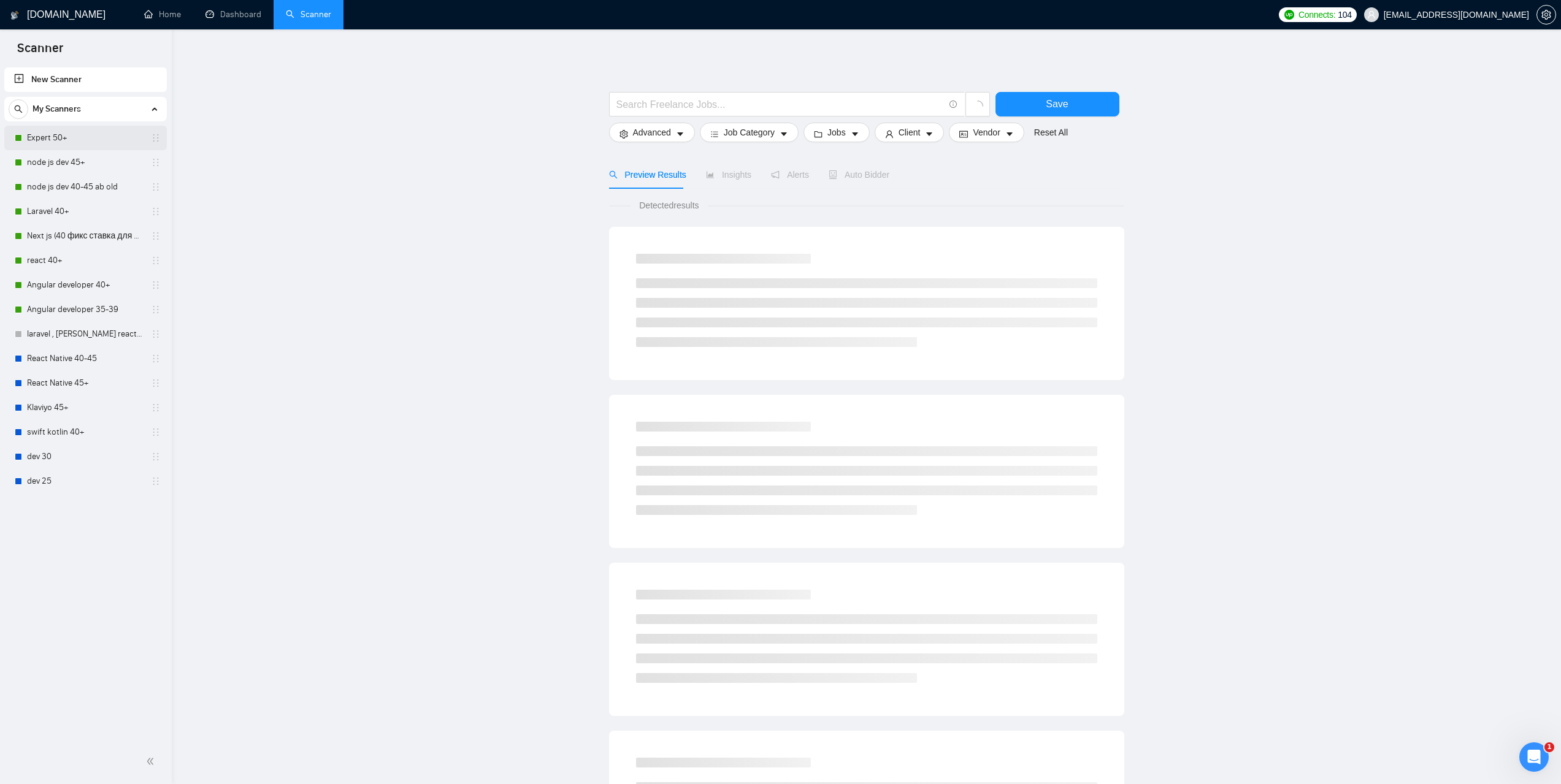
click at [57, 146] on link "Expert 50+" at bounding box center [85, 138] width 117 height 24
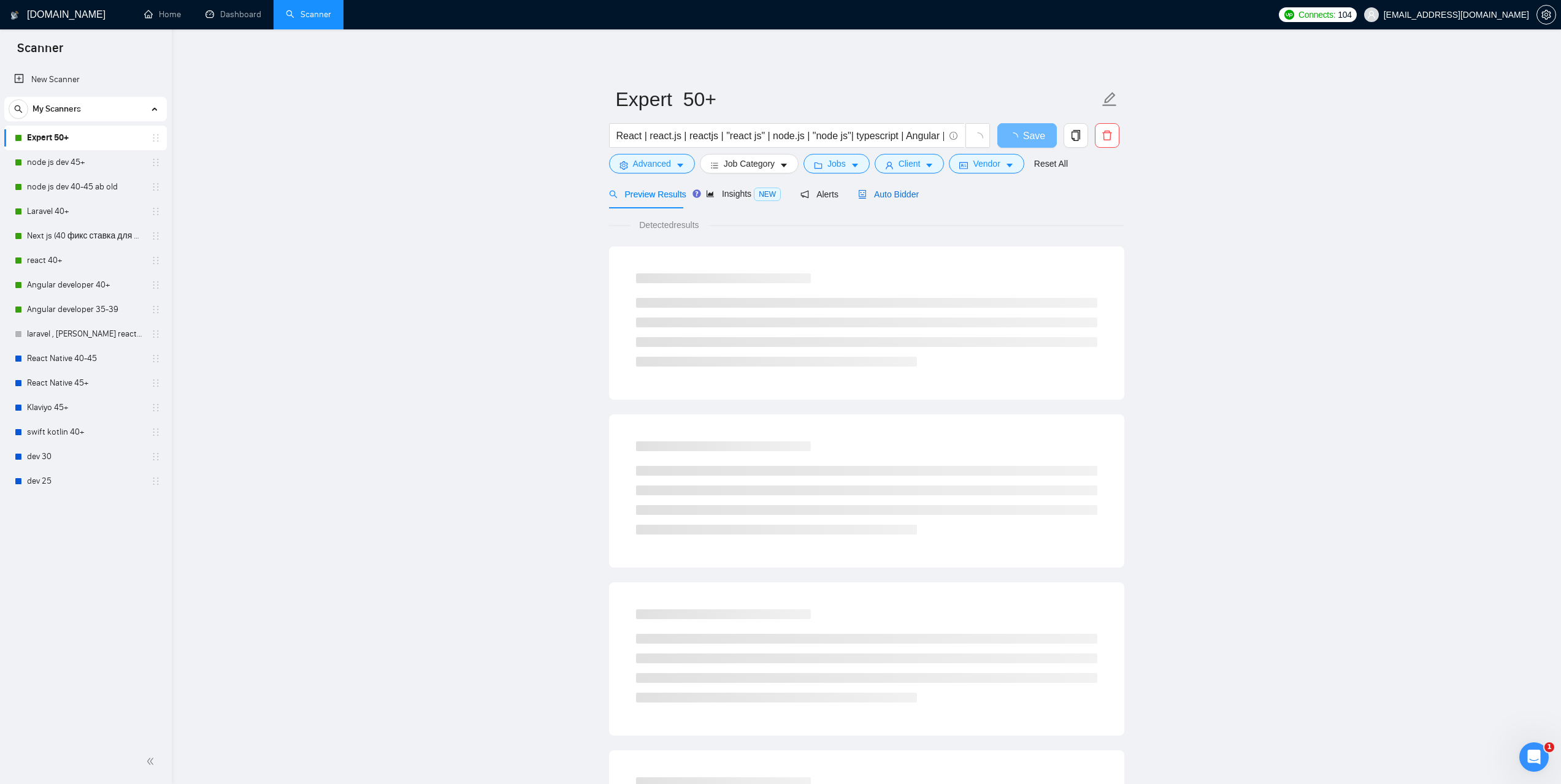
click at [896, 190] on span "Auto Bidder" at bounding box center [888, 194] width 61 height 9
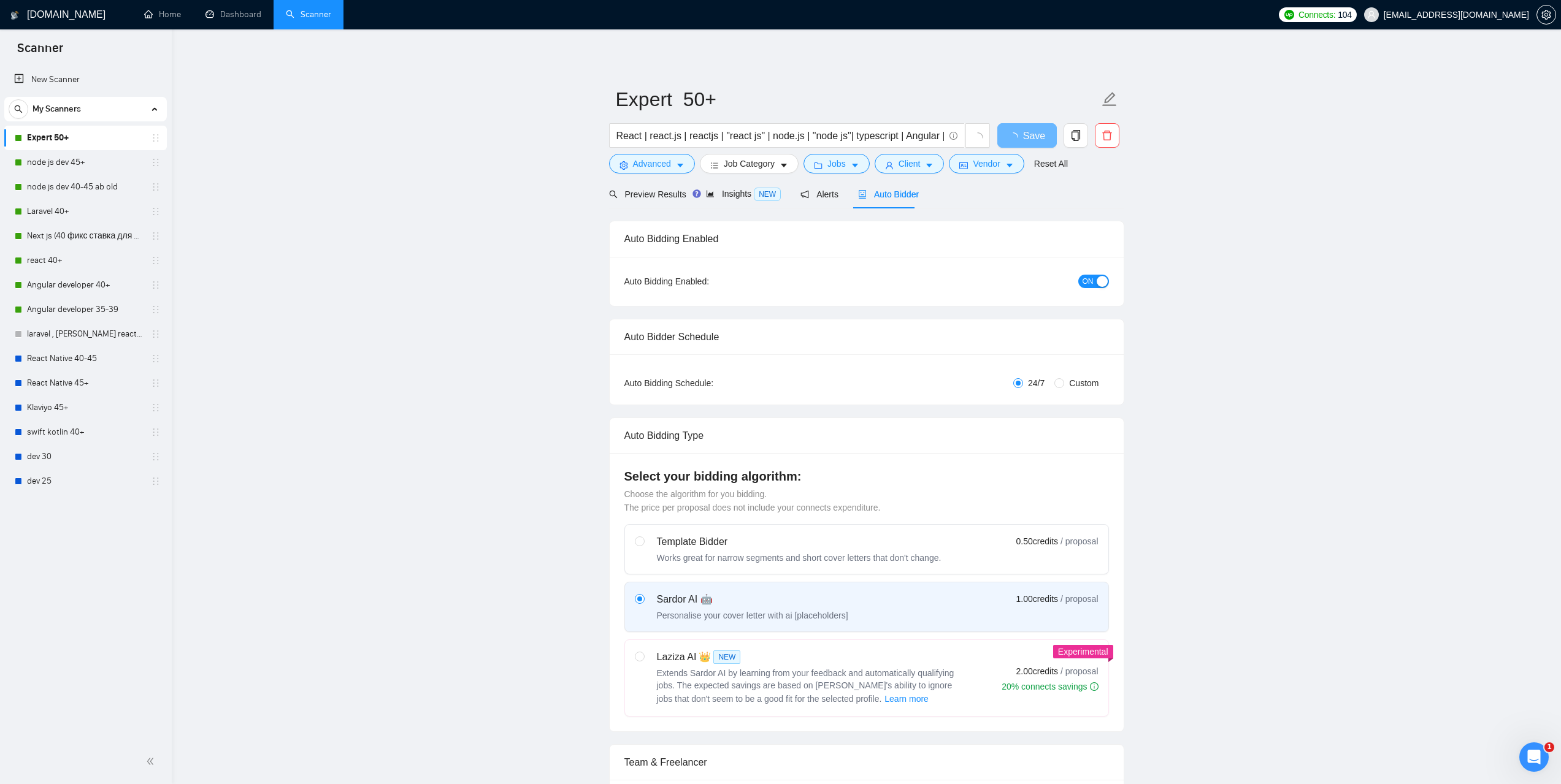
checkbox input "true"
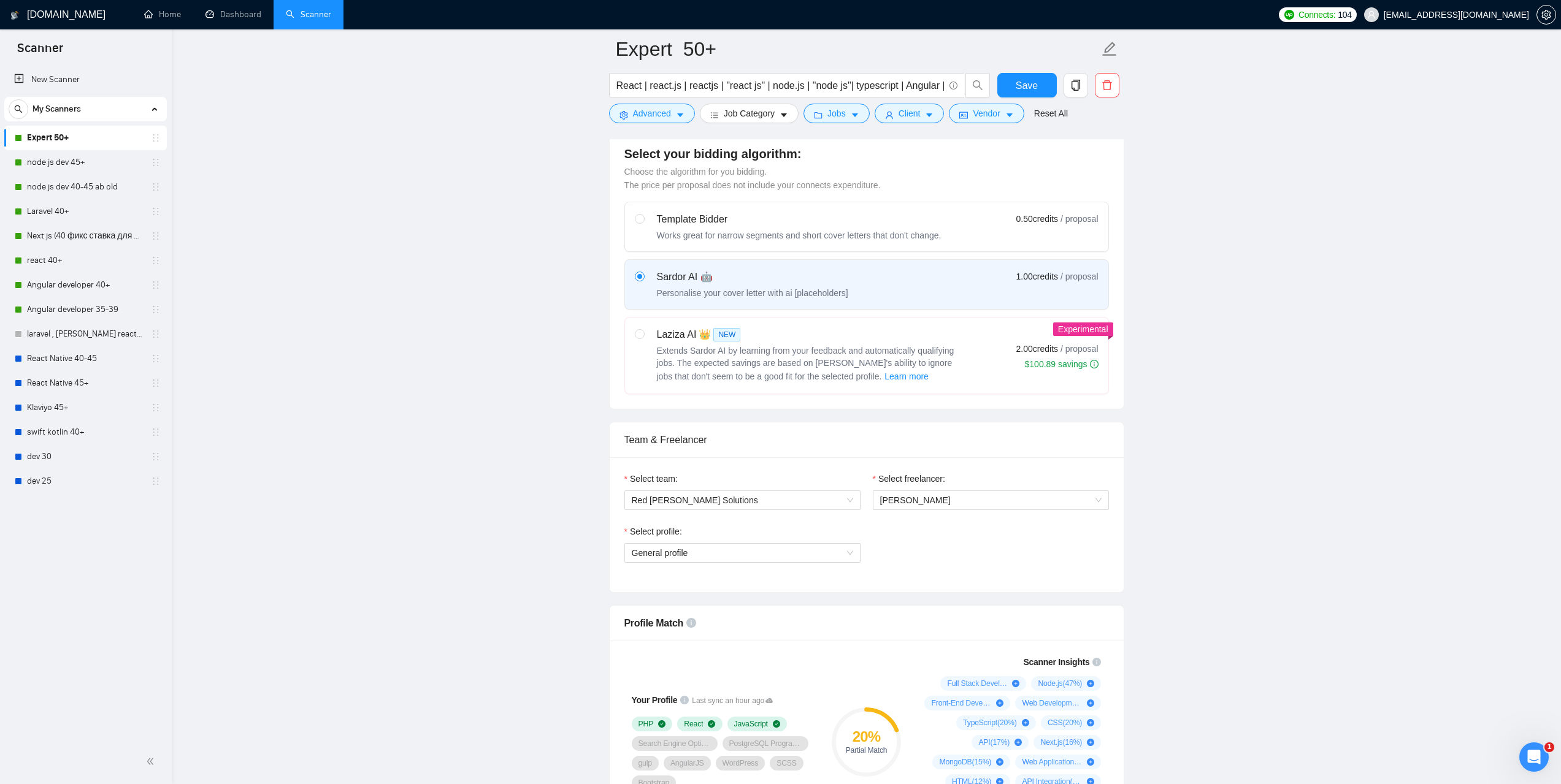
scroll to position [613, 0]
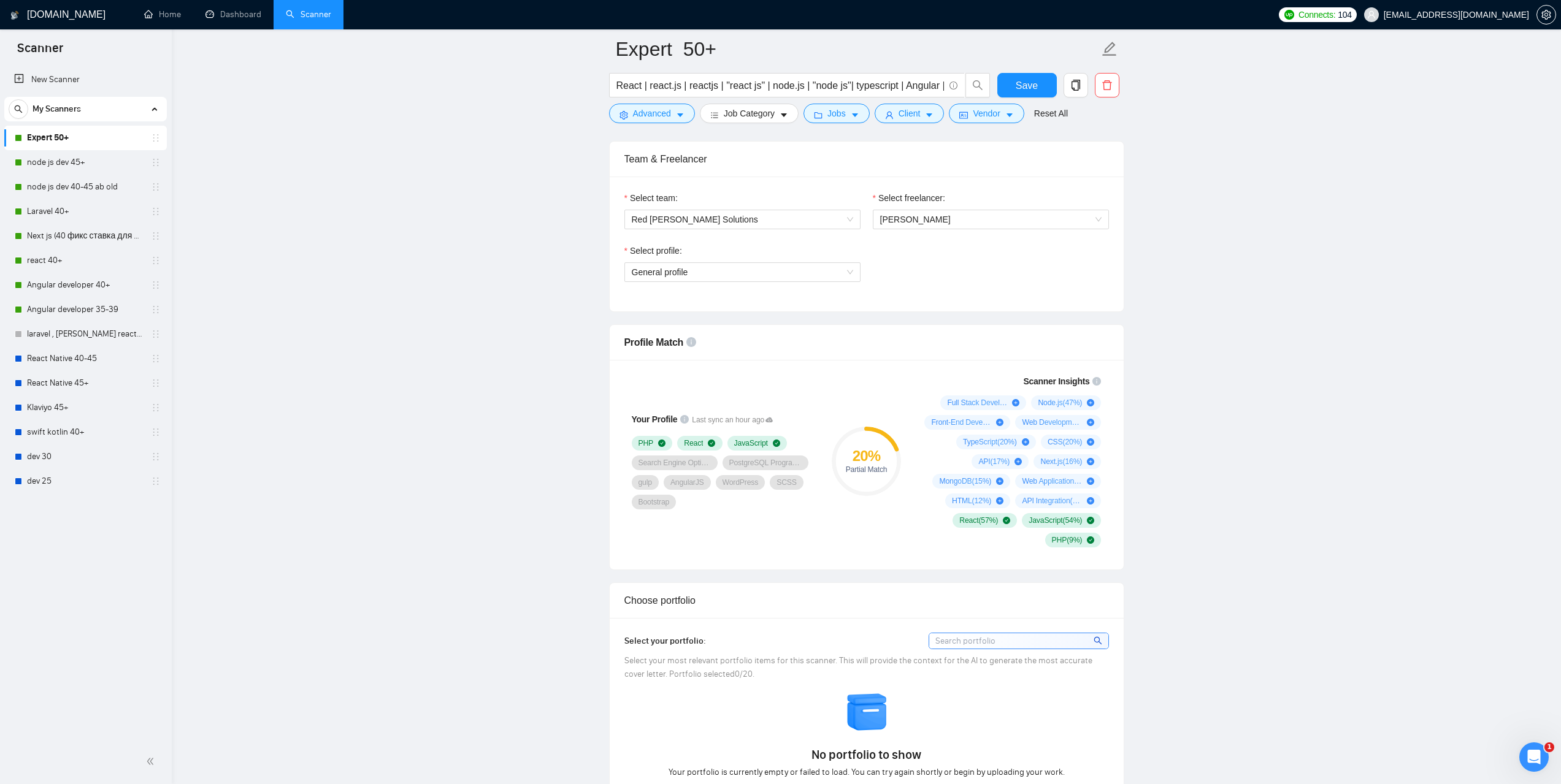
click at [808, 259] on div "Select profile:" at bounding box center [742, 253] width 236 height 18
click at [815, 268] on span "General profile" at bounding box center [742, 272] width 221 height 18
click at [815, 271] on span "General profile" at bounding box center [742, 272] width 221 height 18
click at [249, 13] on link "Dashboard" at bounding box center [233, 14] width 56 height 10
